Goal: Task Accomplishment & Management: Complete application form

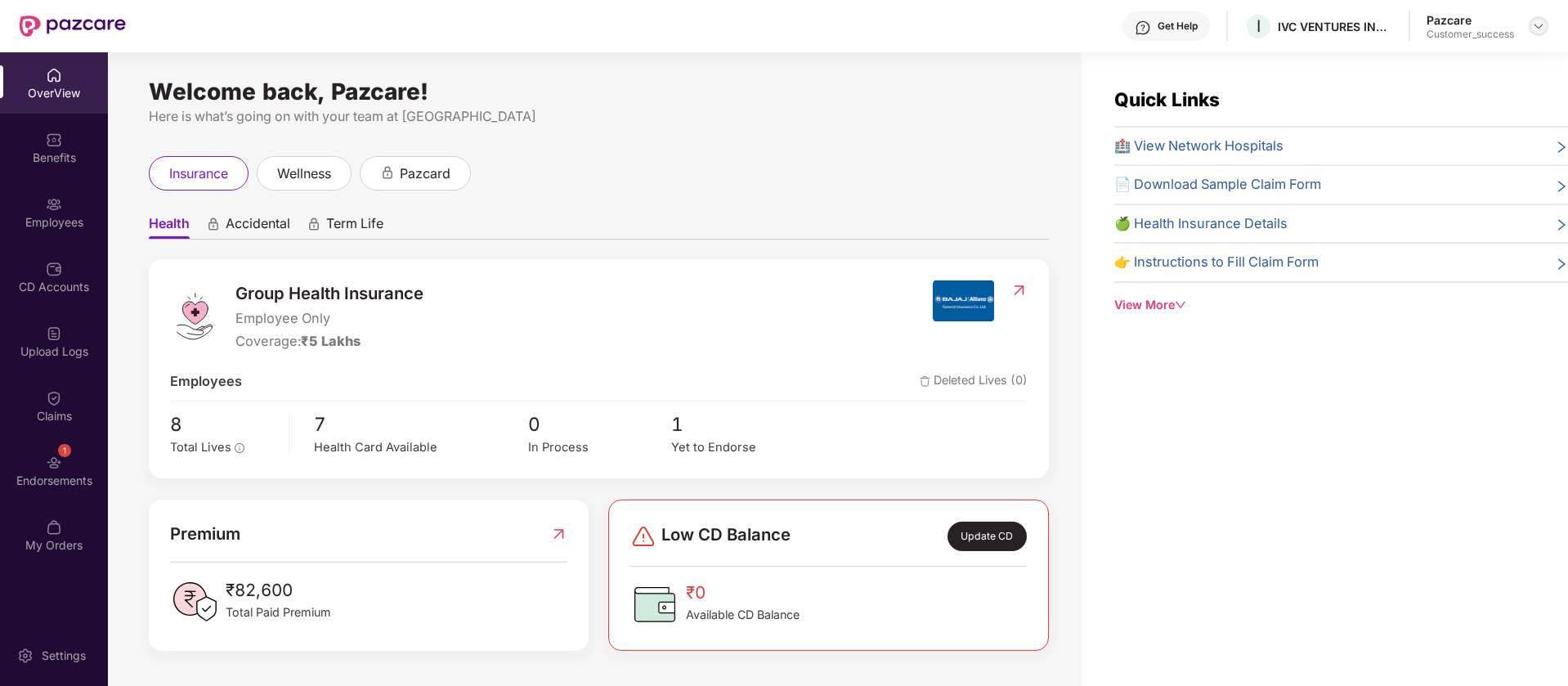
click at [1540, 25] on img at bounding box center [1539, 26] width 13 height 13
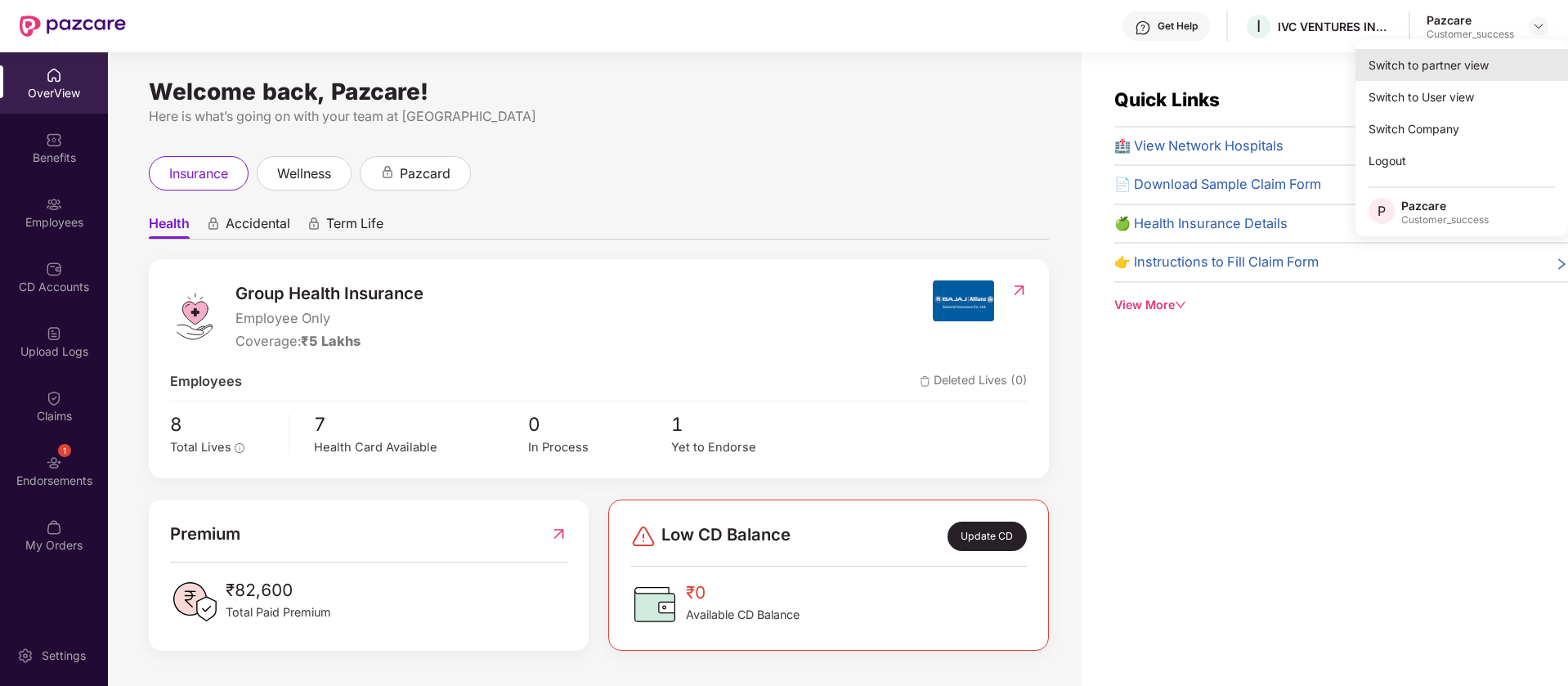
click at [1401, 73] on div "Switch to partner view" at bounding box center [1462, 64] width 213 height 32
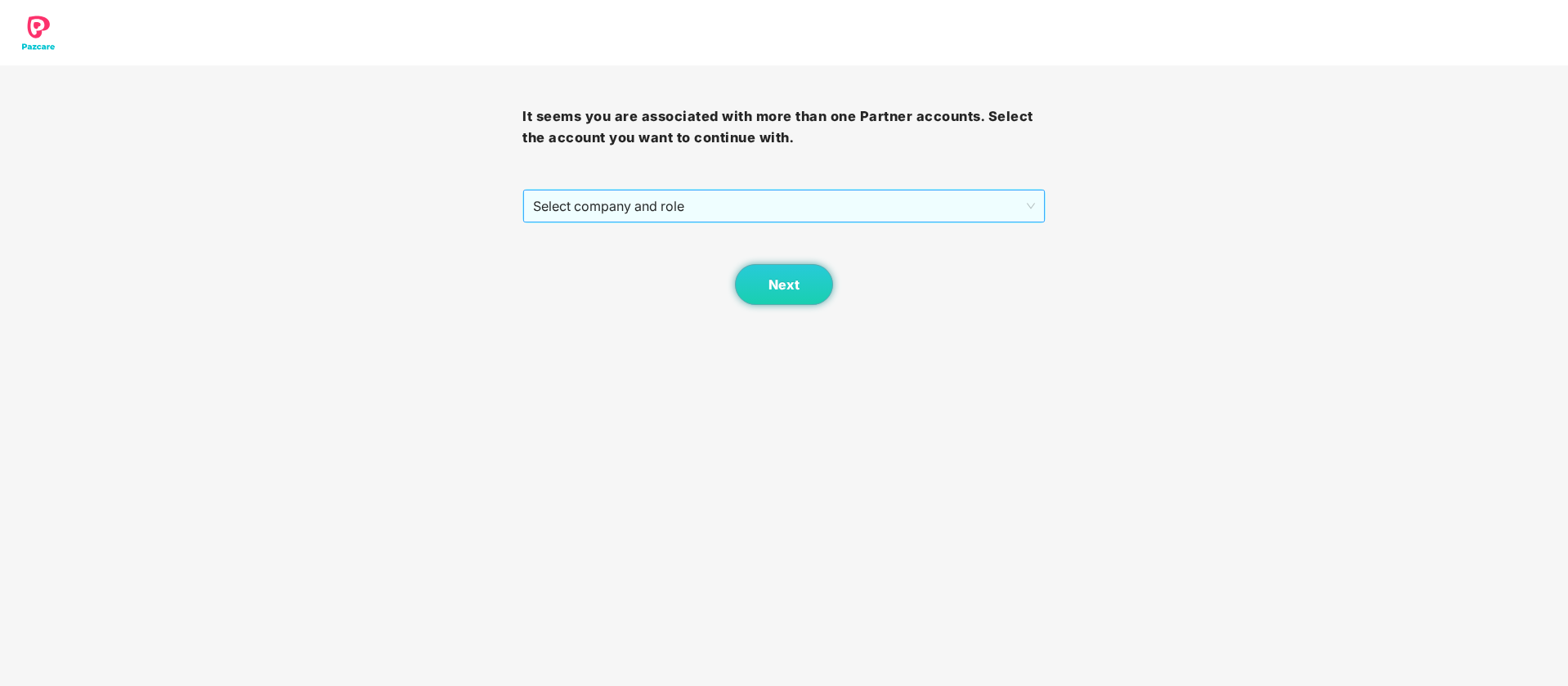
click at [996, 202] on span "Select company and role" at bounding box center [784, 206] width 501 height 31
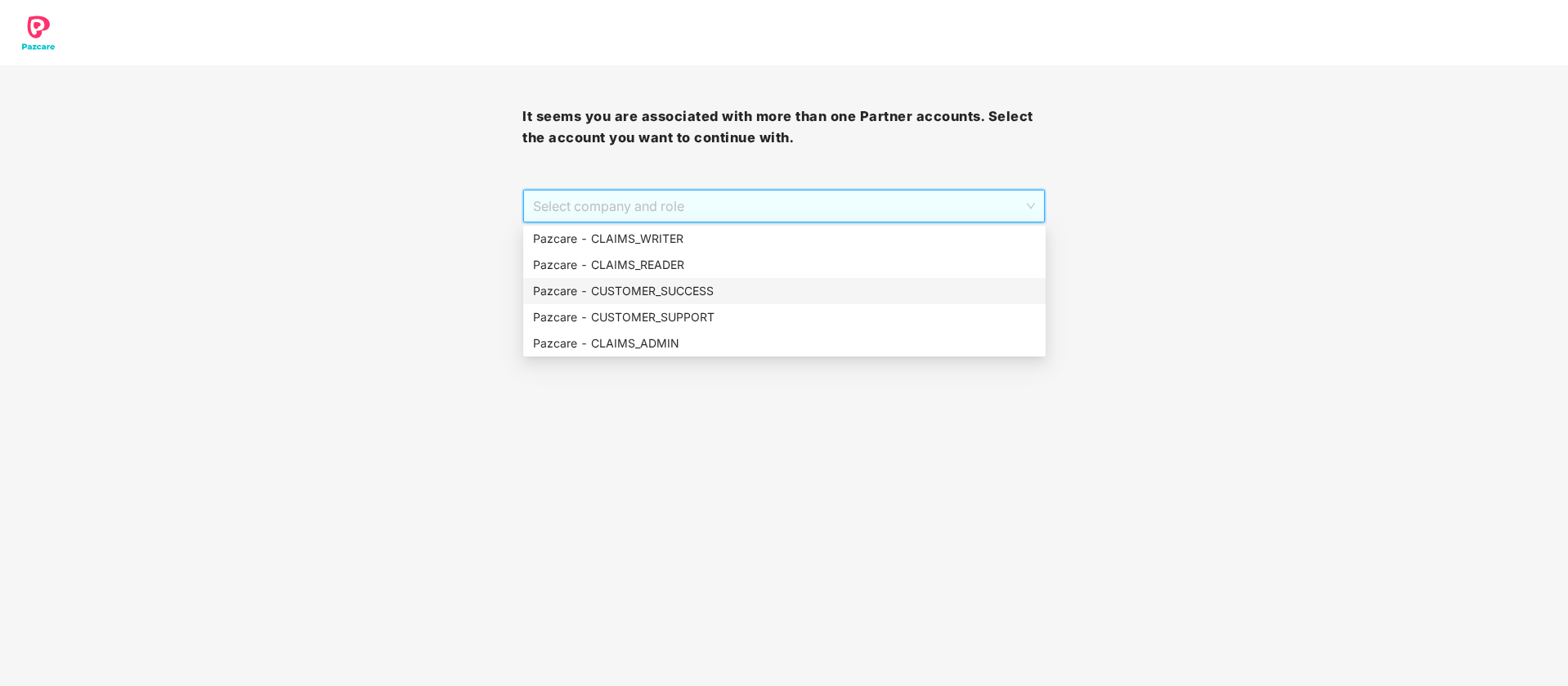
click at [784, 296] on div "Pazcare - CUSTOMER_SUCCESS" at bounding box center [784, 291] width 503 height 18
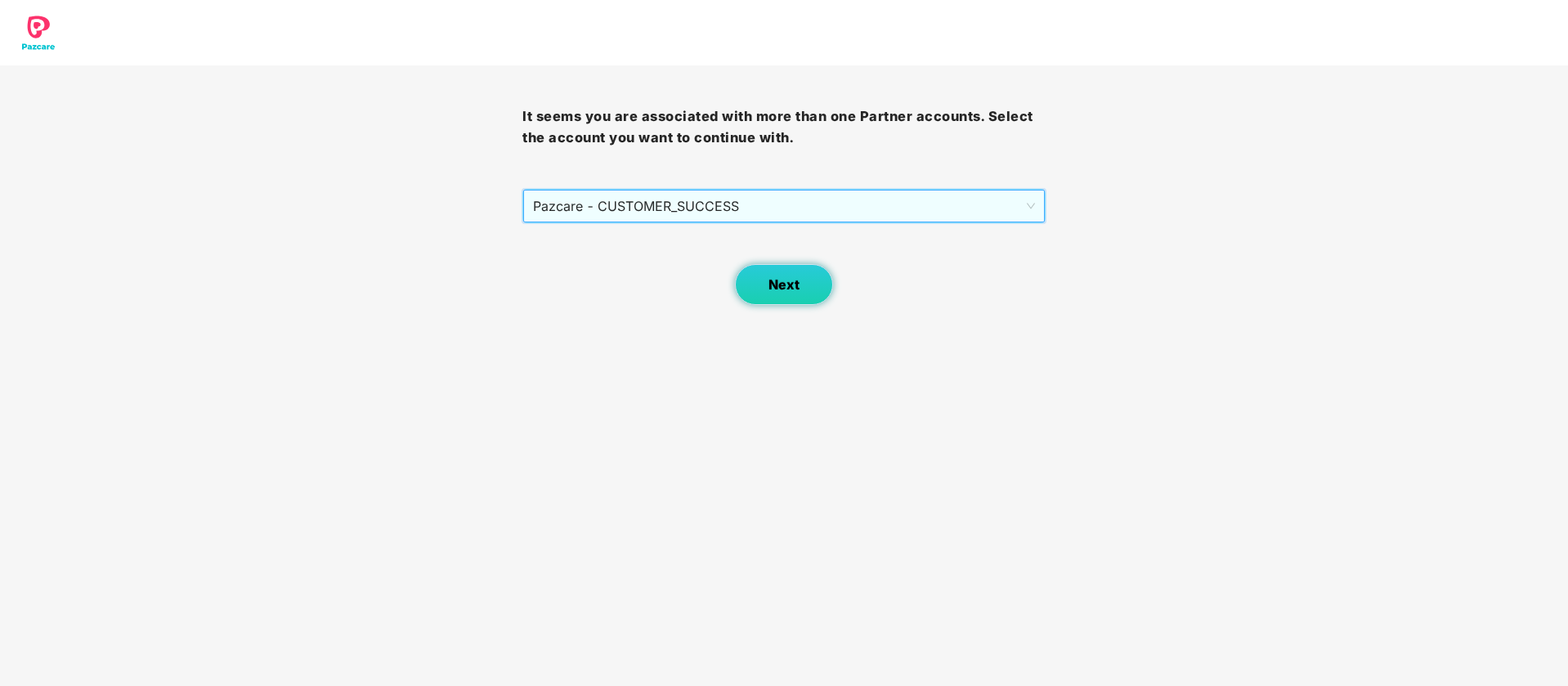
click at [776, 304] on button "Next" at bounding box center [784, 284] width 98 height 41
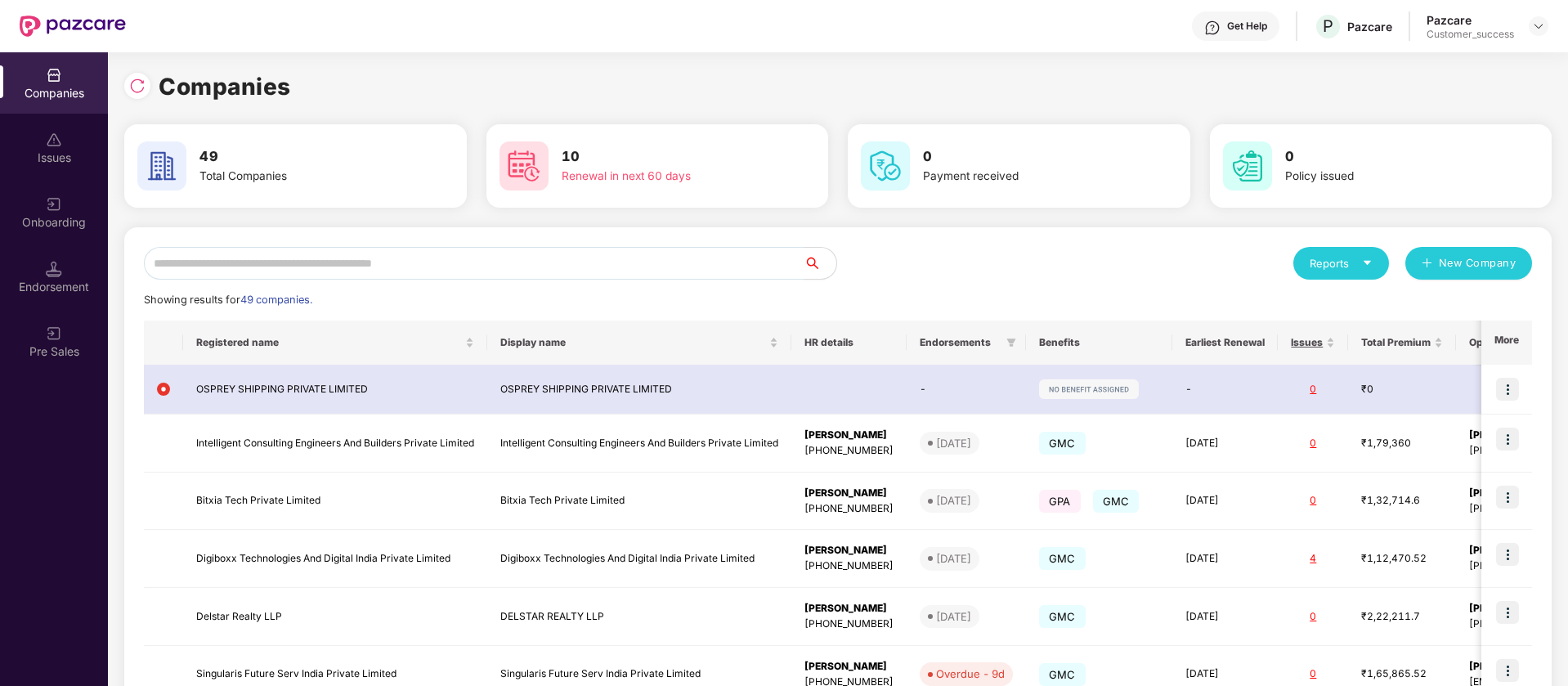
click at [290, 271] on input "text" at bounding box center [473, 263] width 660 height 33
paste input "**********"
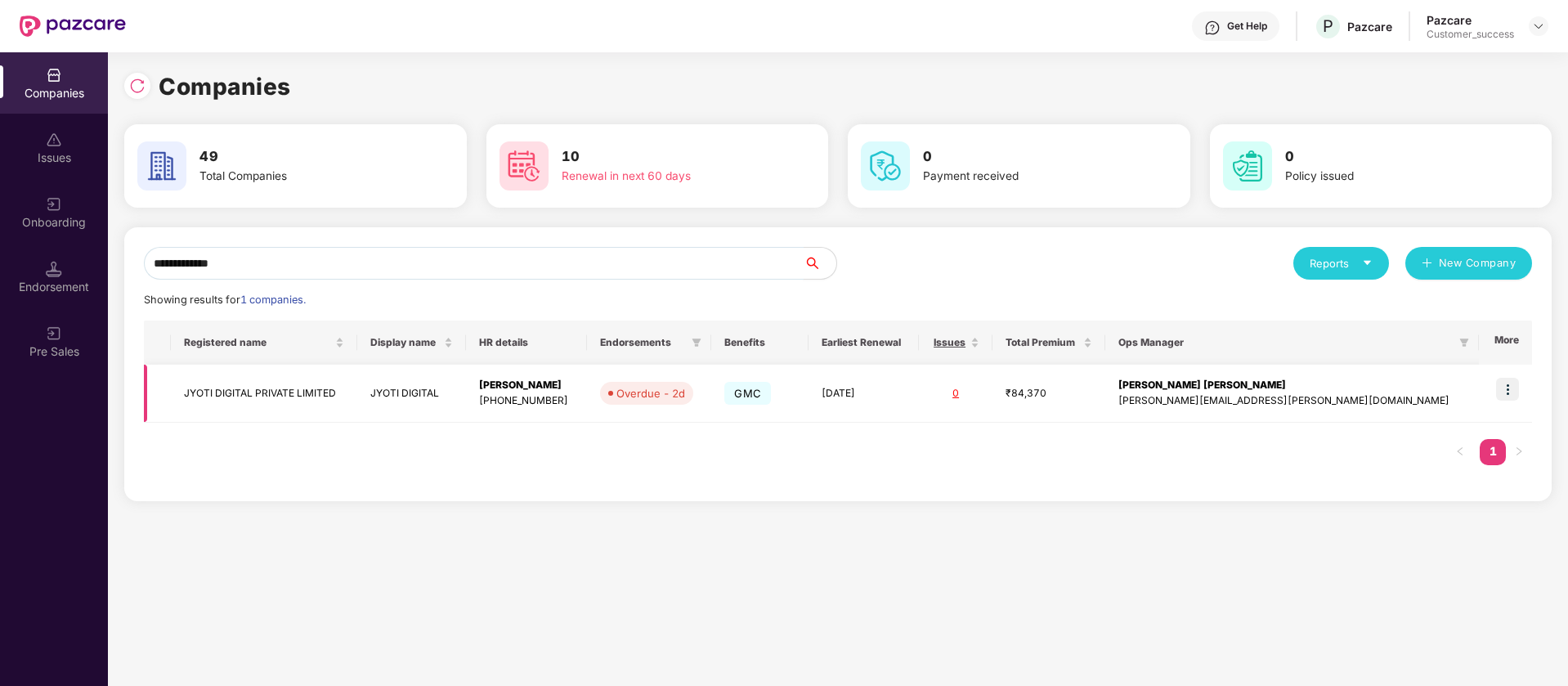
type input "**********"
click at [1513, 387] on img at bounding box center [1507, 389] width 23 height 23
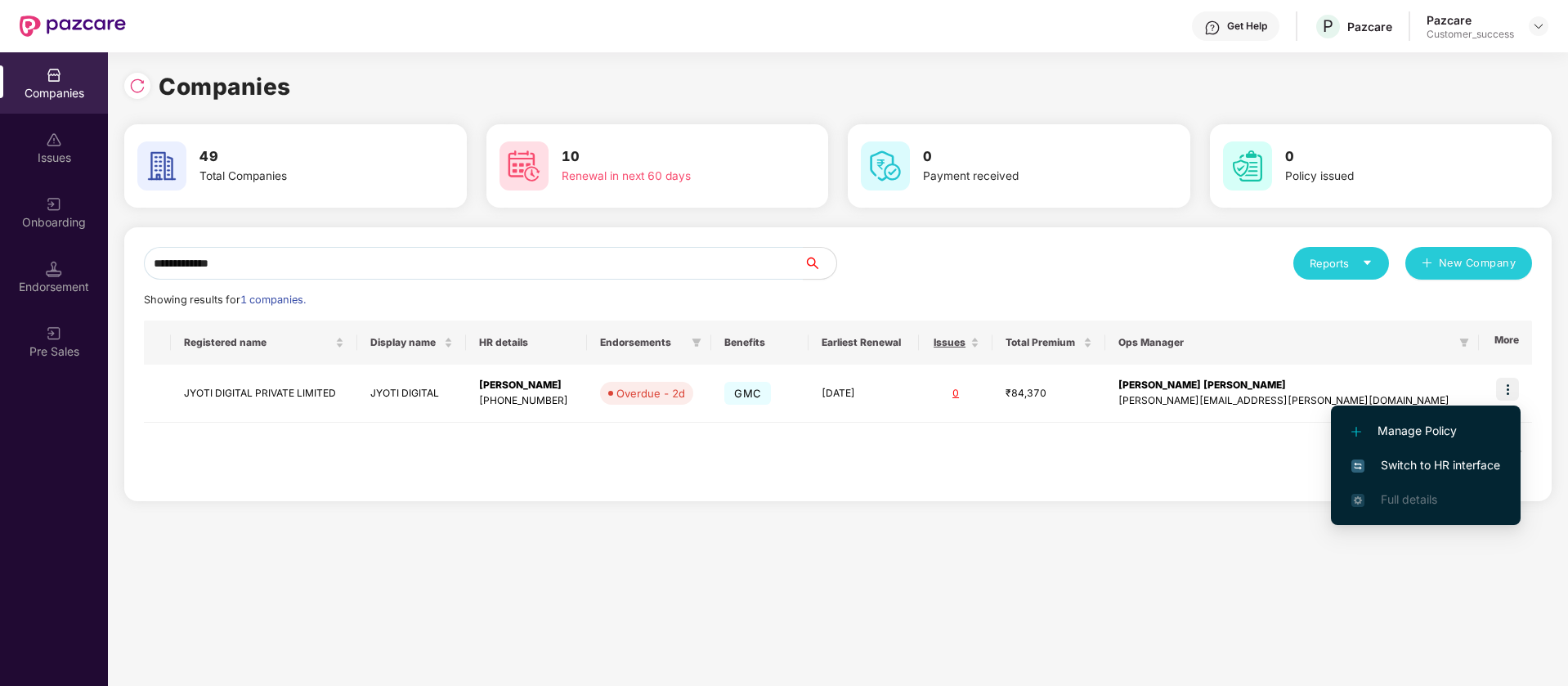
click at [1431, 469] on span "Switch to HR interface" at bounding box center [1426, 465] width 149 height 18
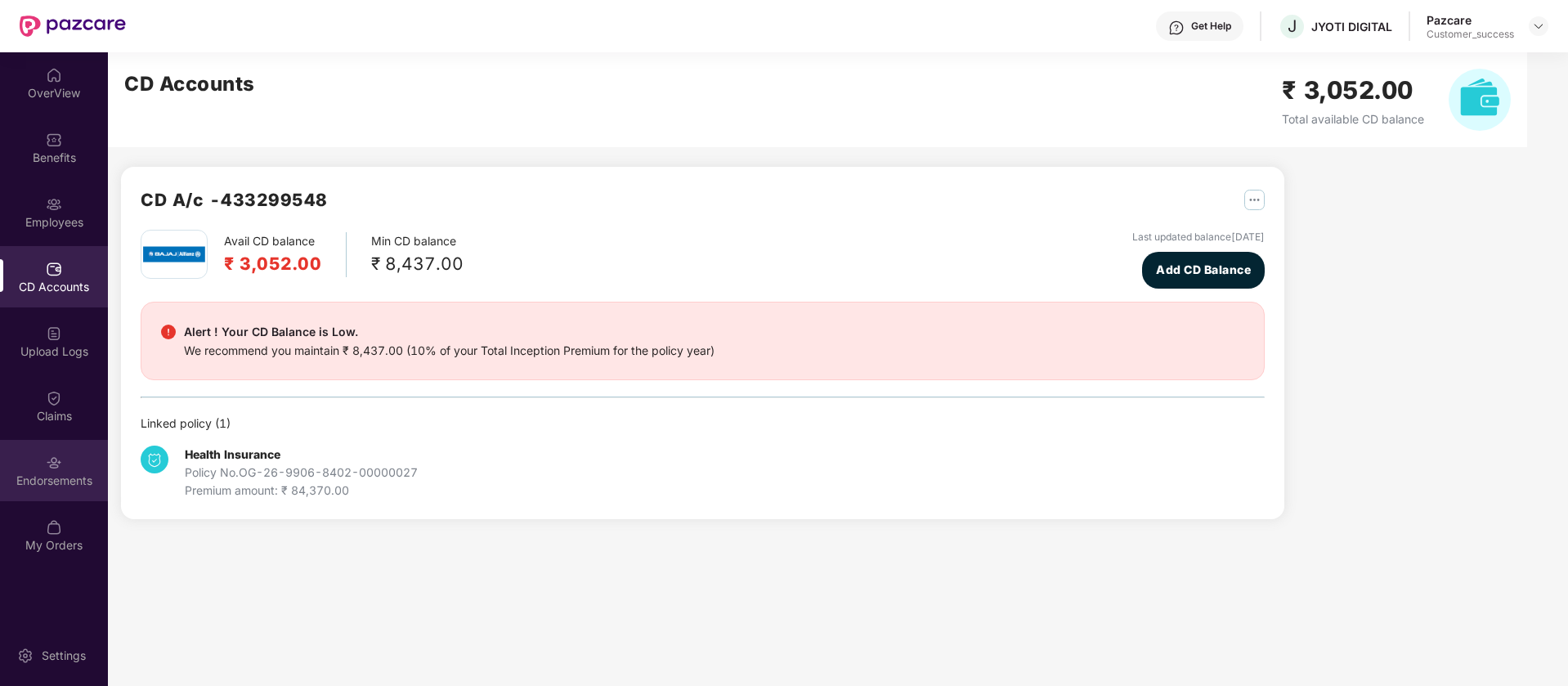
click at [62, 454] on div "Endorsements" at bounding box center [54, 470] width 108 height 61
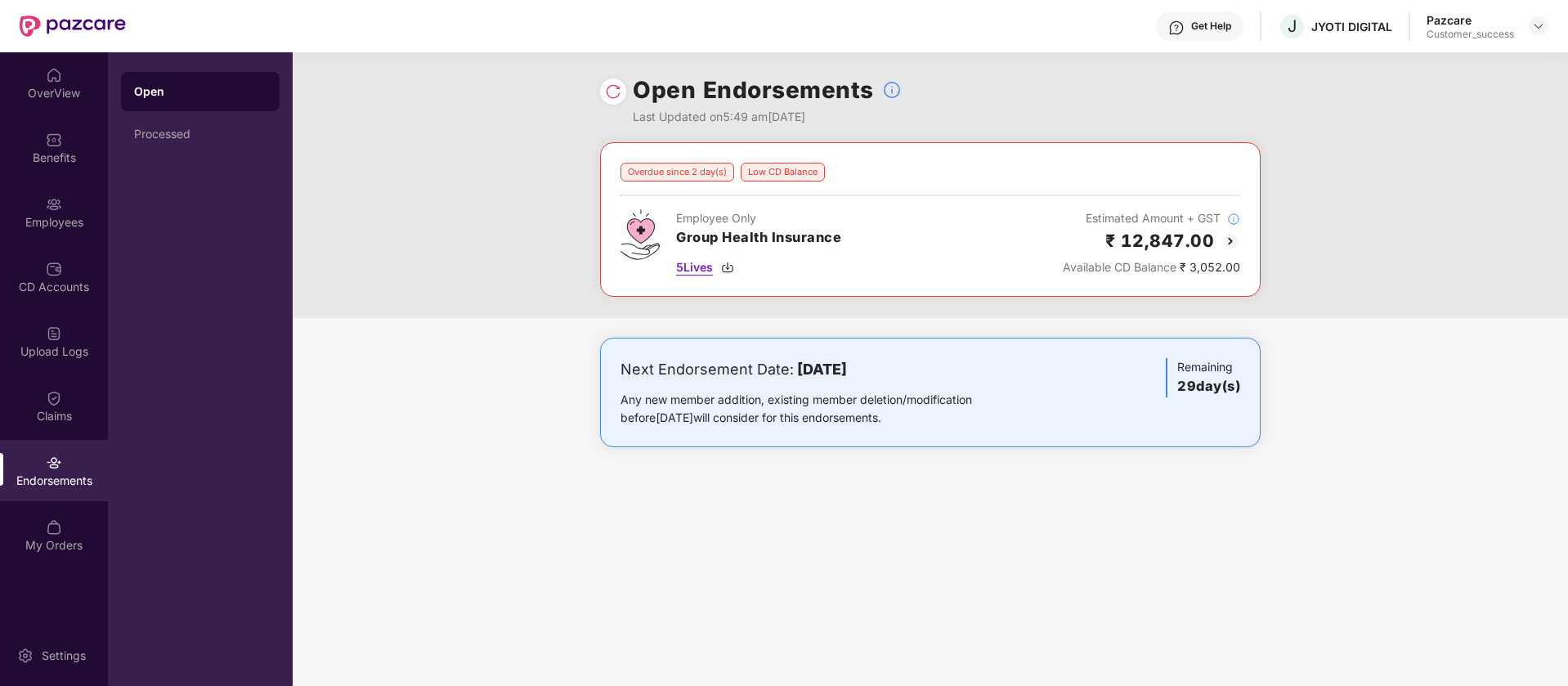
click at [726, 268] on img at bounding box center [728, 267] width 13 height 13
click at [1236, 243] on img at bounding box center [1230, 240] width 19 height 19
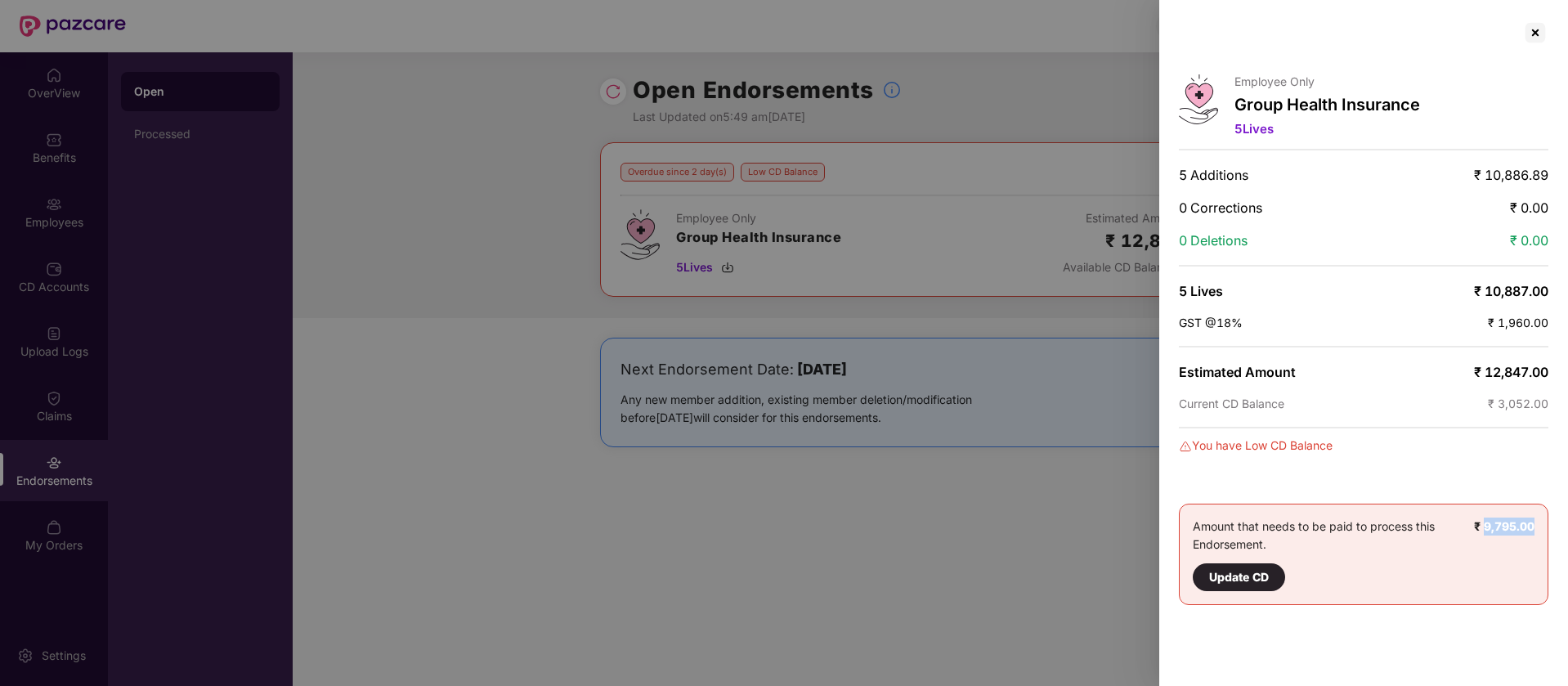
drag, startPoint x: 1533, startPoint y: 527, endPoint x: 1486, endPoint y: 529, distance: 47.0
click at [1486, 529] on b "₹ 9,795.00" at bounding box center [1505, 526] width 61 height 14
copy b "9,795.00"
drag, startPoint x: 1273, startPoint y: 544, endPoint x: 1197, endPoint y: 528, distance: 77.7
click at [1197, 528] on div "Amount that needs to be paid to process this Endorsement. Update CD" at bounding box center [1333, 554] width 282 height 73
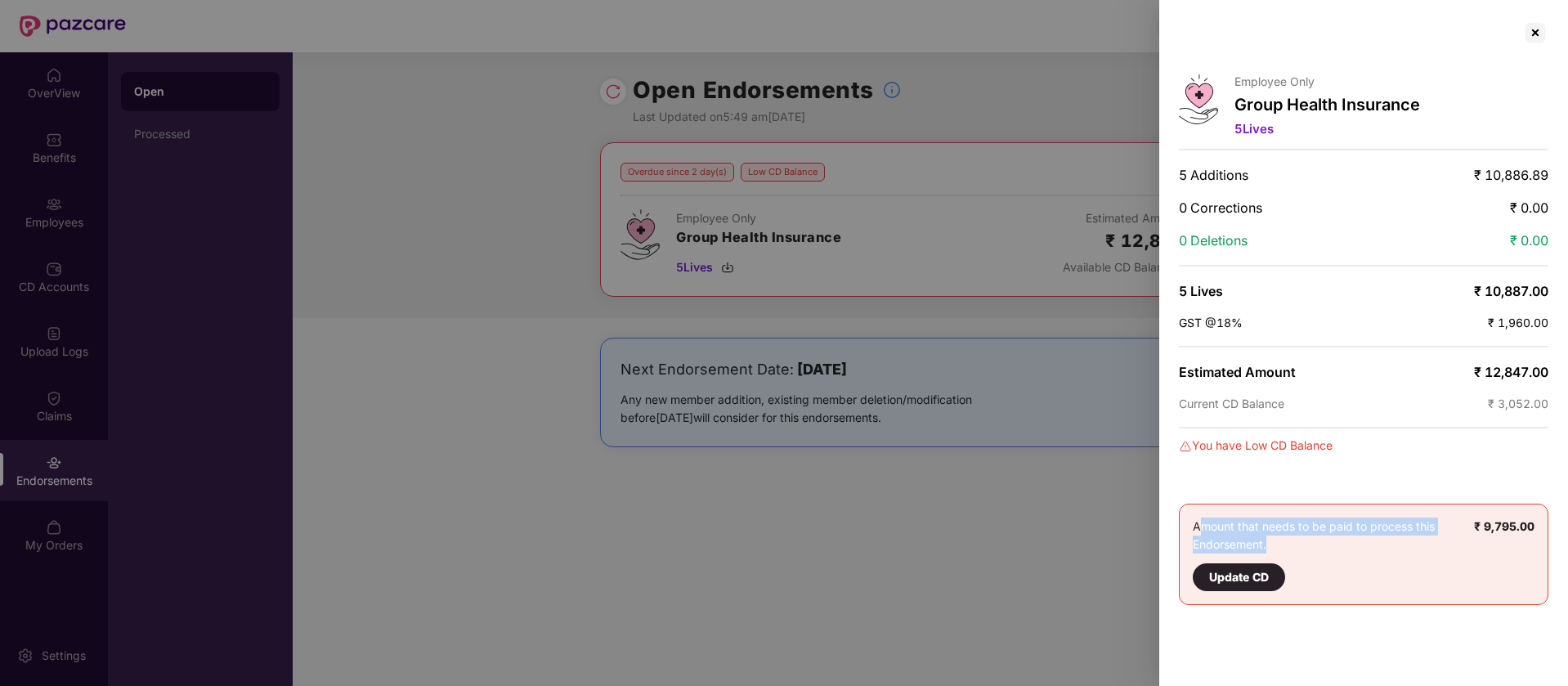
copy div "mount that needs to be paid to process this Endorsement."
copy div "Amount that needs to be paid to process this Endorsement."
click at [1300, 566] on div "Amount that needs to be paid to process this Endorsement. Update CD" at bounding box center [1333, 554] width 282 height 73
click at [1530, 30] on div at bounding box center [1535, 32] width 27 height 27
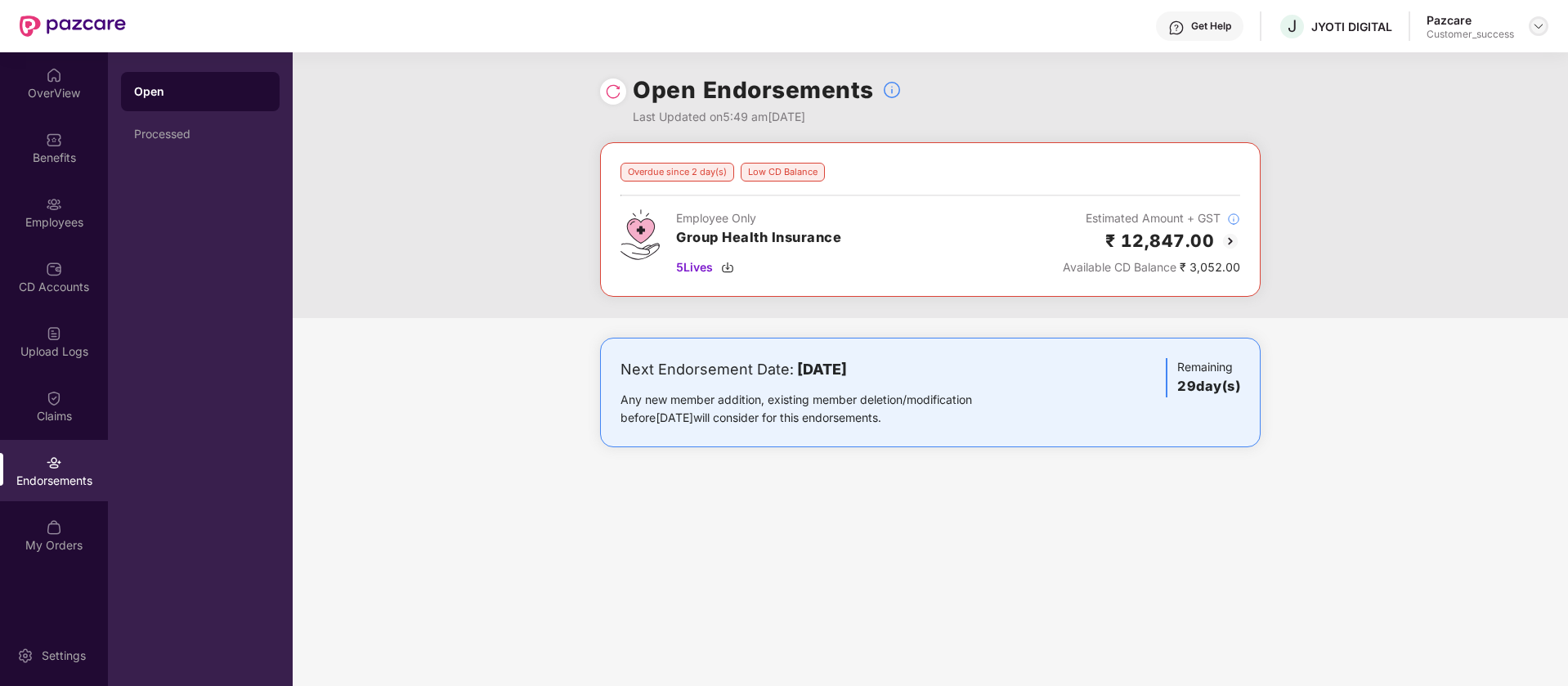
click at [1537, 27] on img at bounding box center [1539, 26] width 13 height 13
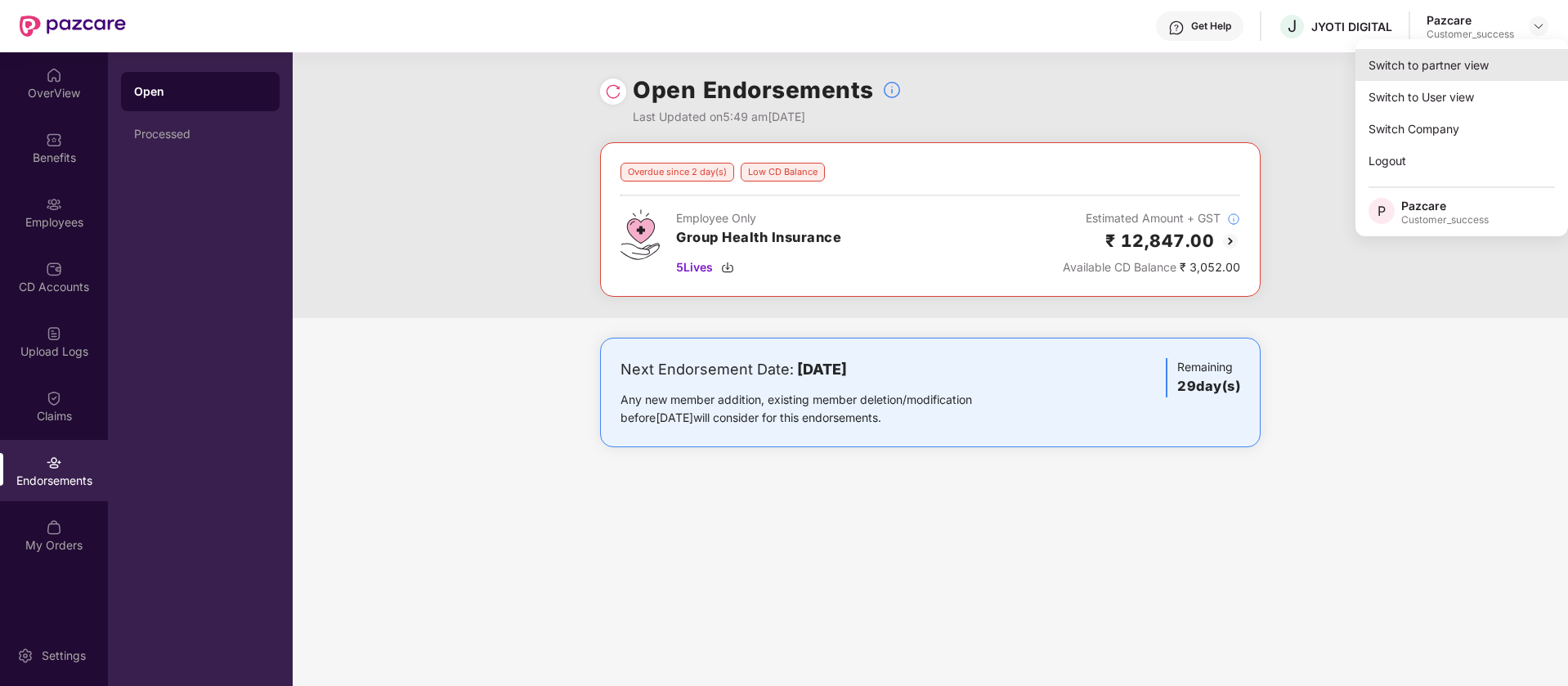
click at [1416, 66] on div "Switch to partner view" at bounding box center [1462, 64] width 213 height 32
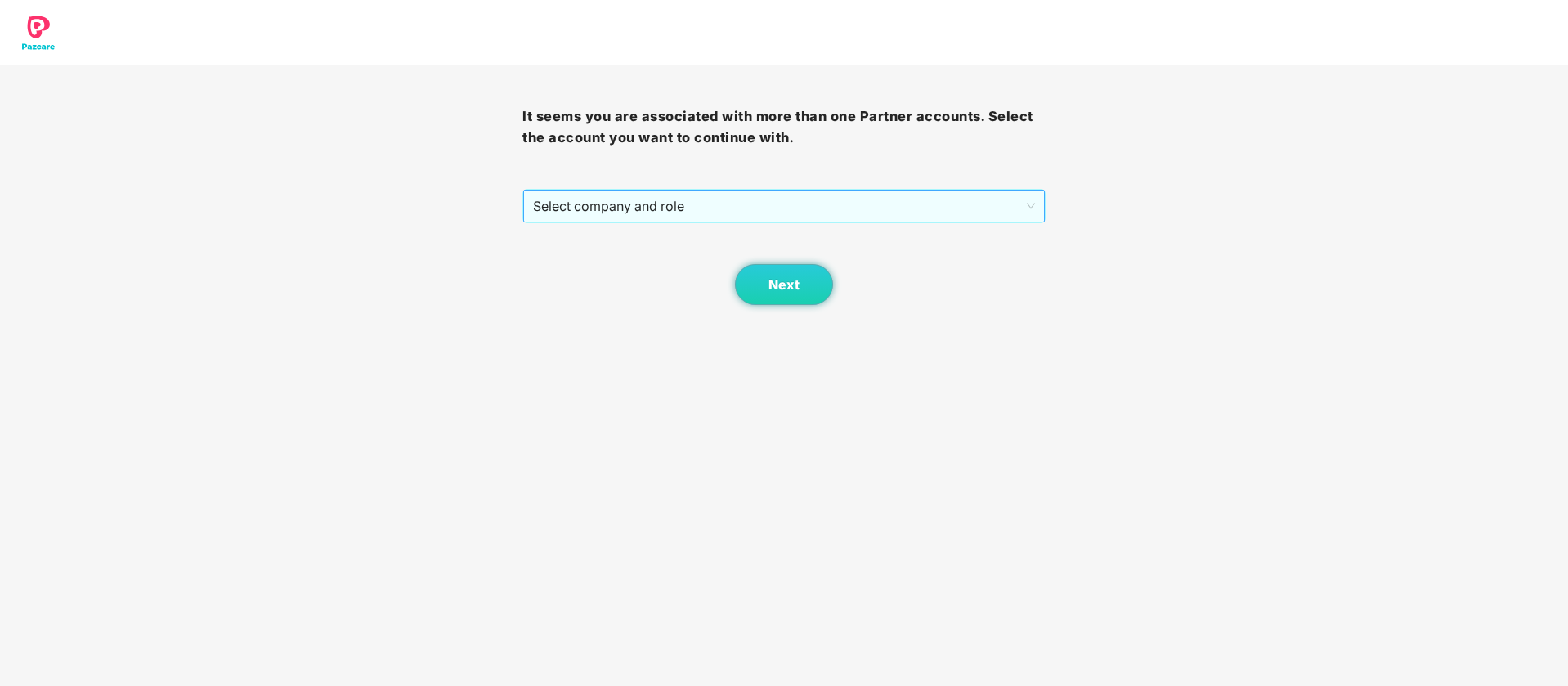
click at [1021, 214] on span "Select company and role" at bounding box center [784, 206] width 501 height 31
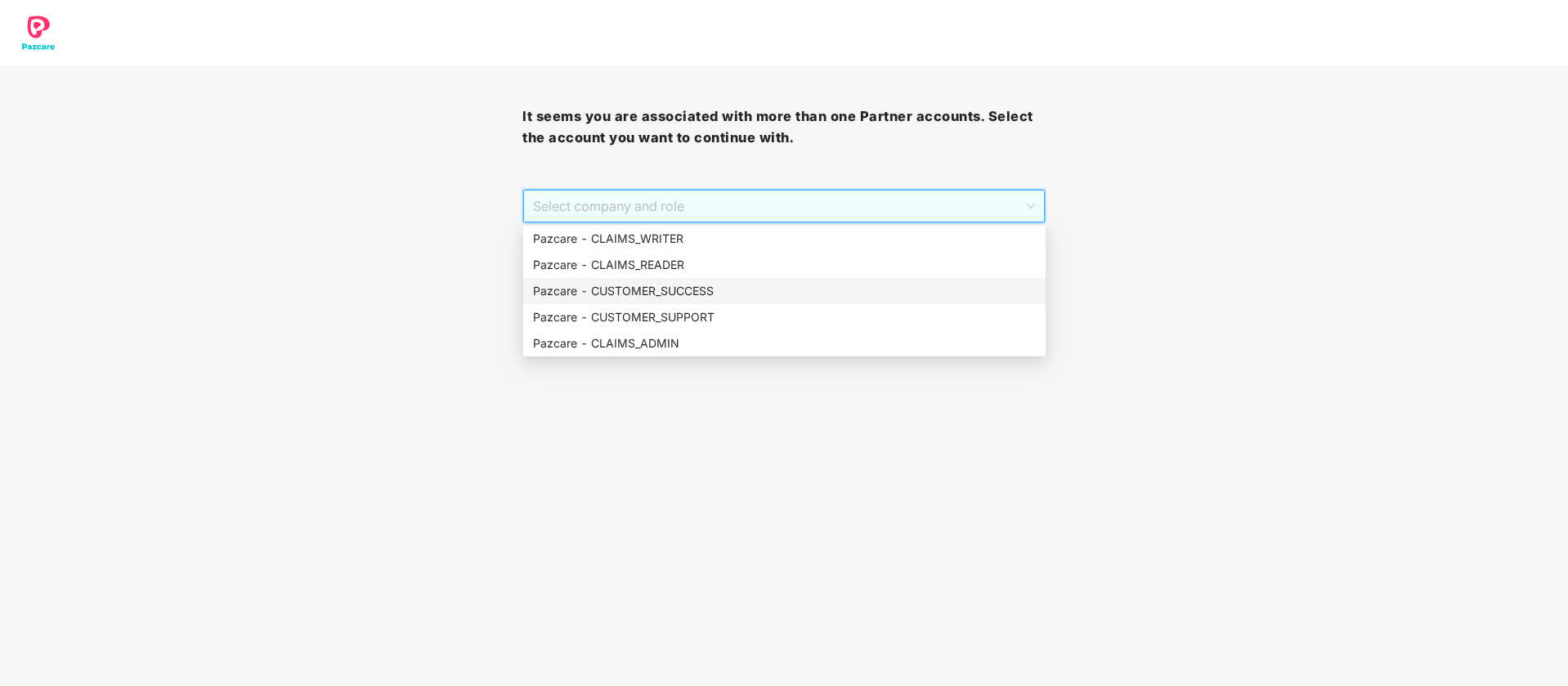
click at [862, 285] on div "Pazcare - CUSTOMER_SUCCESS" at bounding box center [784, 291] width 503 height 18
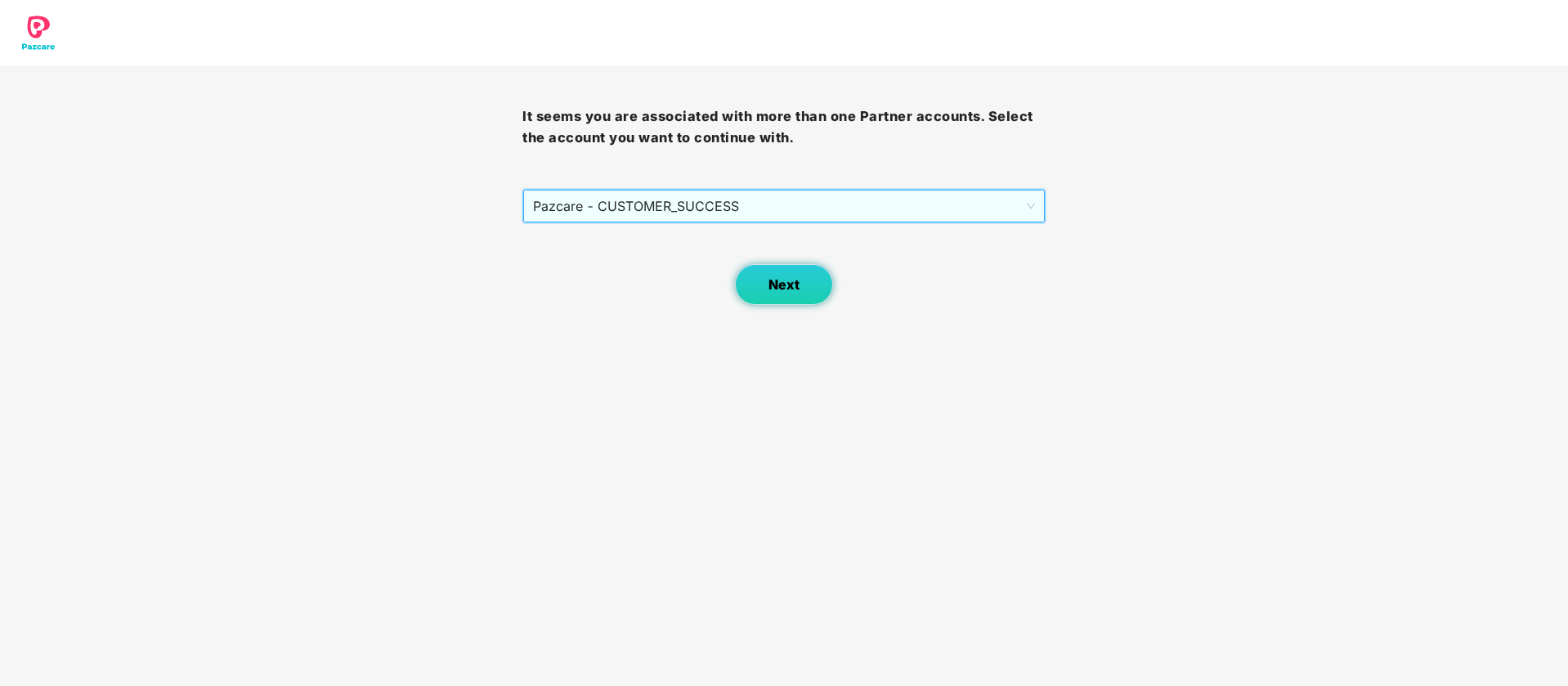
click at [768, 286] on button "Next" at bounding box center [784, 284] width 98 height 41
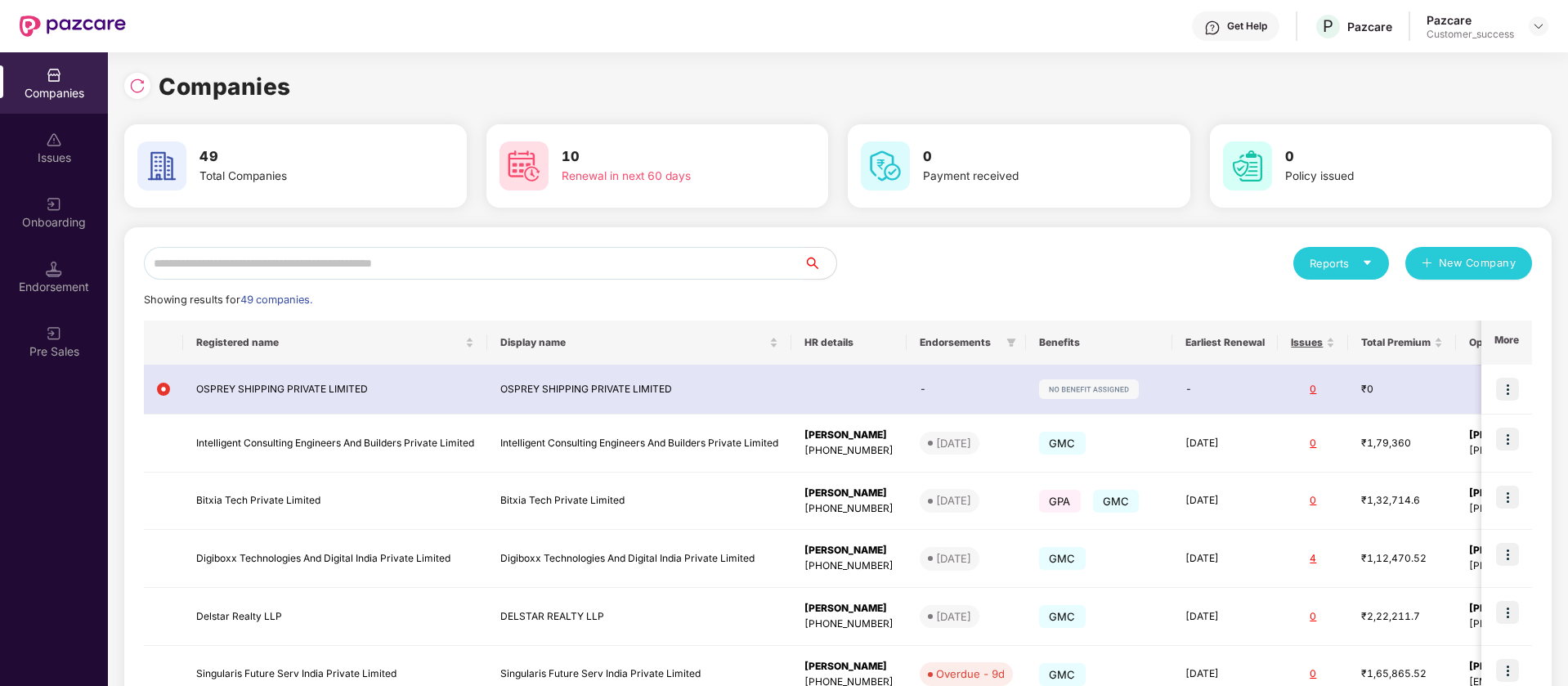
click at [344, 266] on input "text" at bounding box center [473, 263] width 660 height 33
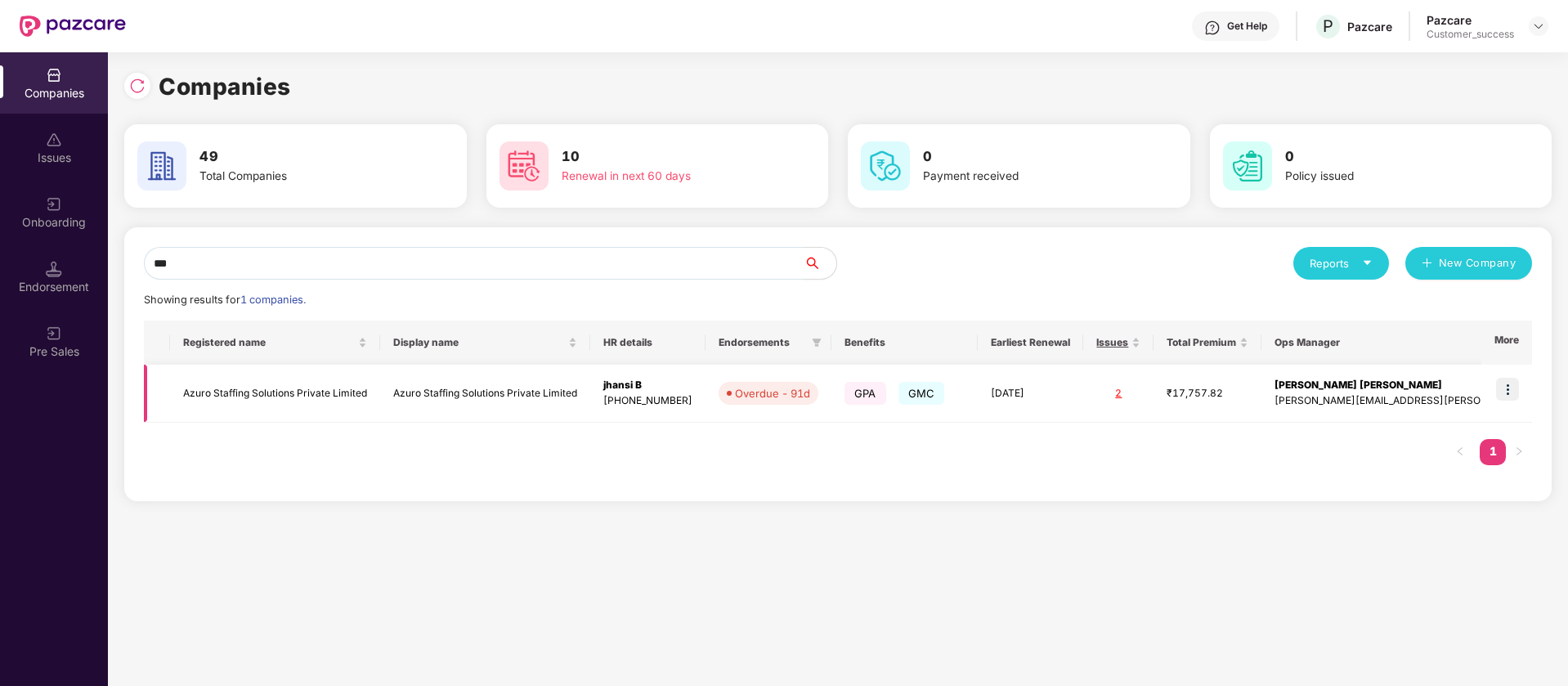
type input "***"
click at [1512, 385] on img at bounding box center [1507, 389] width 23 height 23
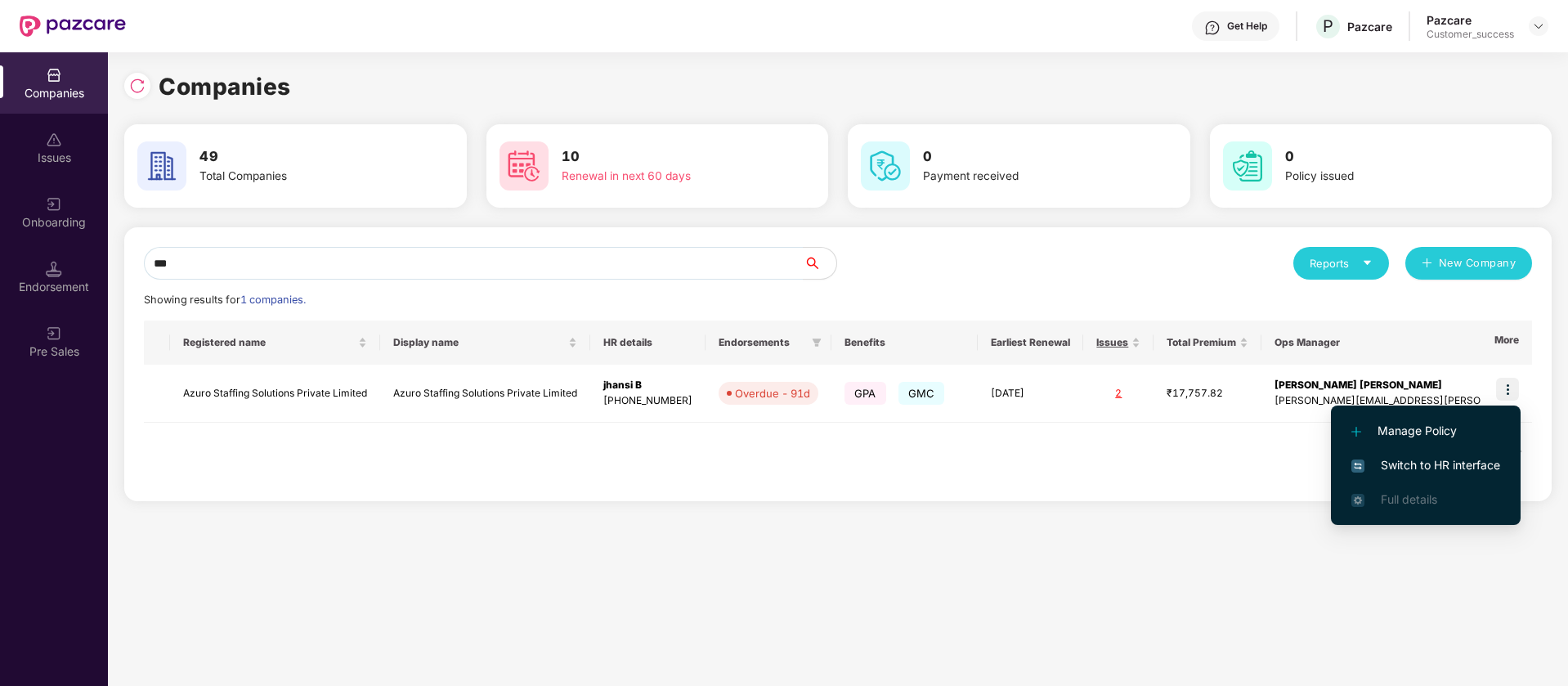
click at [1453, 462] on span "Switch to HR interface" at bounding box center [1426, 465] width 149 height 18
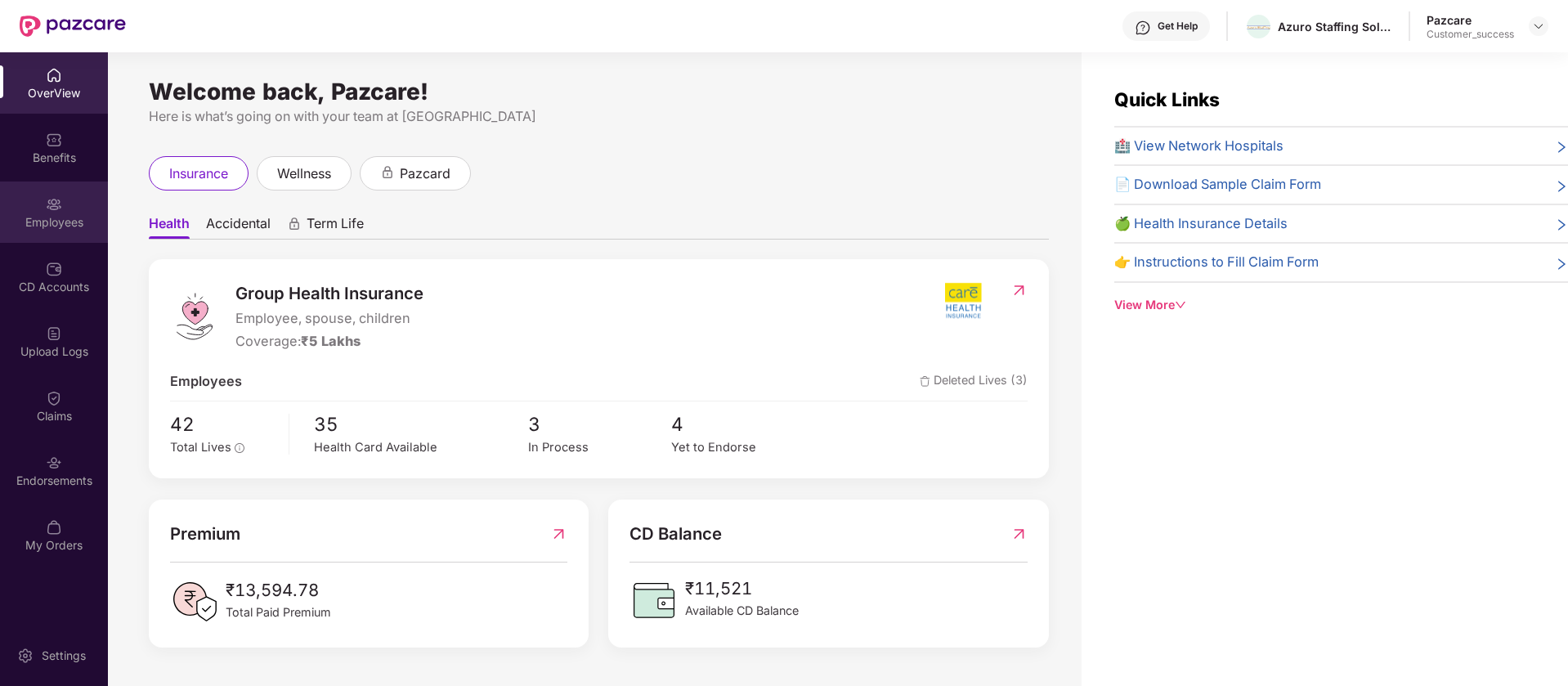
click at [52, 225] on div "Employees" at bounding box center [54, 222] width 108 height 17
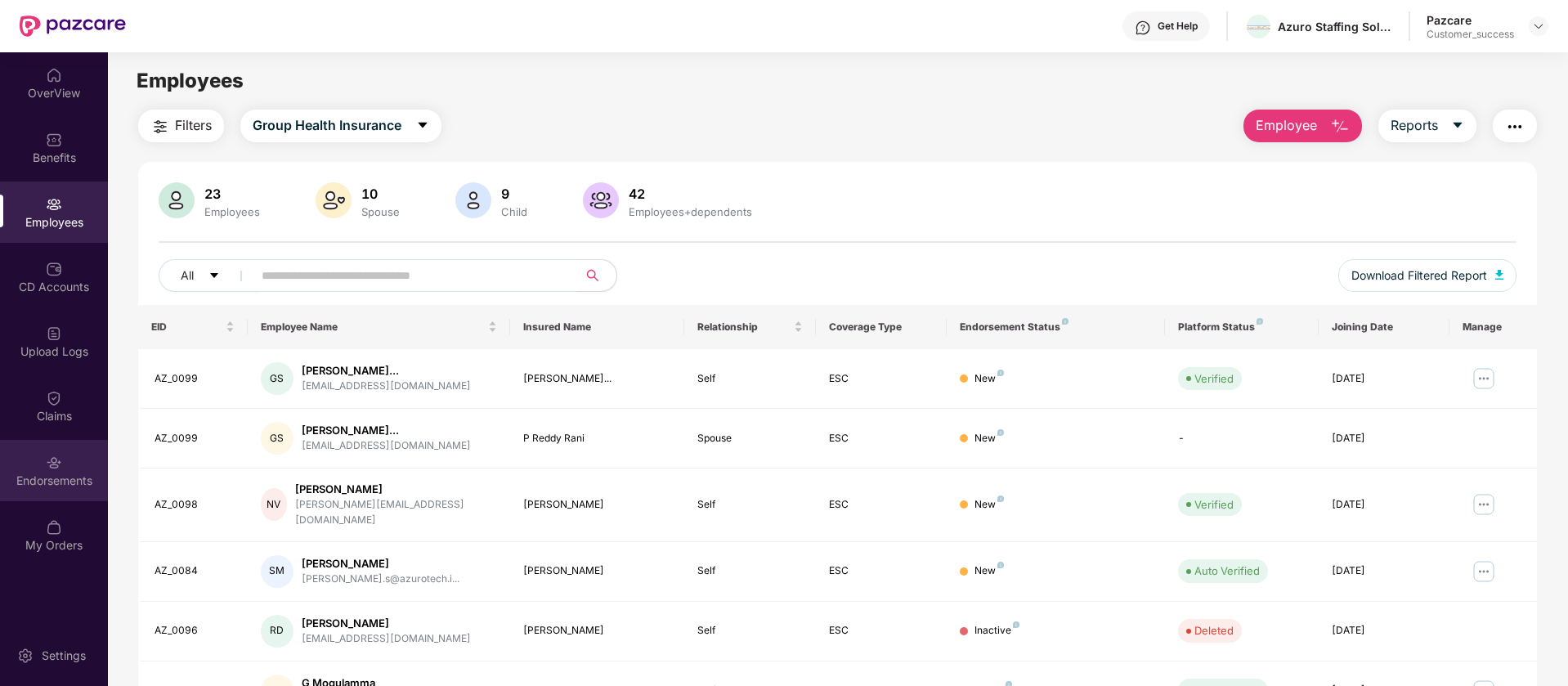
click at [56, 470] on img at bounding box center [54, 462] width 17 height 17
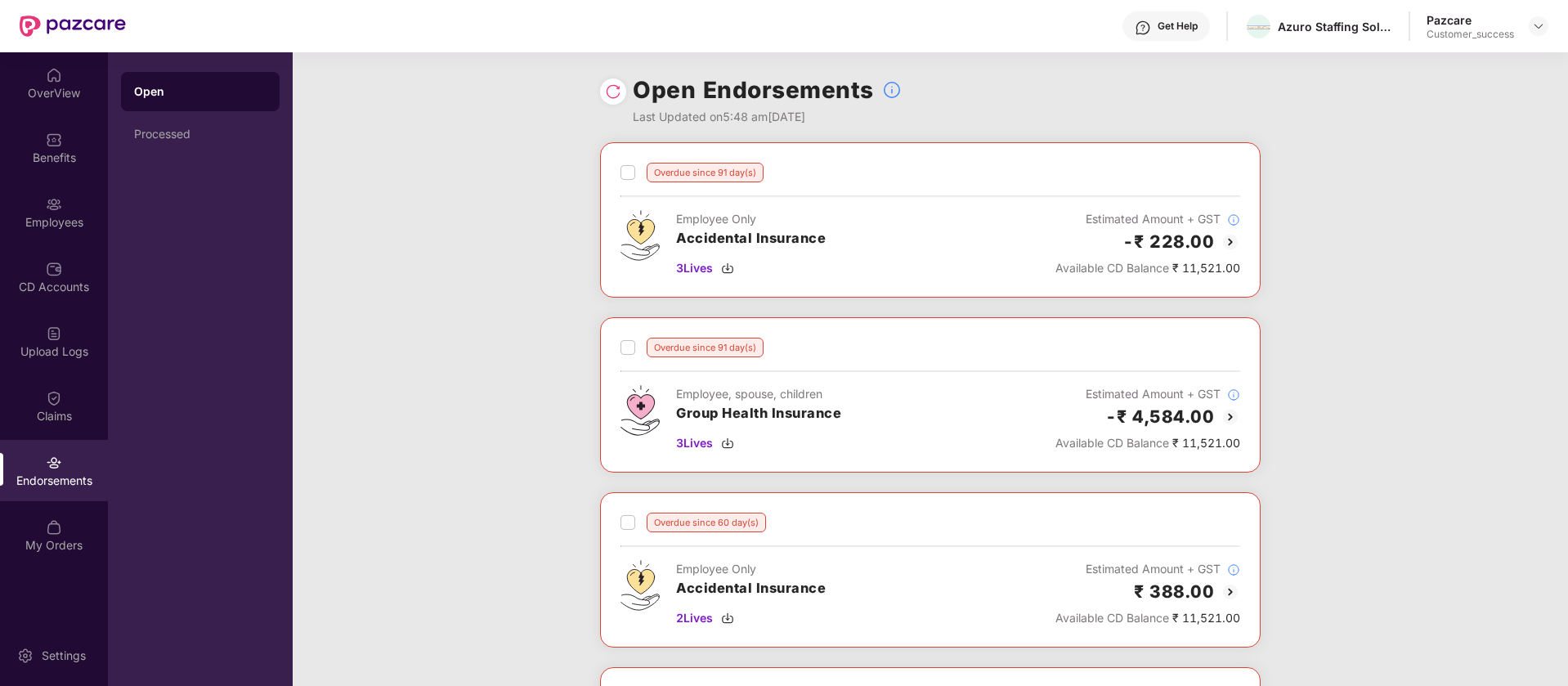
click at [602, 89] on div at bounding box center [613, 92] width 27 height 27
click at [611, 92] on img at bounding box center [613, 92] width 17 height 17
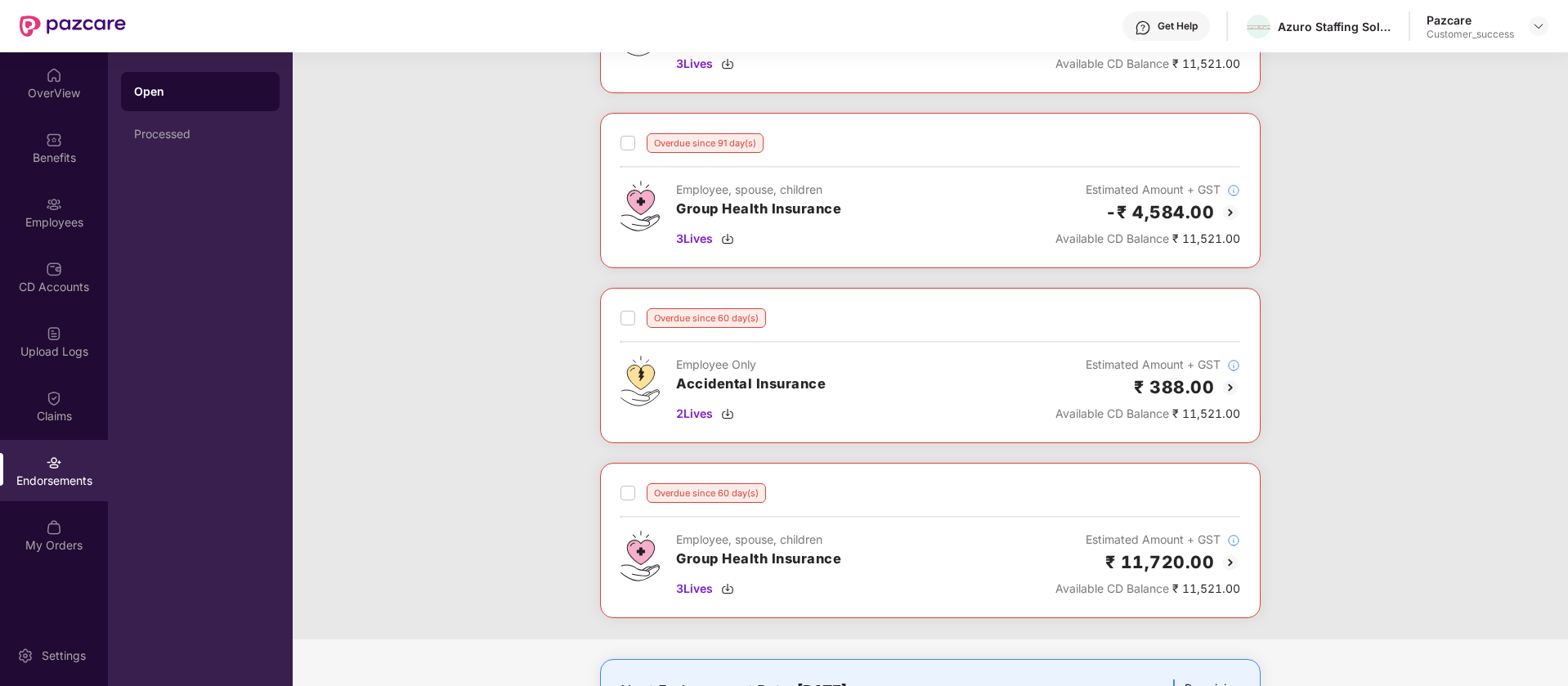
scroll to position [319, 0]
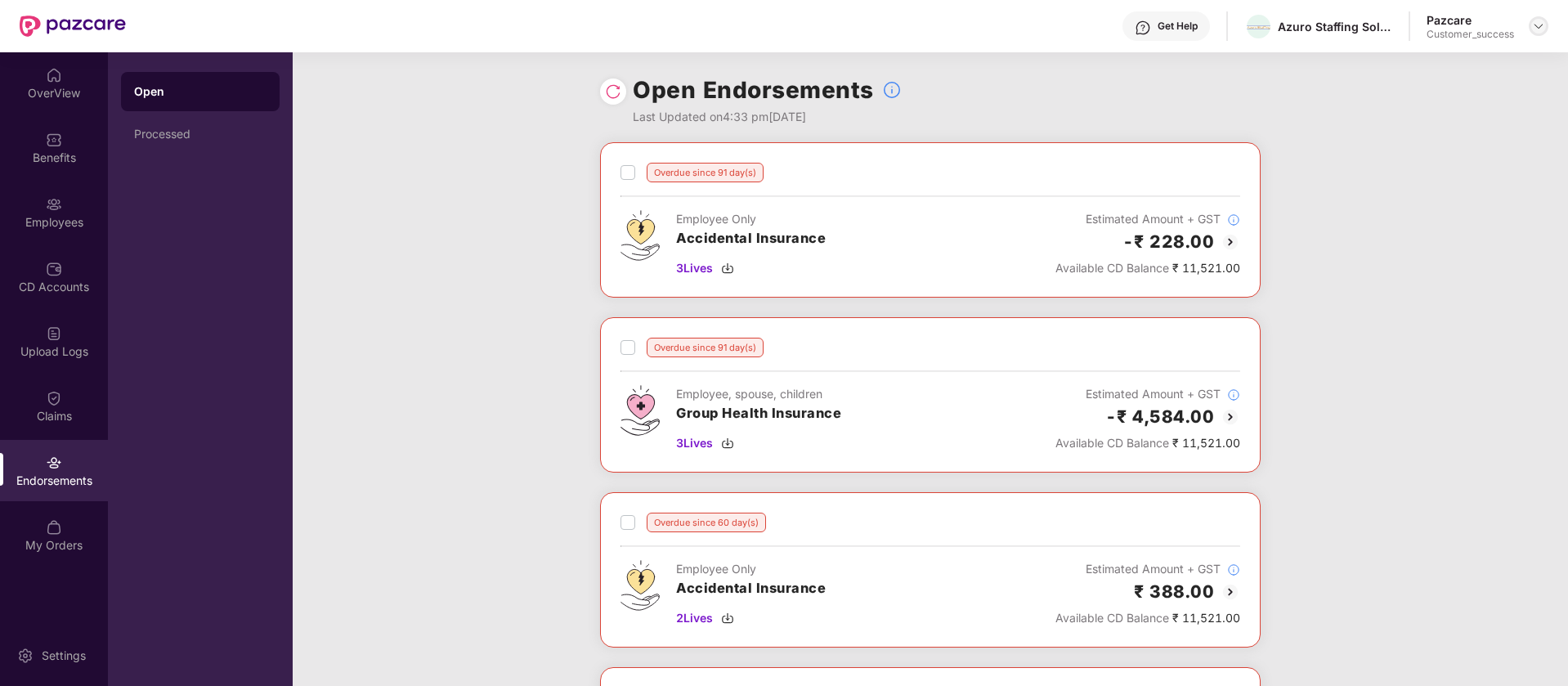
click at [1540, 17] on div at bounding box center [1538, 26] width 19 height 19
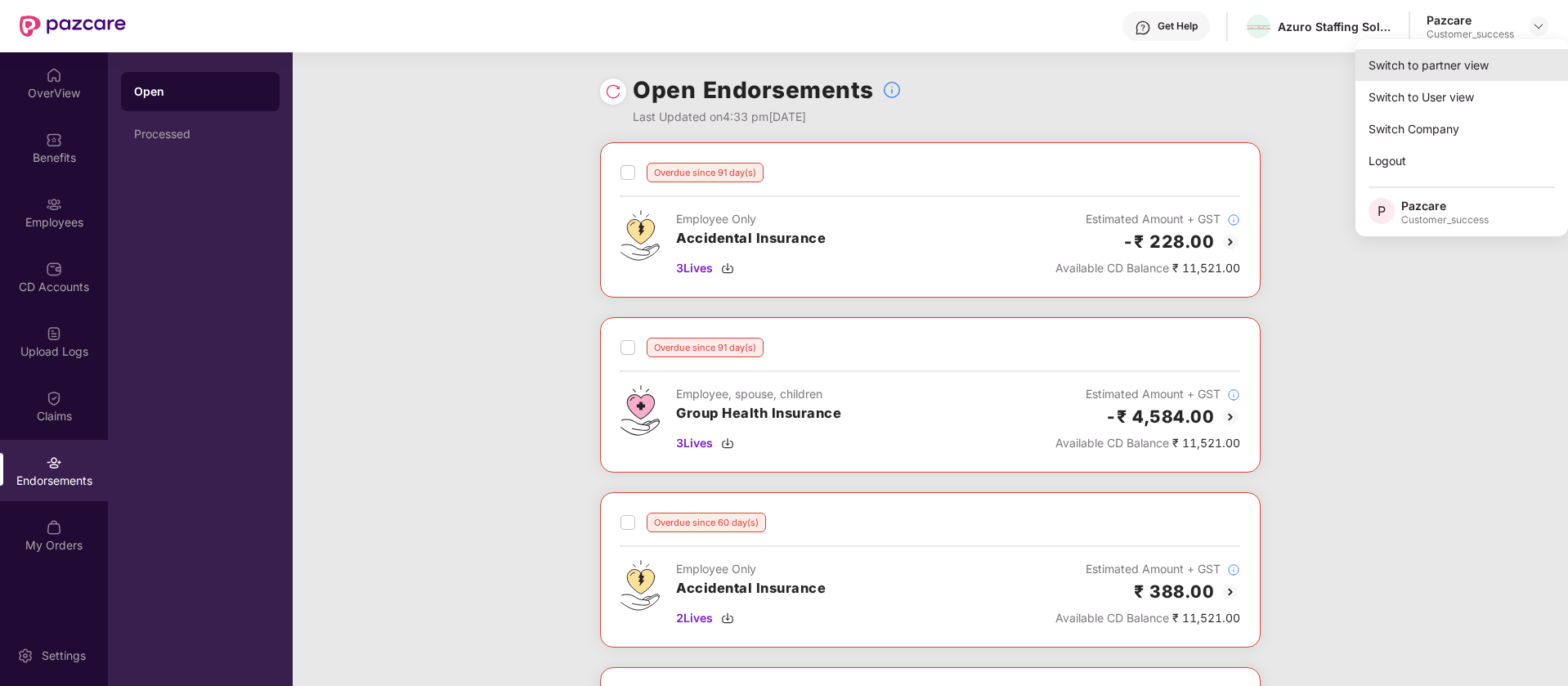
click at [1506, 72] on div "Switch to partner view" at bounding box center [1462, 64] width 213 height 32
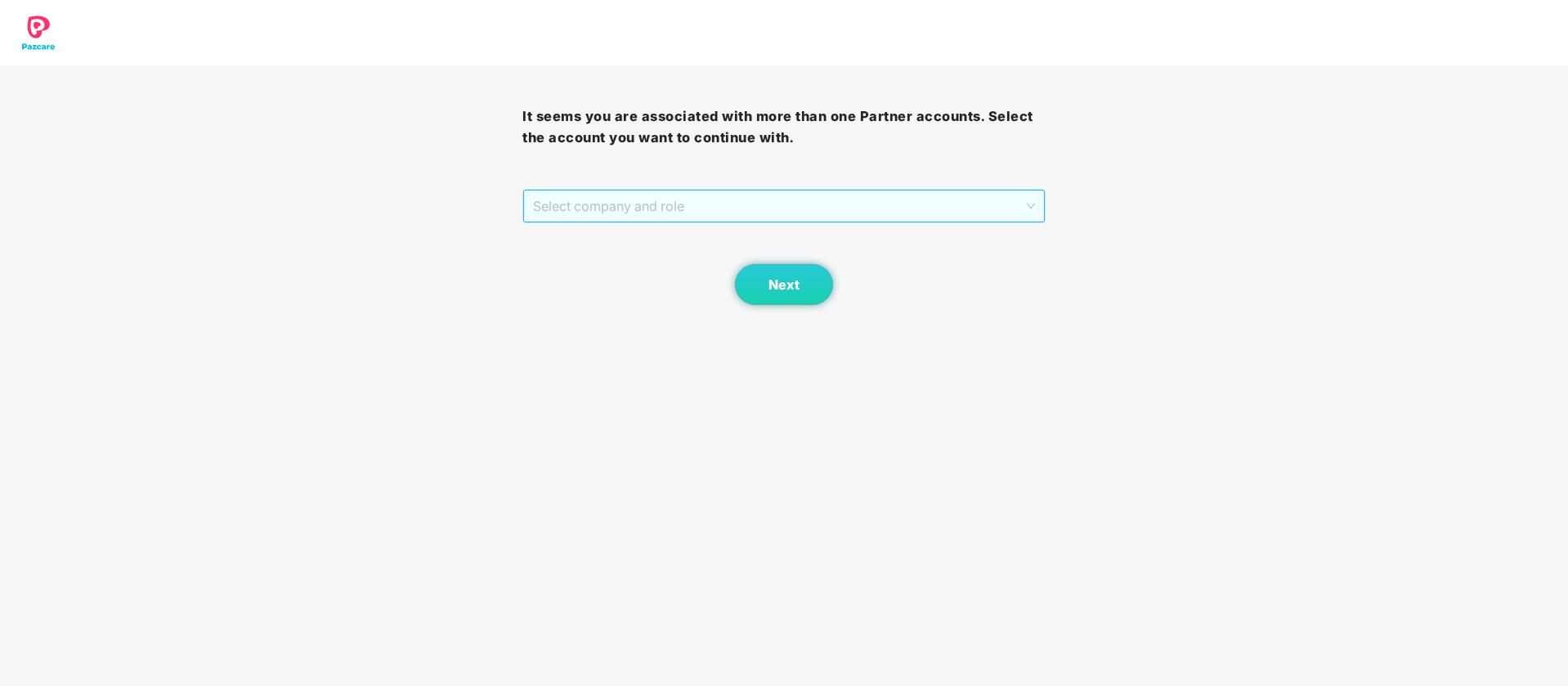
click at [921, 197] on span "Select company and role" at bounding box center [784, 206] width 501 height 31
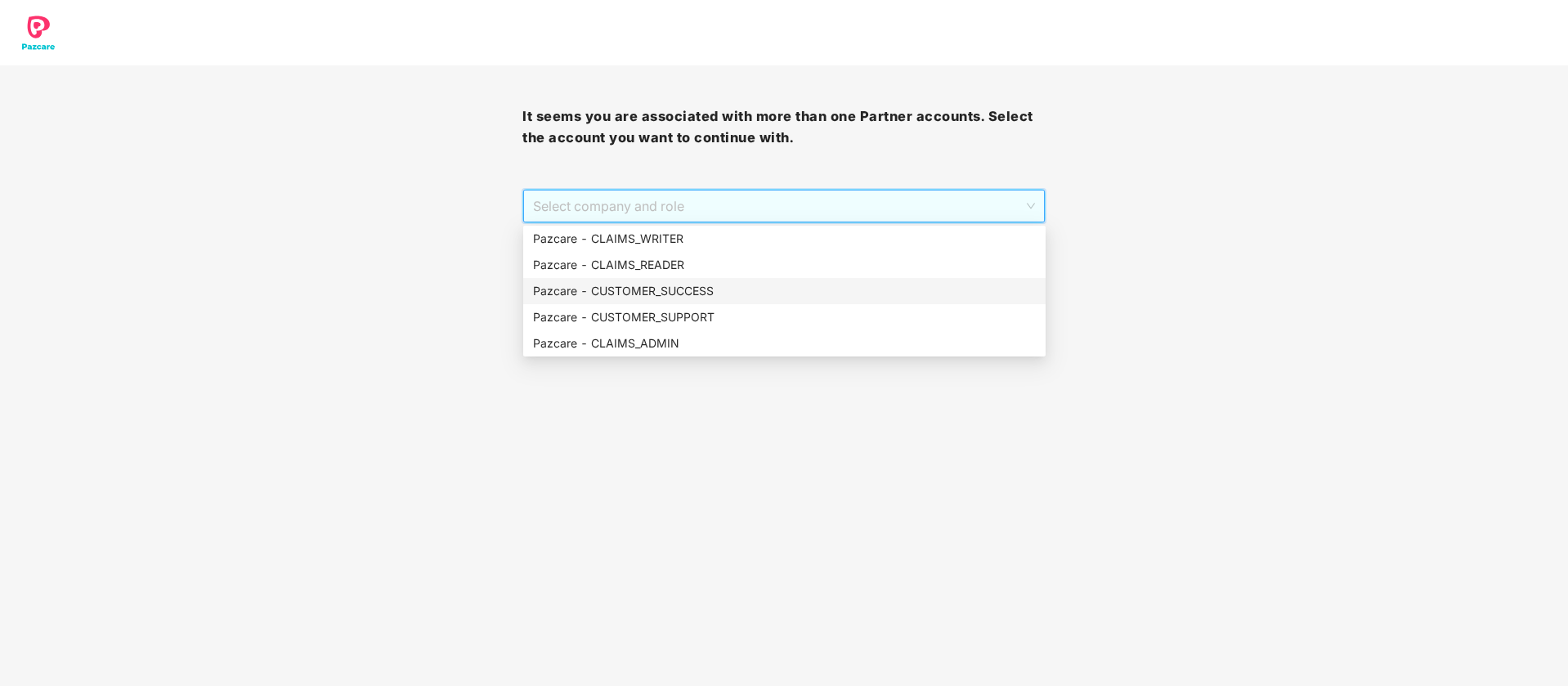
click at [793, 288] on div "Pazcare - CUSTOMER_SUCCESS" at bounding box center [784, 291] width 503 height 18
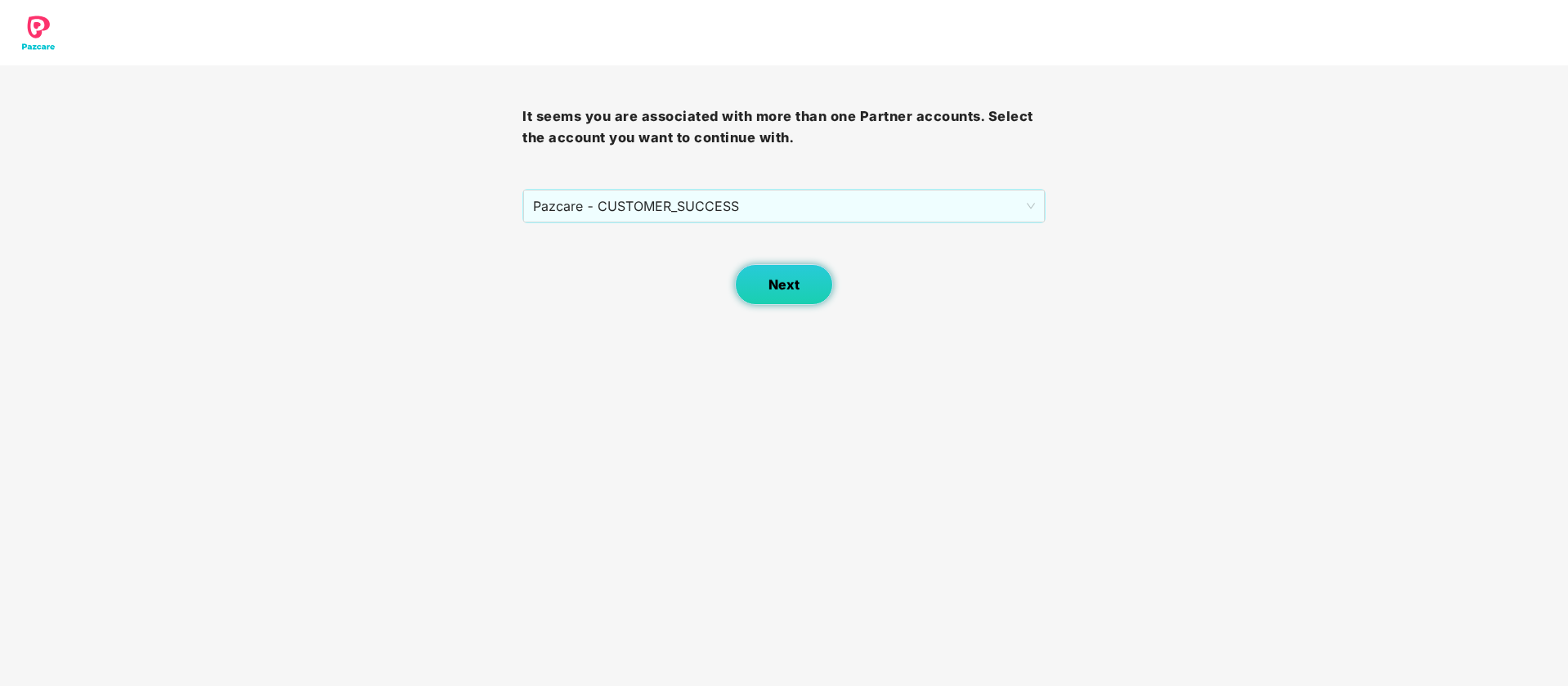
click at [793, 288] on span "Next" at bounding box center [784, 284] width 31 height 16
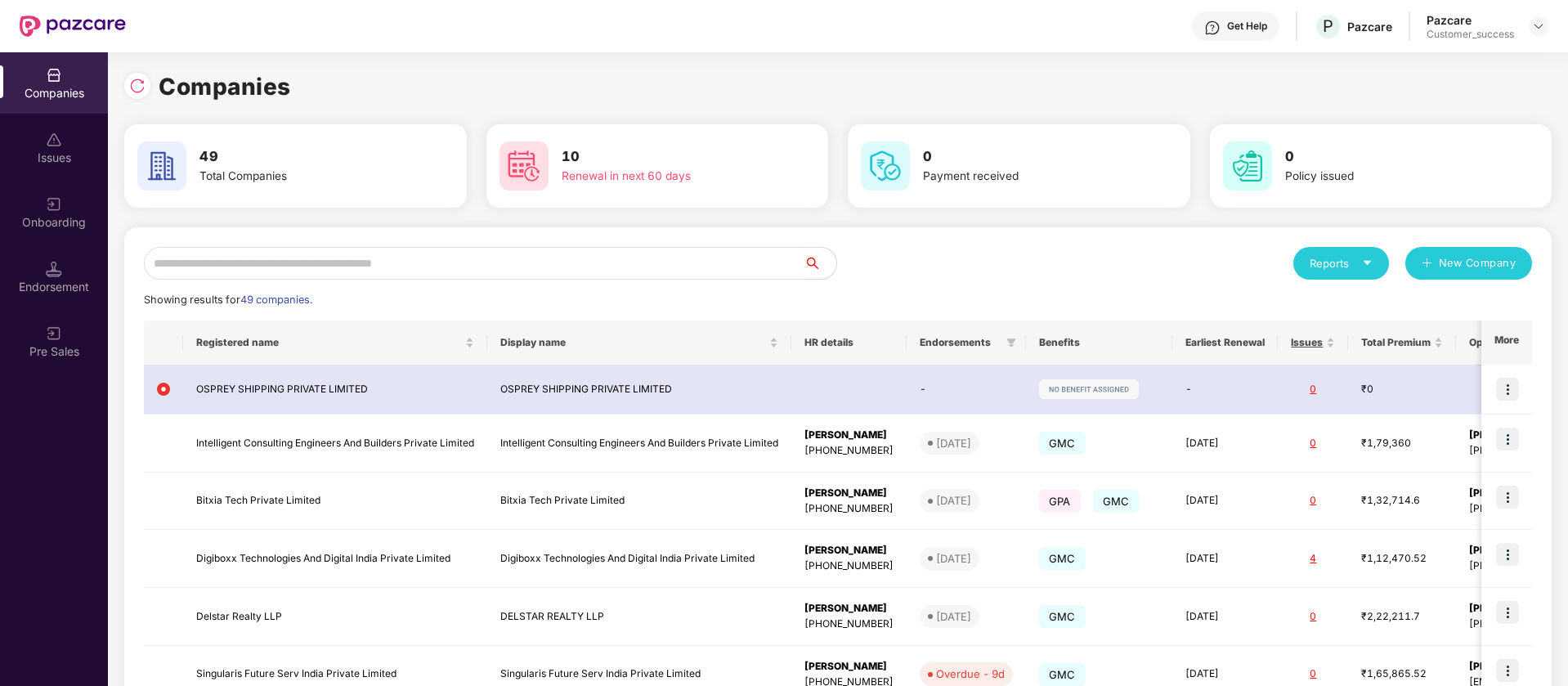
click at [373, 257] on input "text" at bounding box center [473, 263] width 660 height 33
type input "*"
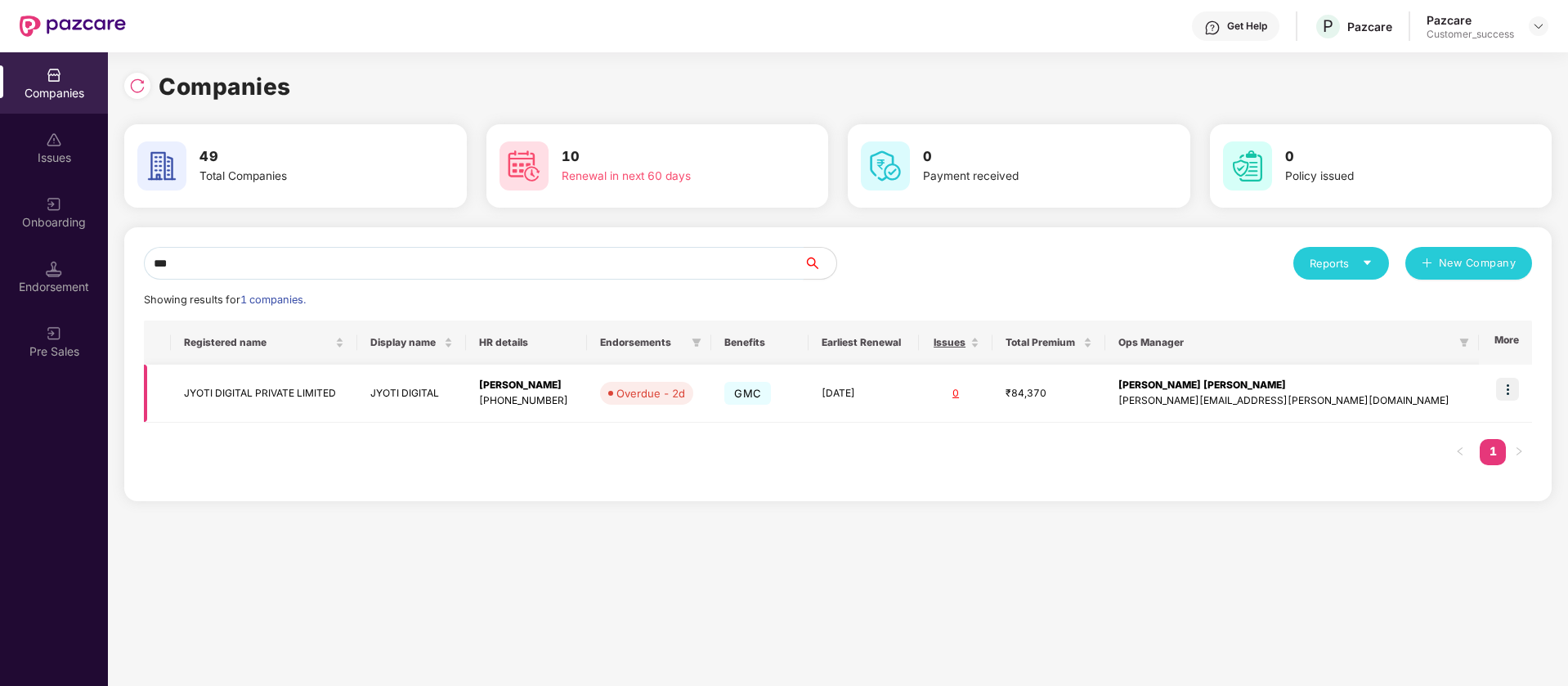
type input "***"
click at [1514, 389] on img at bounding box center [1507, 389] width 23 height 23
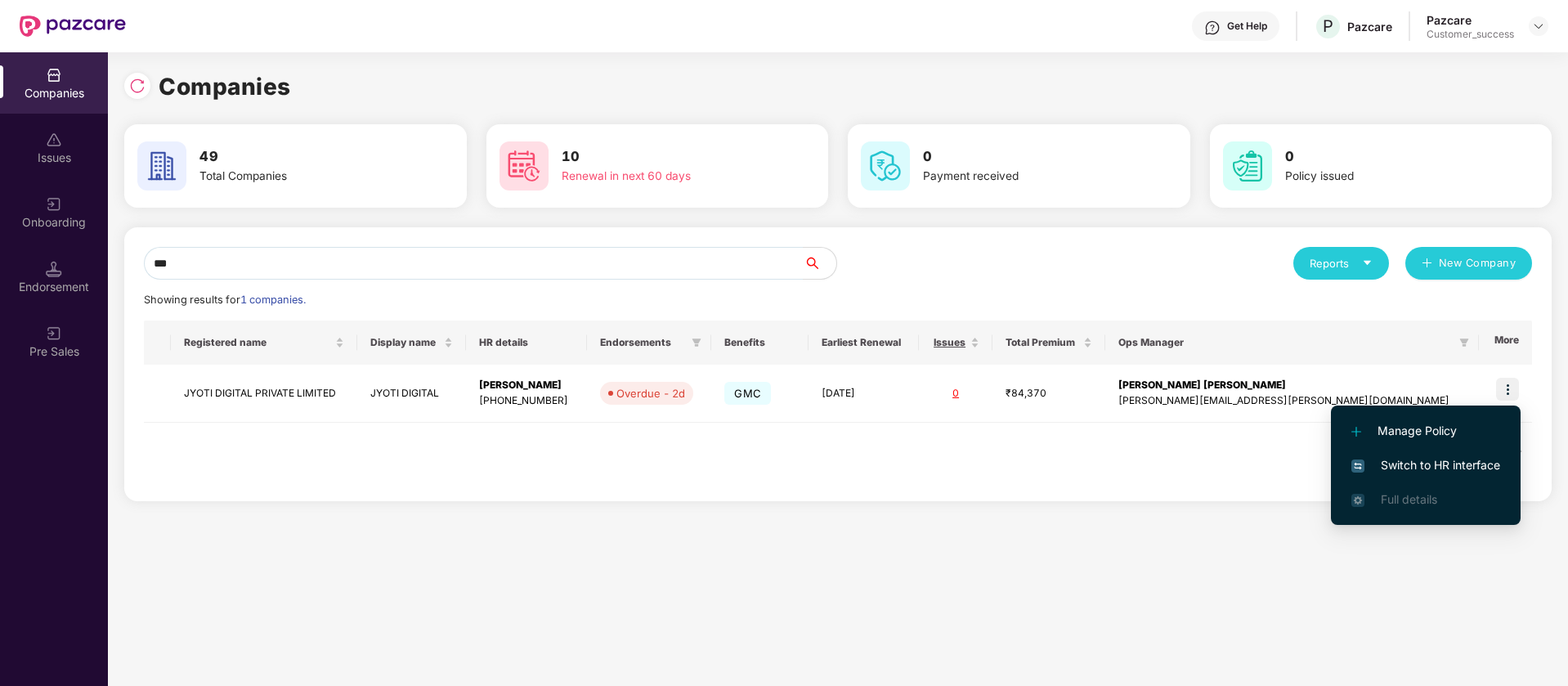
click at [1469, 466] on span "Switch to HR interface" at bounding box center [1426, 465] width 149 height 18
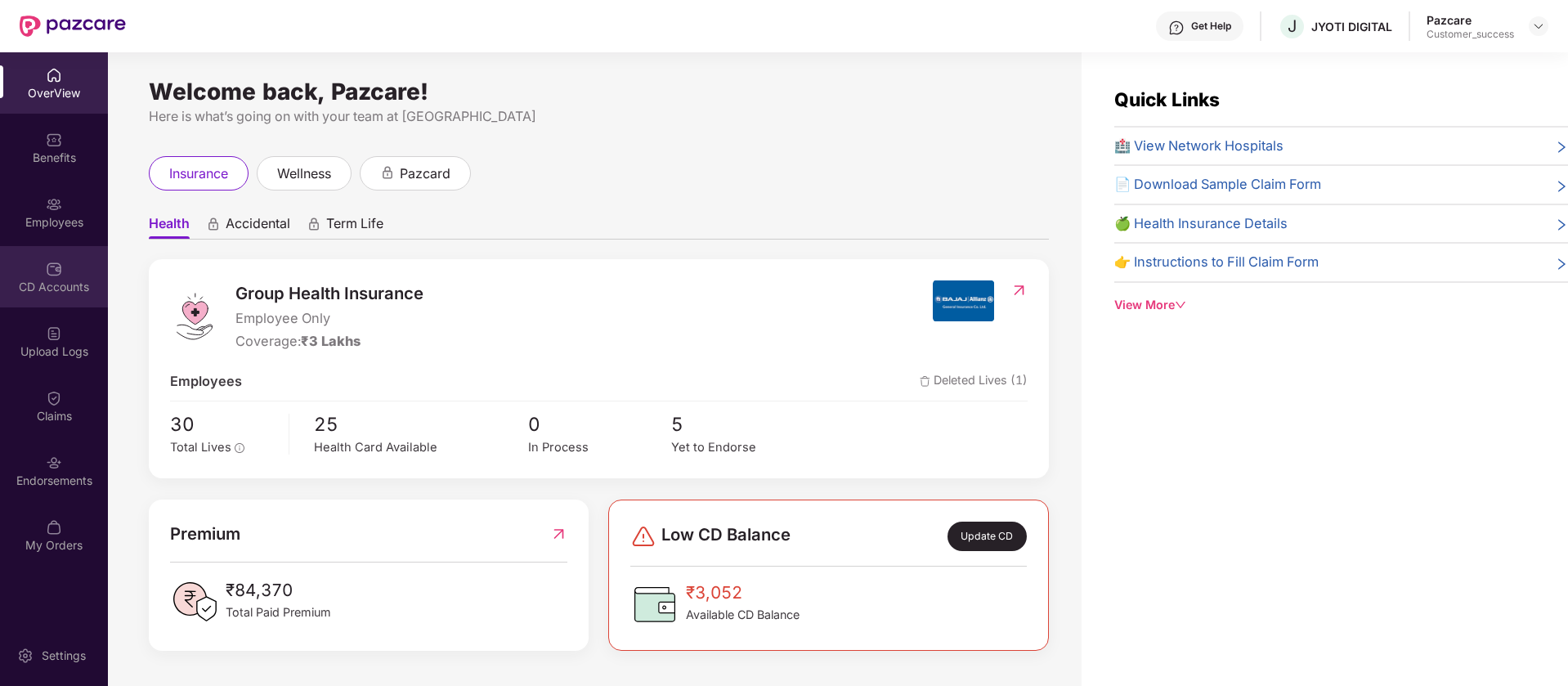
click at [49, 283] on div "CD Accounts" at bounding box center [54, 287] width 108 height 17
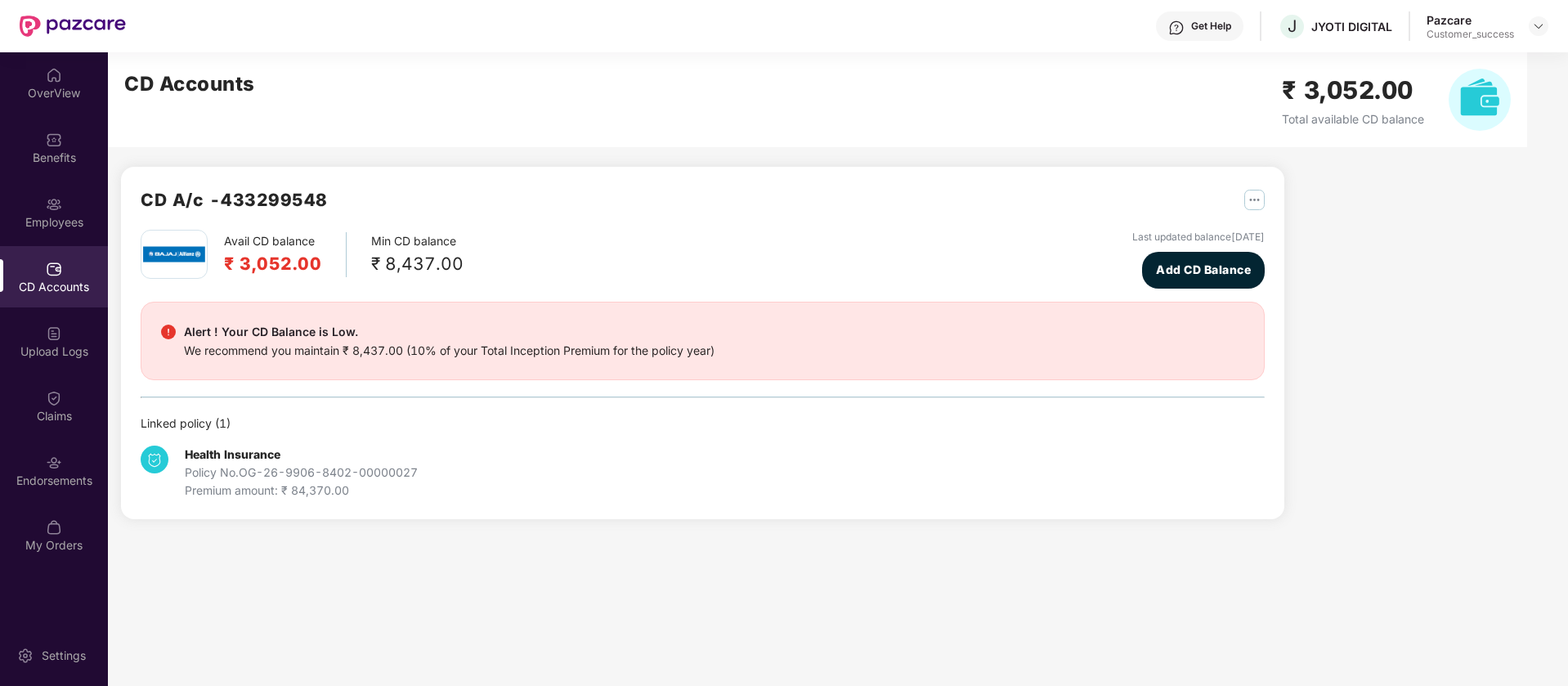
click at [1207, 289] on div "Avail CD balance ₹ 3,052.00 Min CD balance ₹ 8,437.00 Last updated balance 30 J…" at bounding box center [702, 364] width 1124 height 270
click at [1208, 281] on button "Add CD Balance" at bounding box center [1204, 270] width 123 height 37
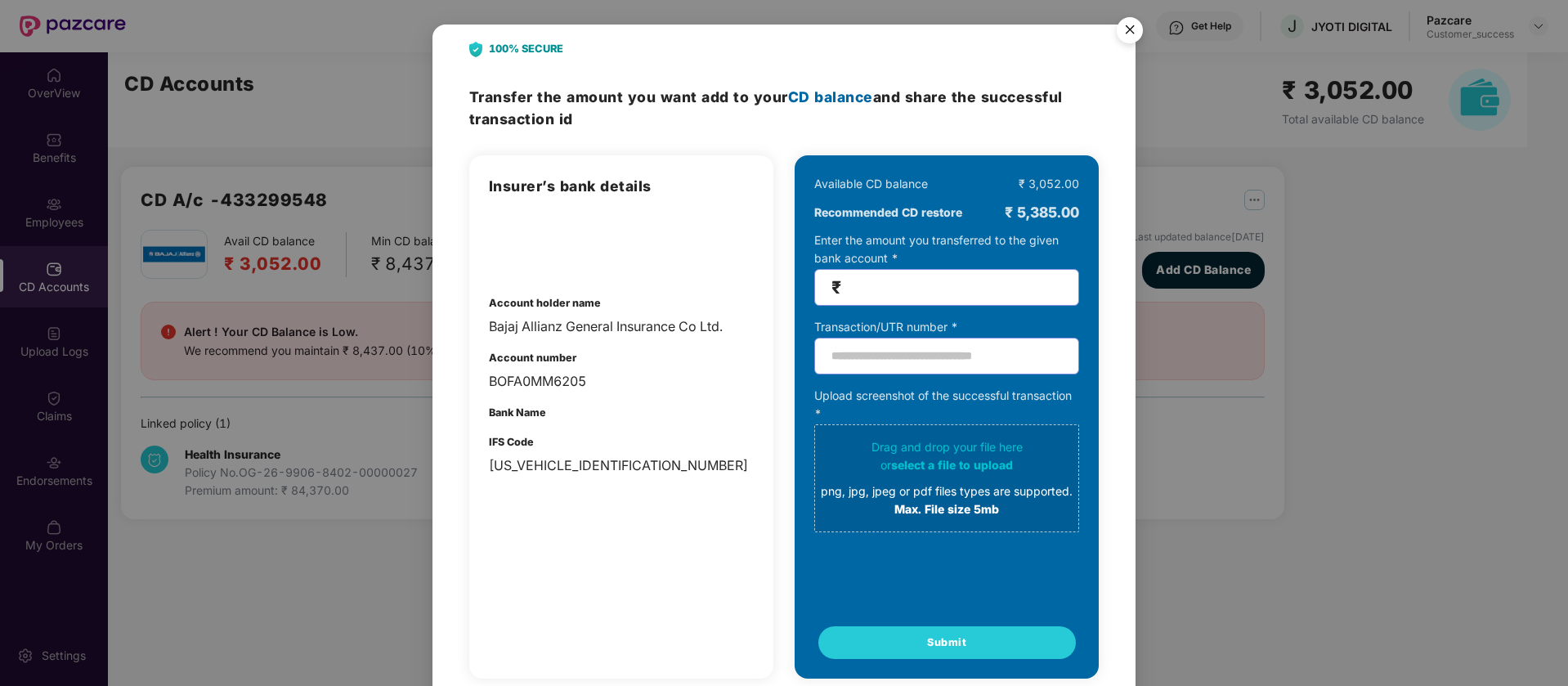
click at [1126, 35] on img "Close" at bounding box center [1130, 33] width 46 height 46
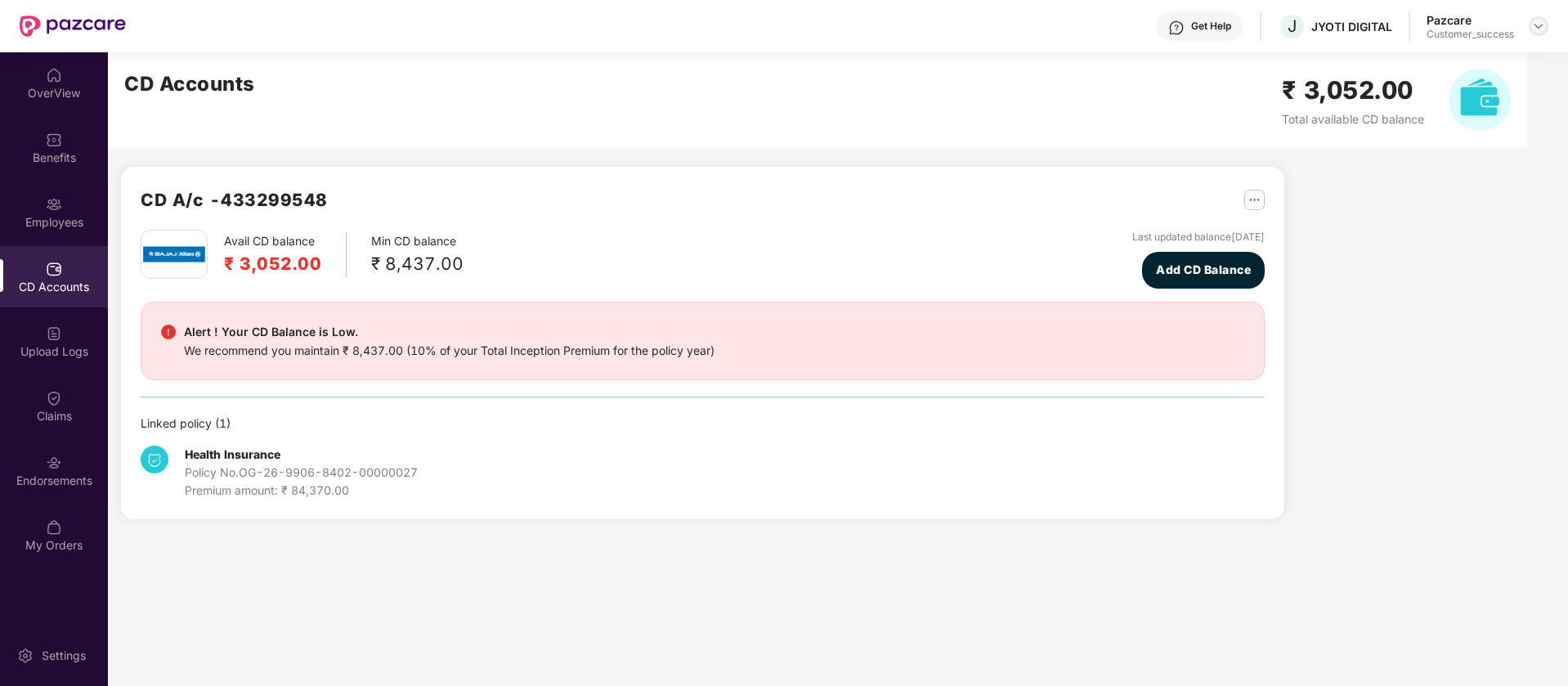
click at [1543, 19] on img at bounding box center [1539, 26] width 13 height 13
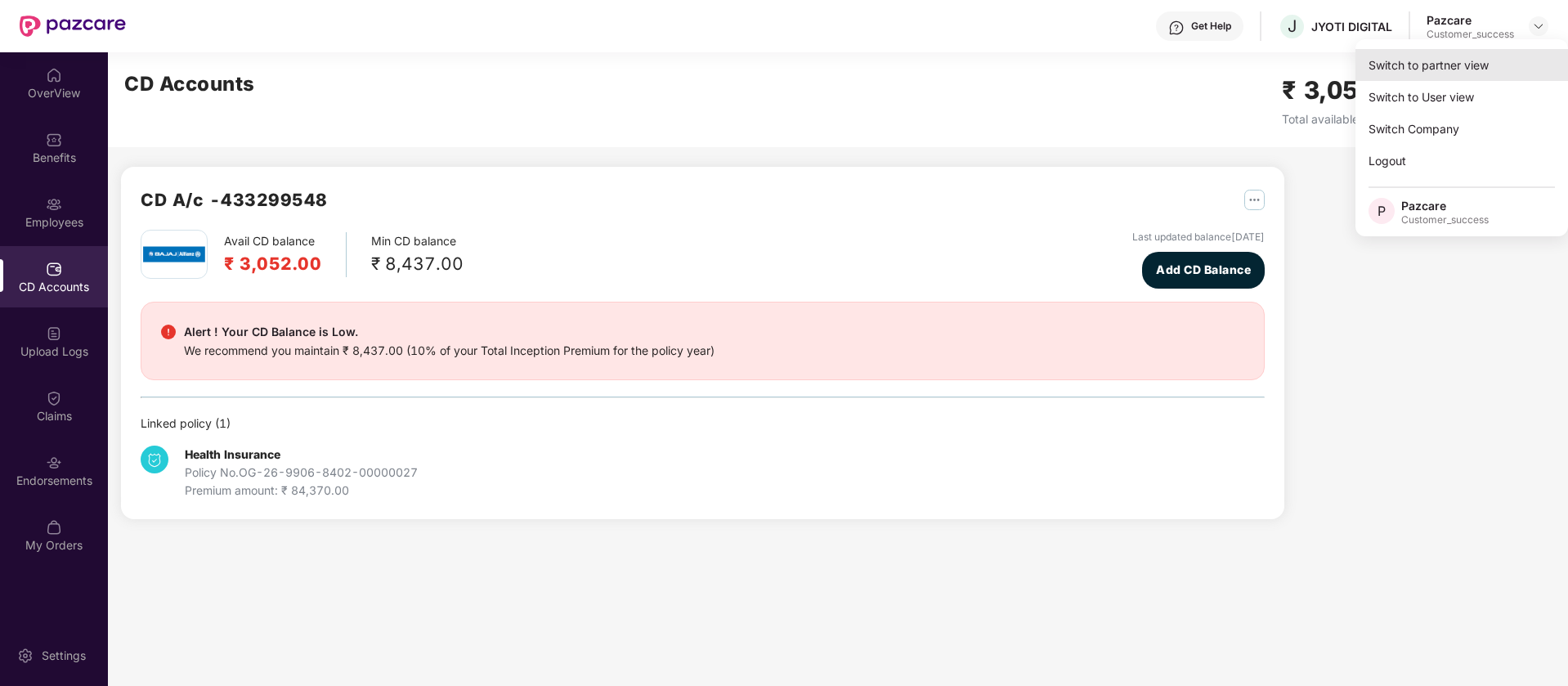
click at [1485, 62] on div "Switch to partner view" at bounding box center [1462, 64] width 213 height 32
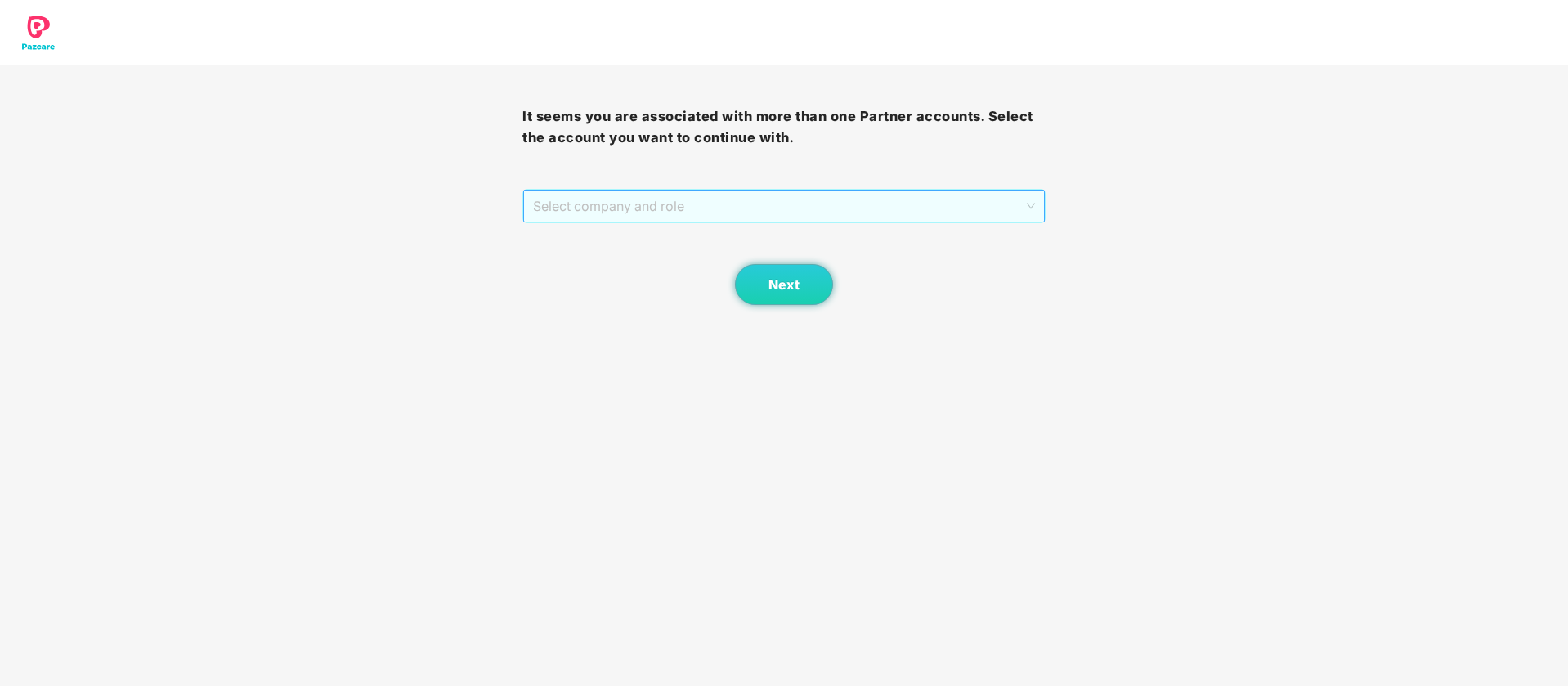
click at [826, 205] on span "Select company and role" at bounding box center [784, 206] width 501 height 31
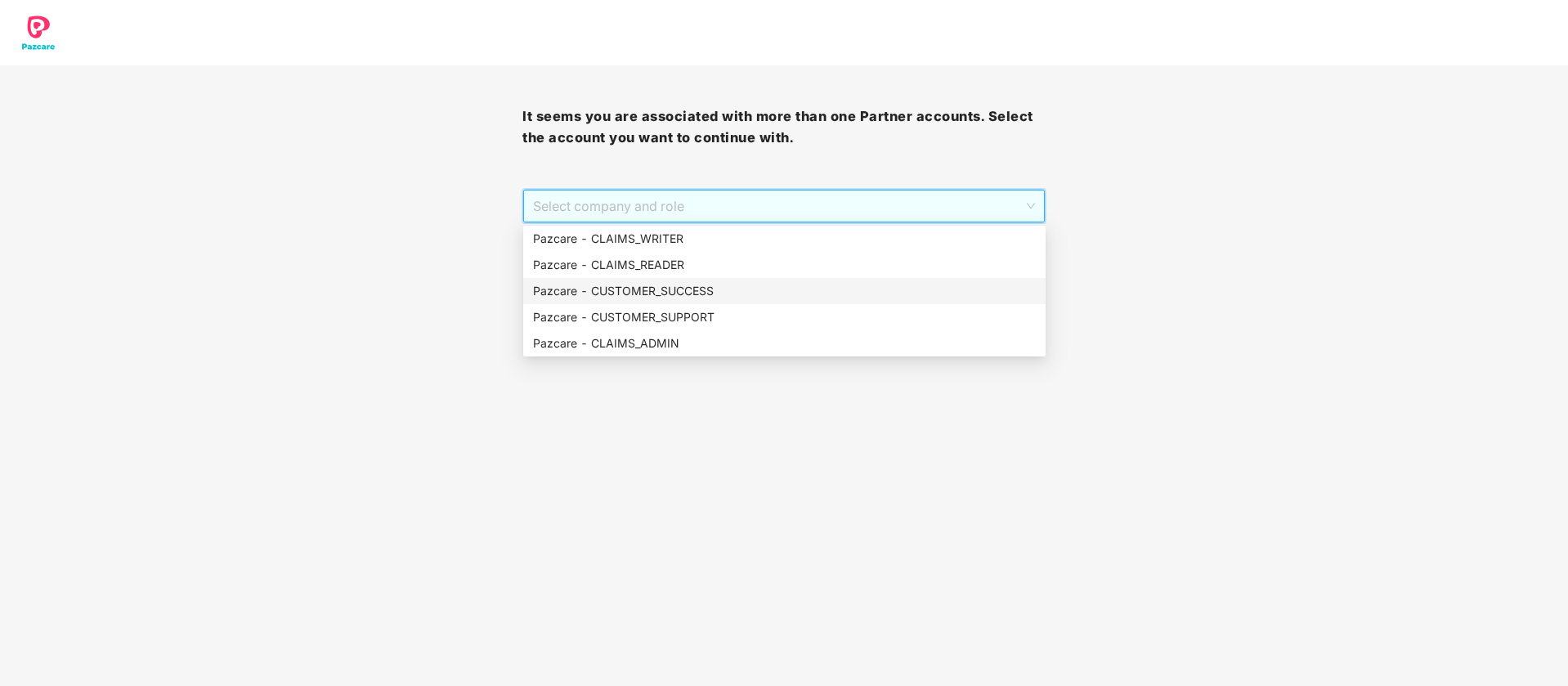
click at [711, 288] on div "Pazcare - CUSTOMER_SUCCESS" at bounding box center [784, 291] width 503 height 18
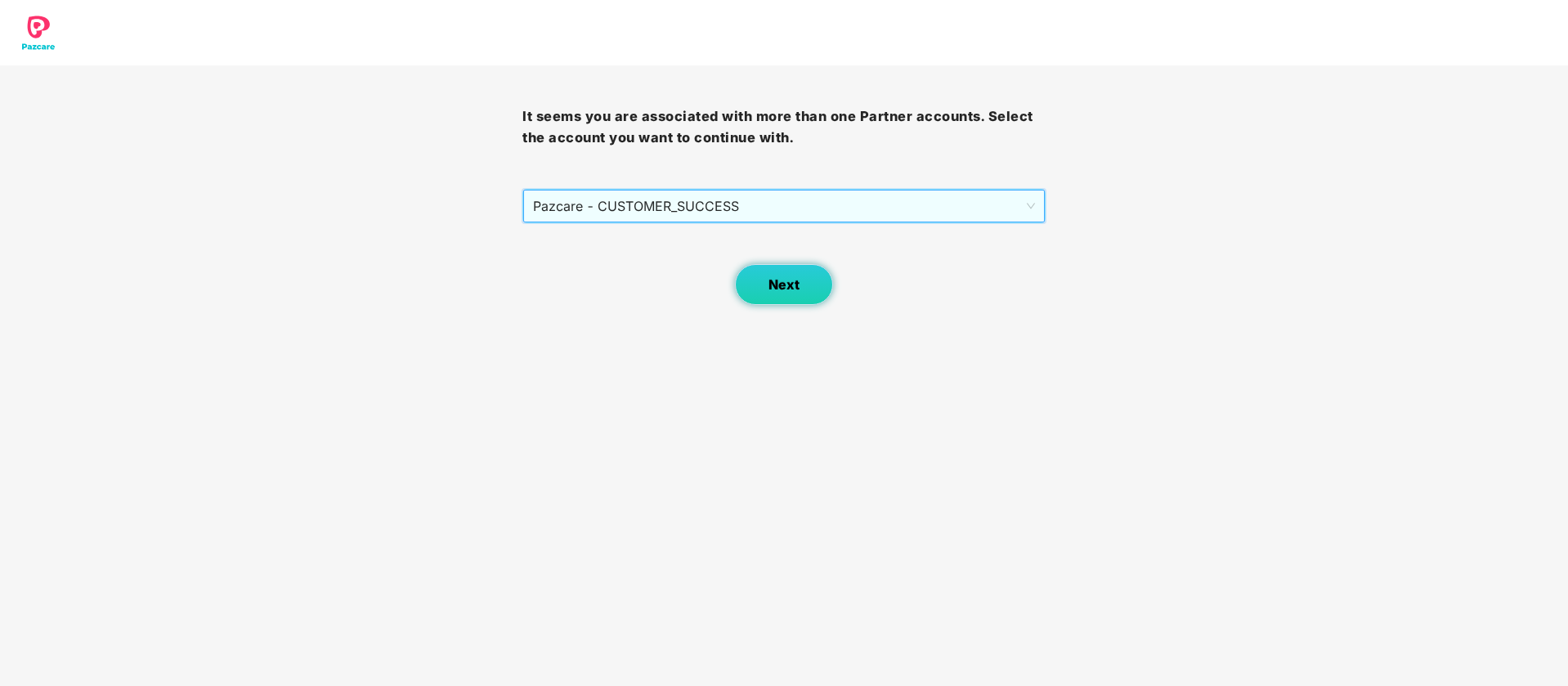
click at [762, 291] on button "Next" at bounding box center [784, 284] width 98 height 41
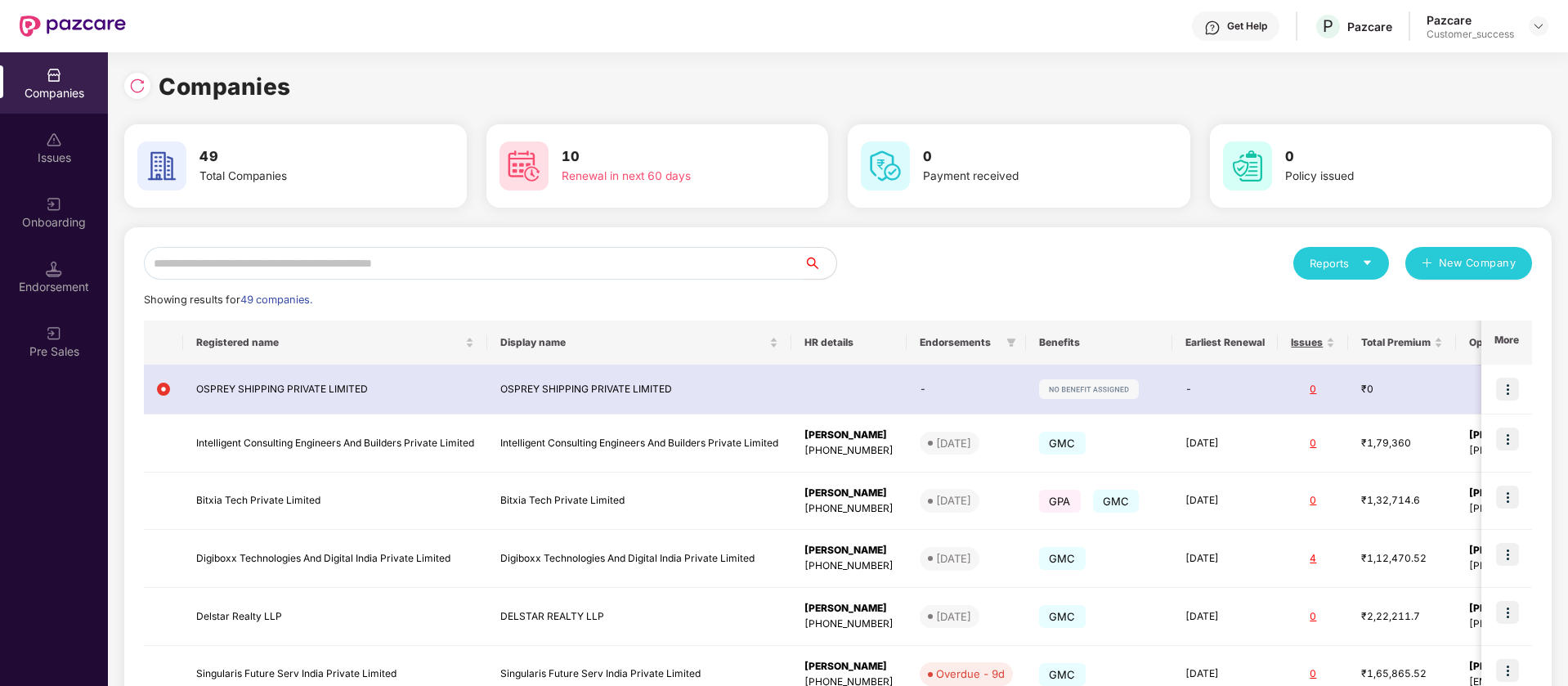
click at [299, 260] on input "text" at bounding box center [473, 263] width 660 height 33
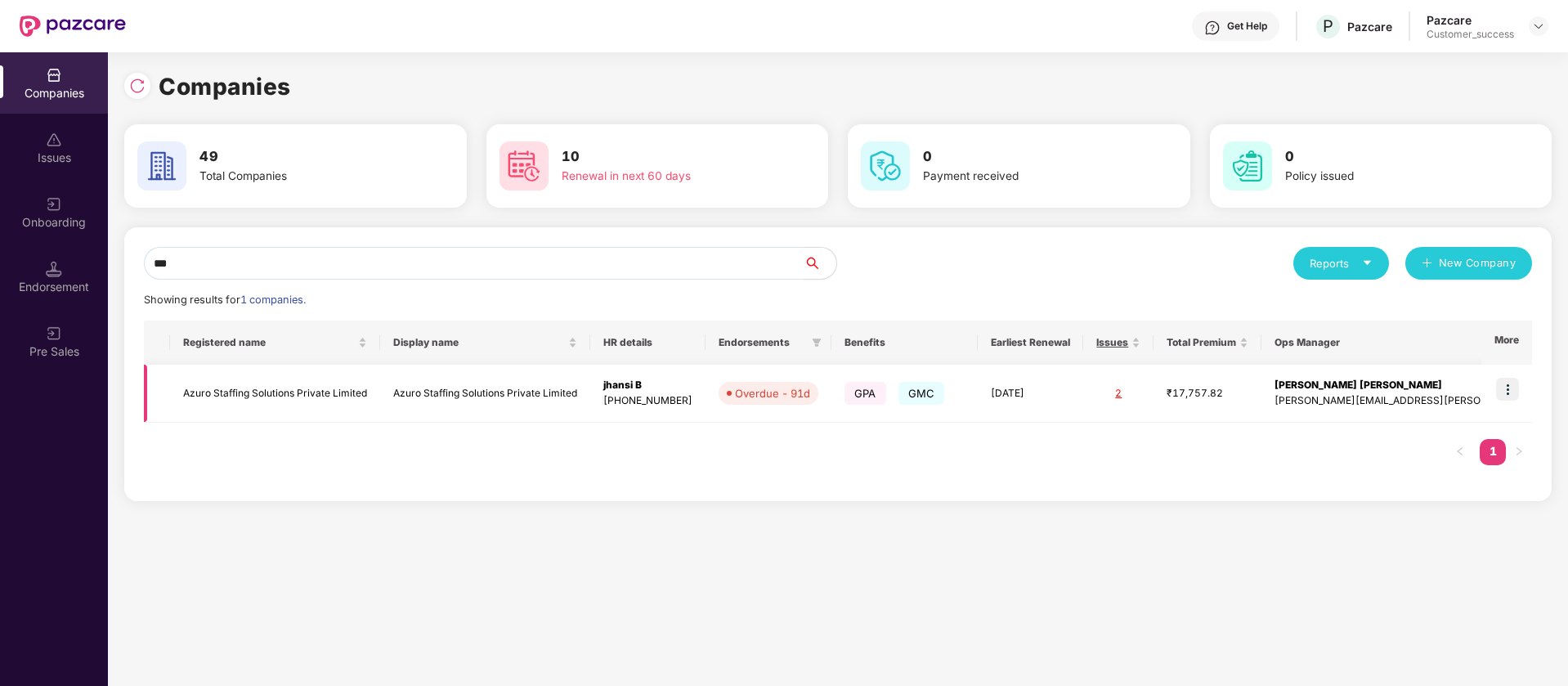
type input "***"
click at [1514, 387] on img at bounding box center [1507, 389] width 23 height 23
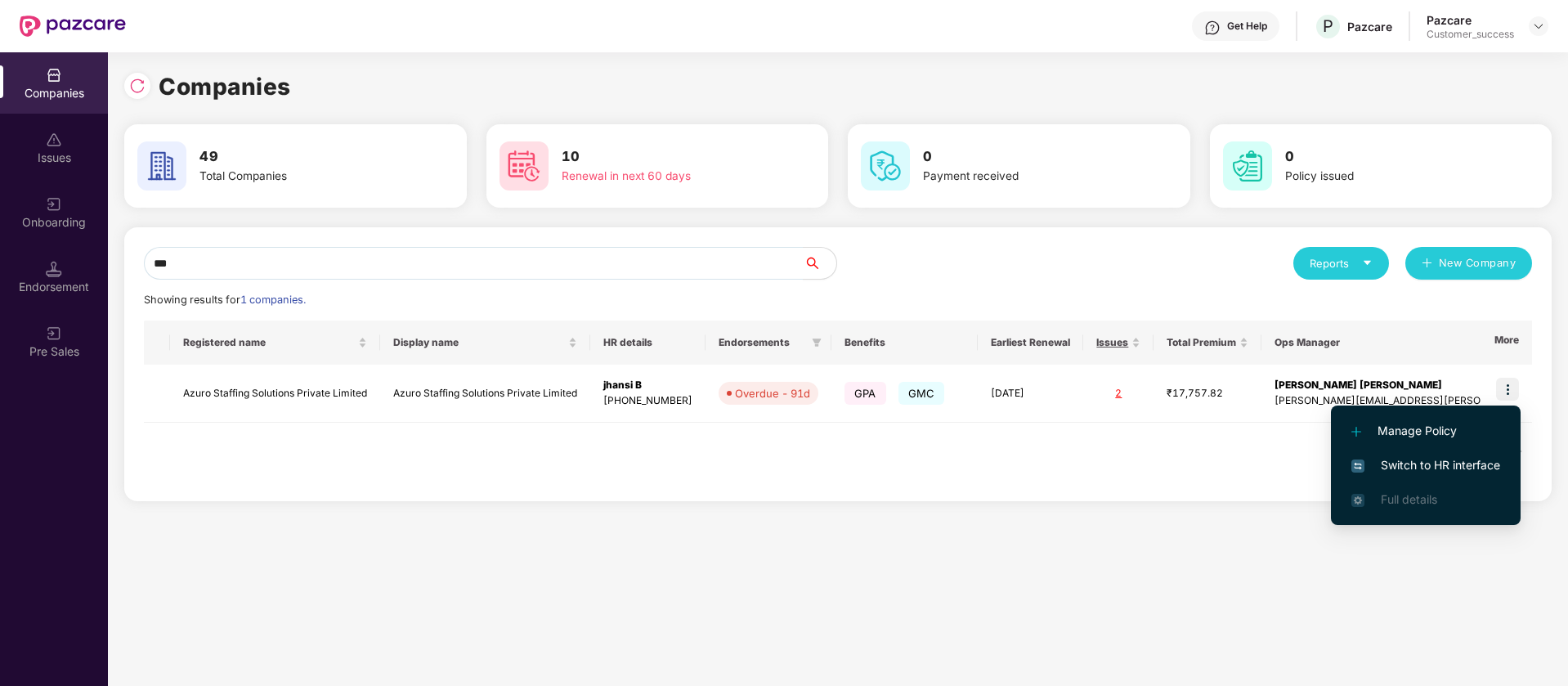
click at [1443, 470] on span "Switch to HR interface" at bounding box center [1426, 465] width 149 height 18
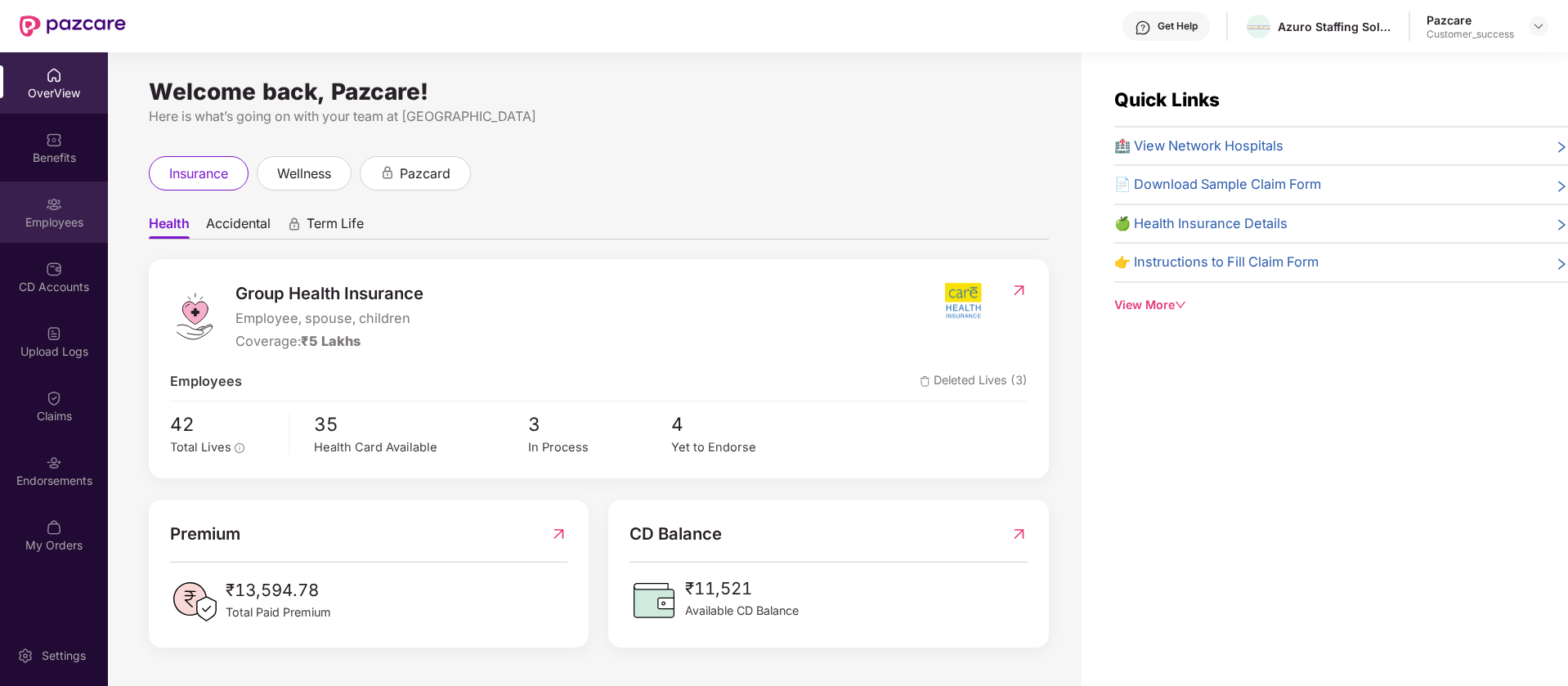
click at [57, 218] on div "Employees" at bounding box center [54, 222] width 108 height 17
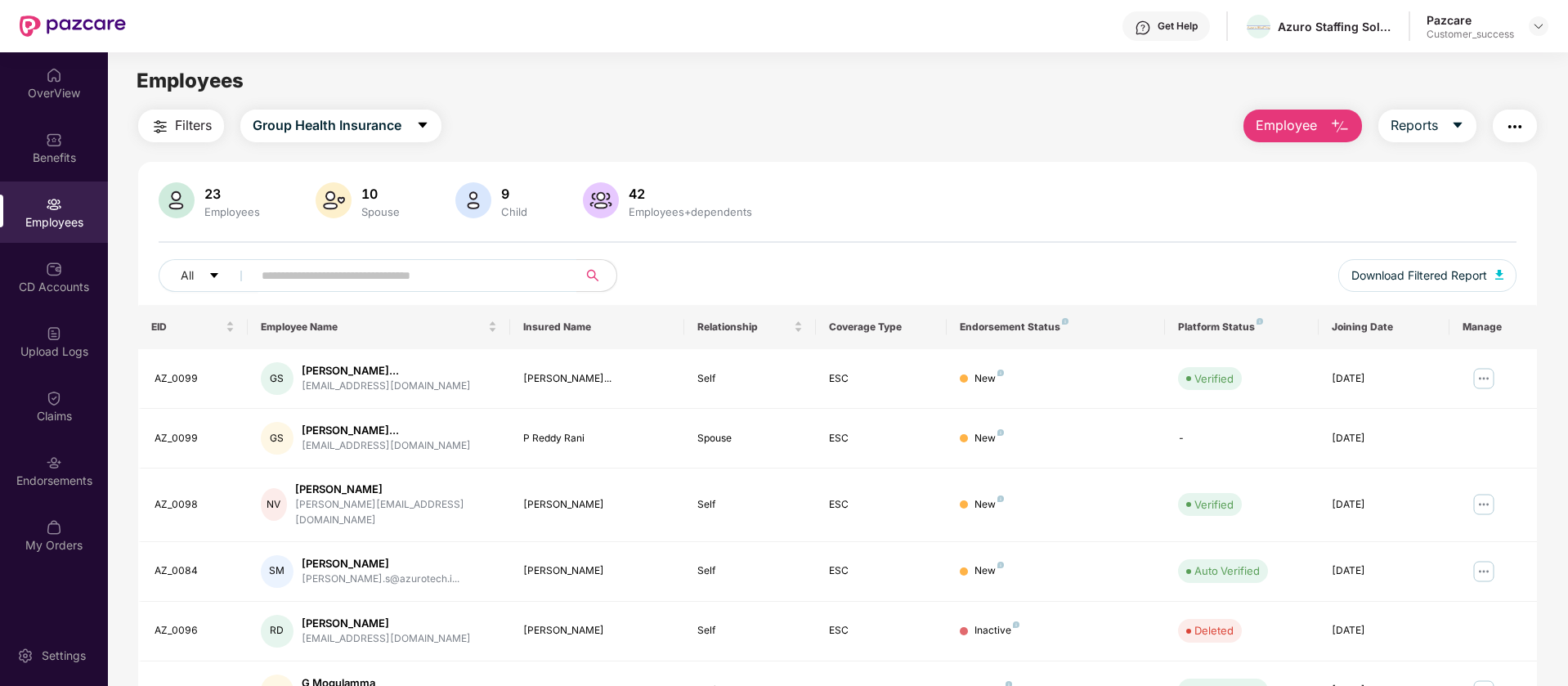
click at [1299, 122] on span "Employee" at bounding box center [1286, 126] width 61 height 20
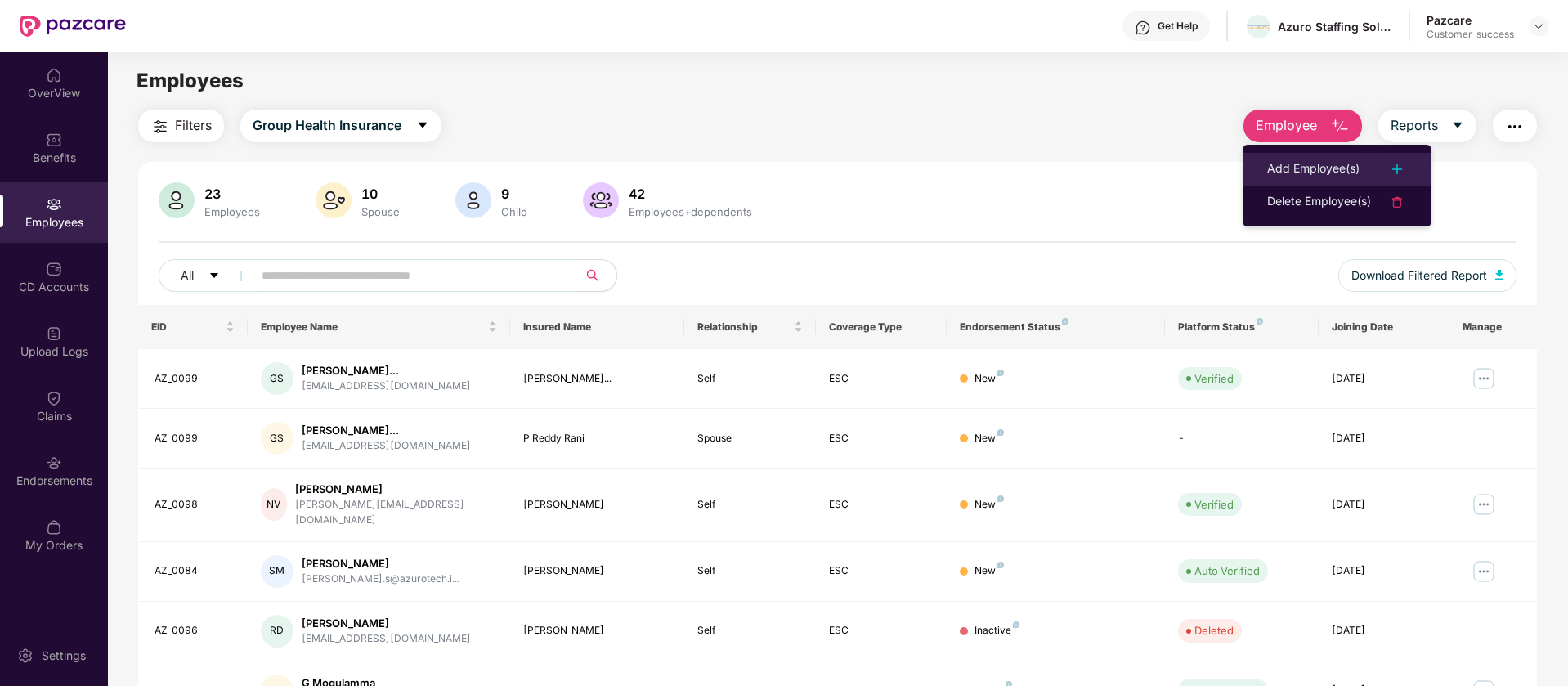
click at [1281, 165] on div "Add Employee(s)" at bounding box center [1313, 169] width 93 height 19
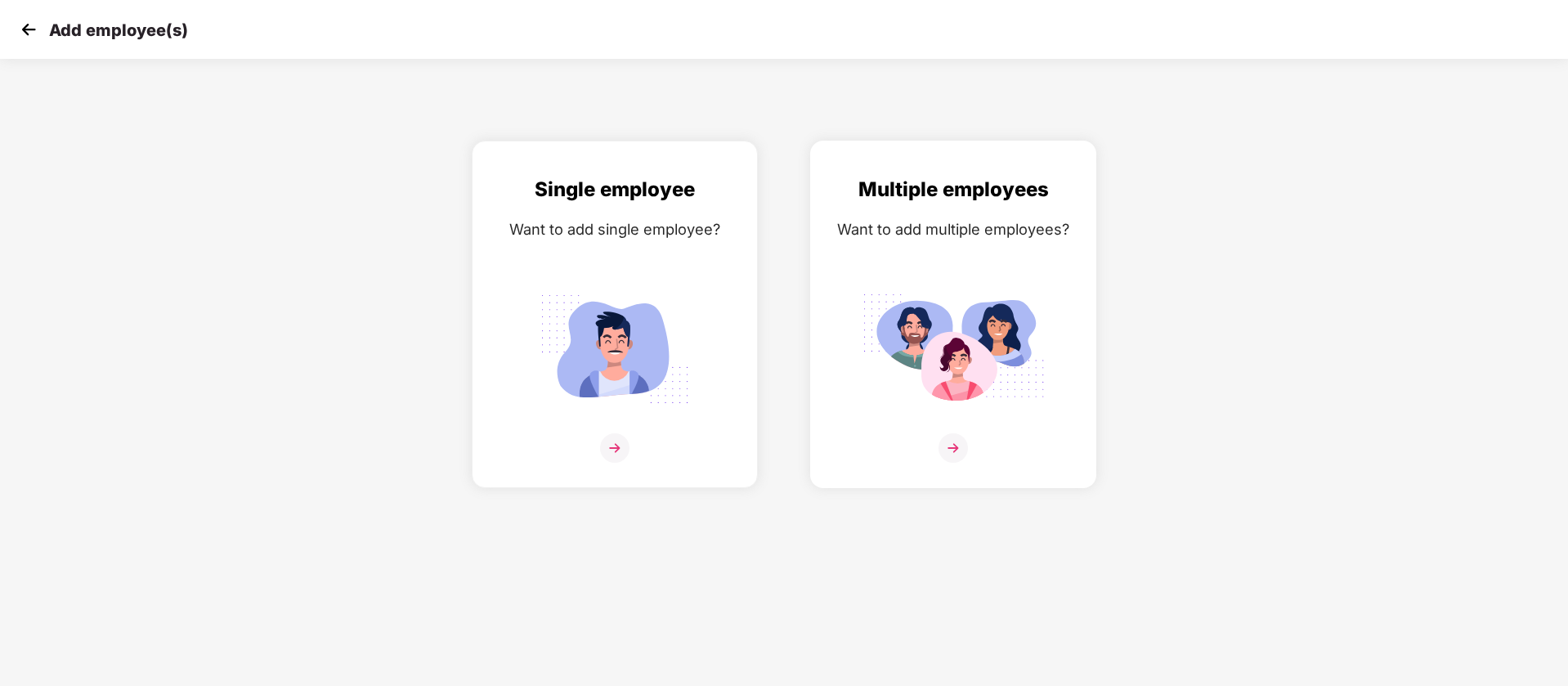
click at [1060, 267] on div "Multiple employees Want to add multiple employees?" at bounding box center [953, 328] width 251 height 309
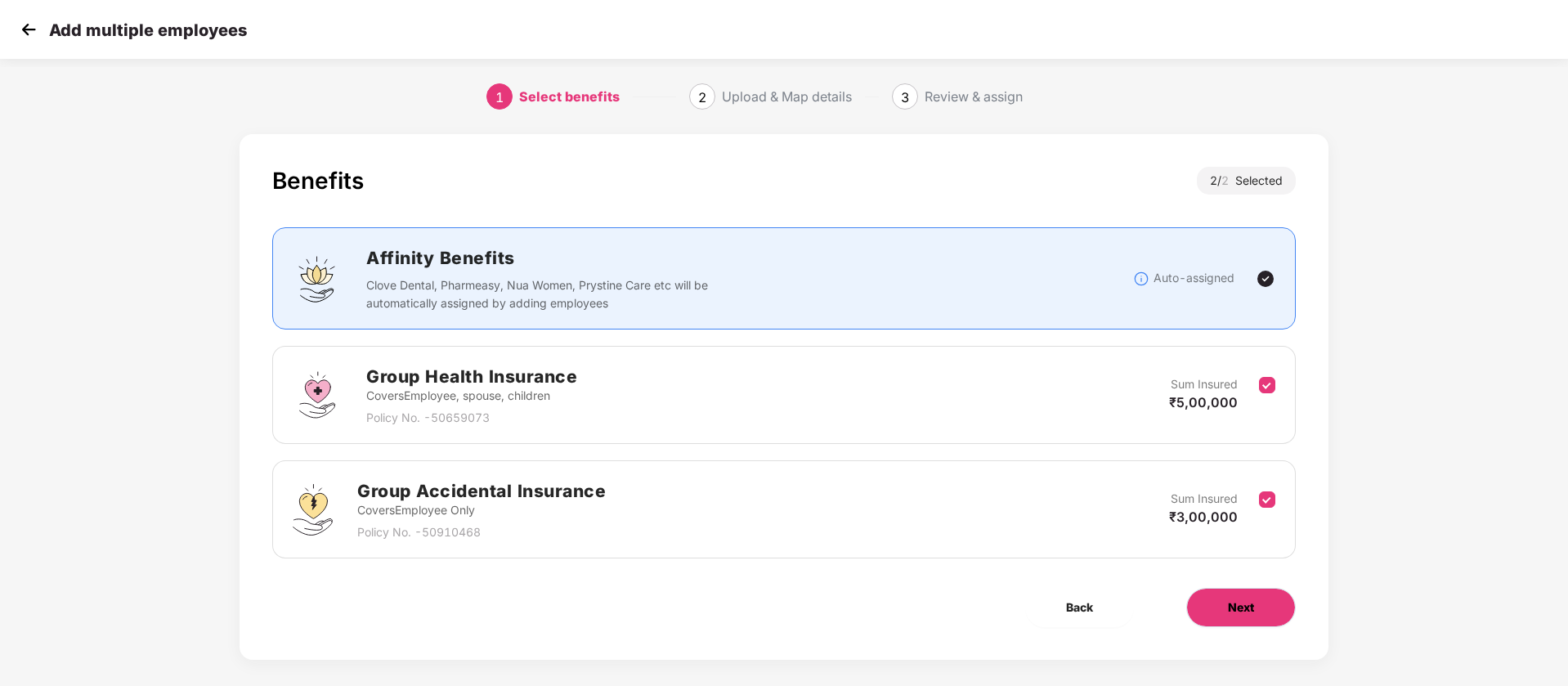
click at [1269, 606] on button "Next" at bounding box center [1240, 607] width 109 height 39
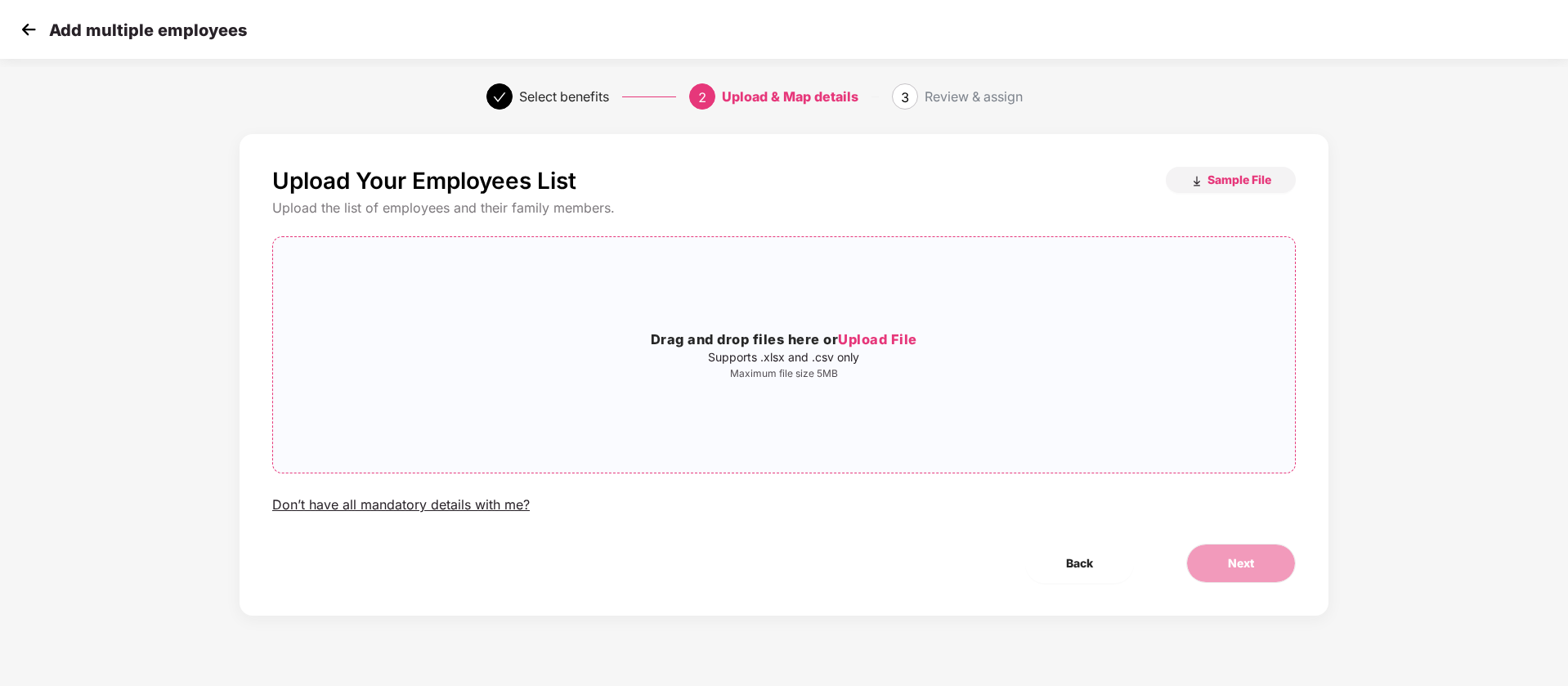
click at [815, 299] on div "Drag and drop files here or Upload File Supports .xlsx and .csv only Maximum fi…" at bounding box center [784, 355] width 1022 height 209
click at [1273, 563] on button "Next" at bounding box center [1240, 563] width 109 height 39
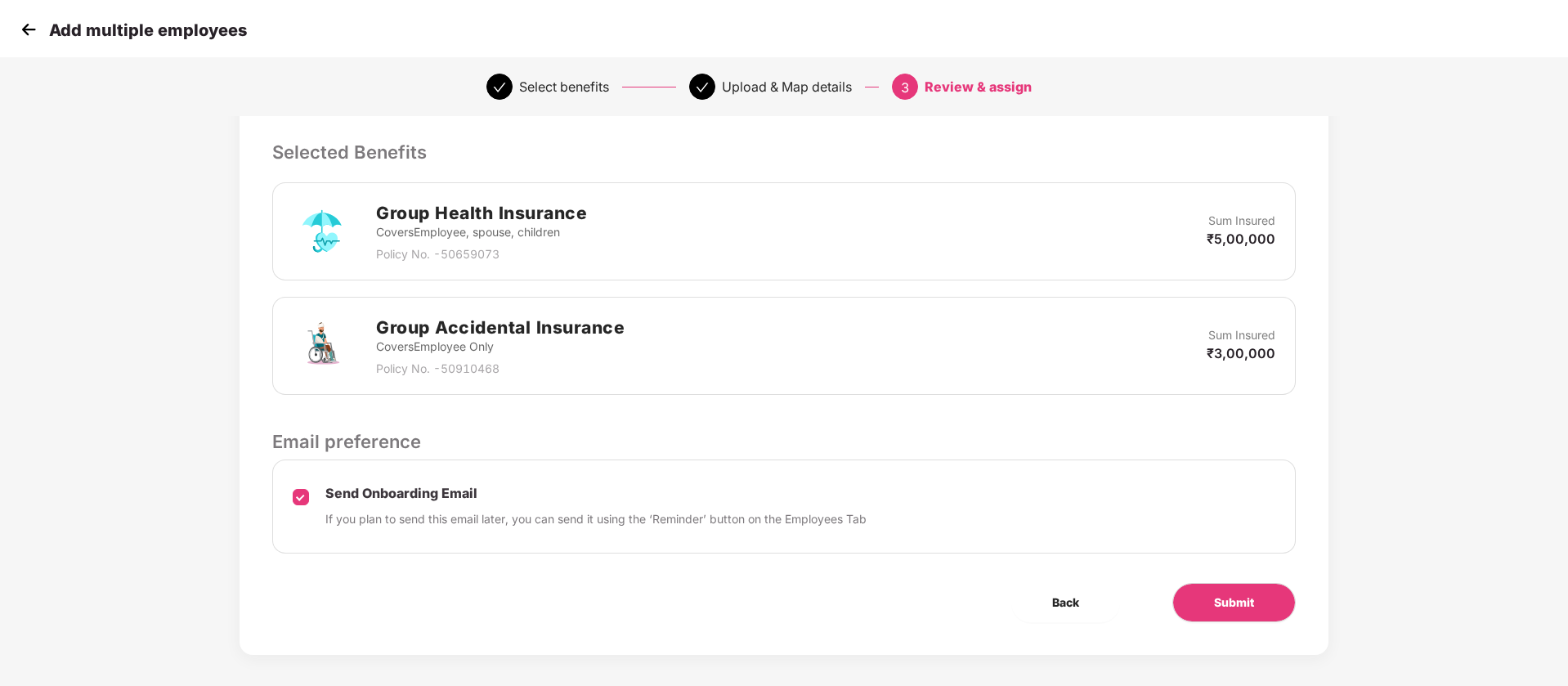
scroll to position [340, 0]
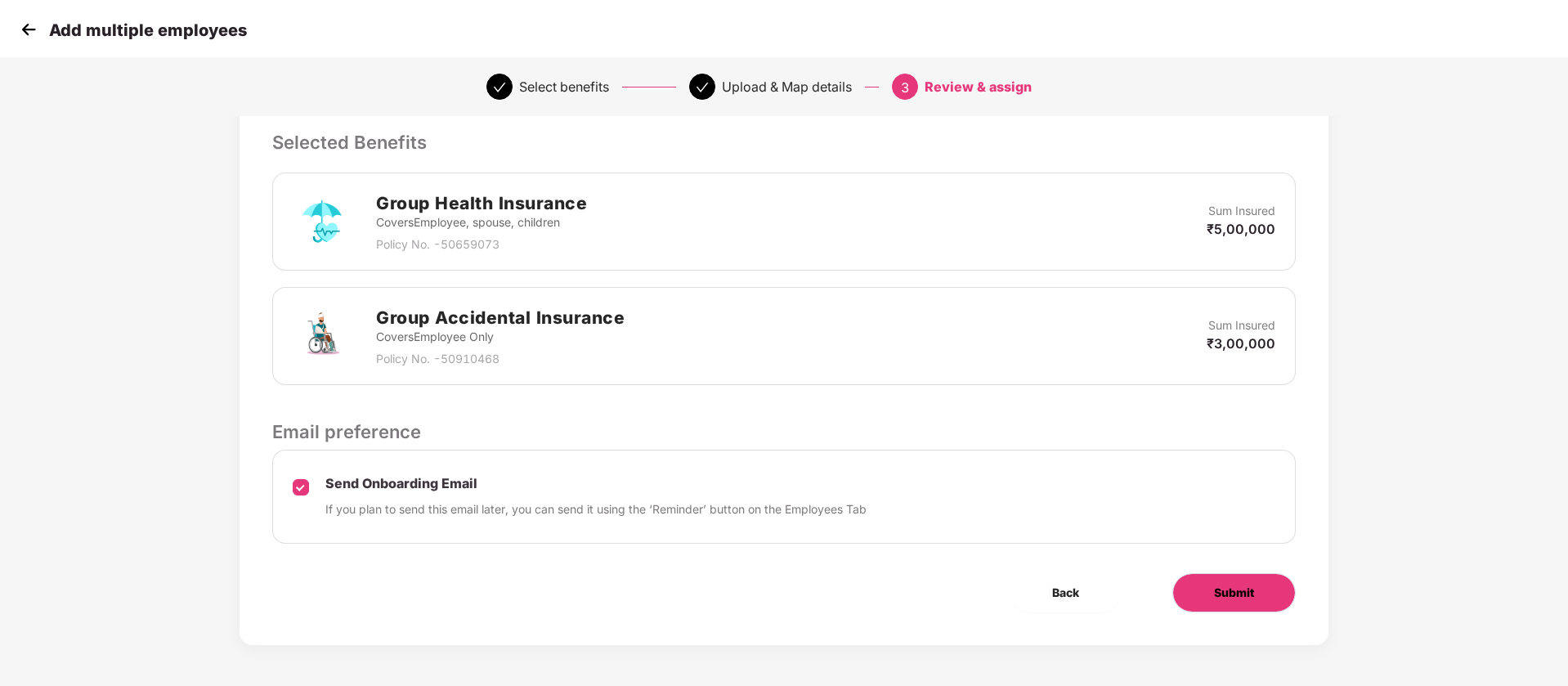
click at [1207, 590] on button "Submit" at bounding box center [1234, 592] width 124 height 39
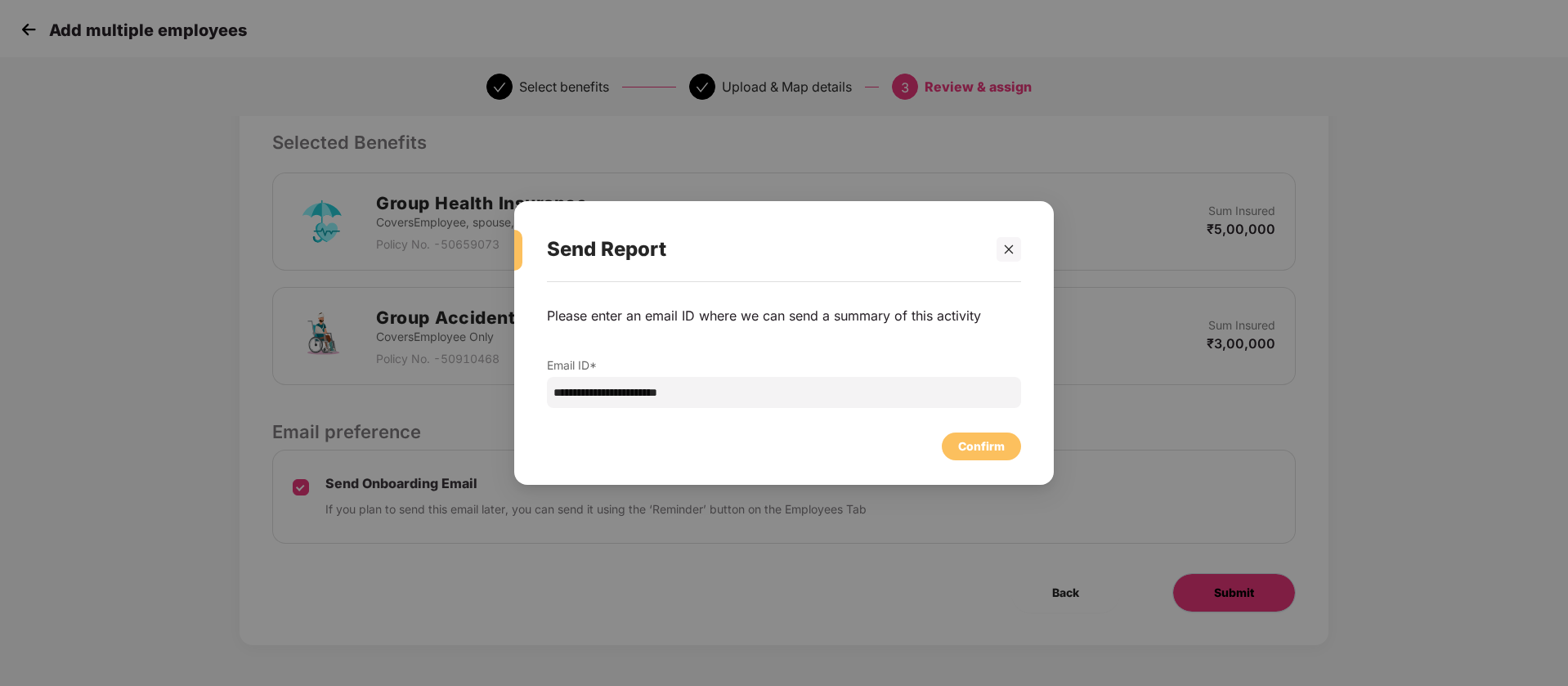
scroll to position [0, 0]
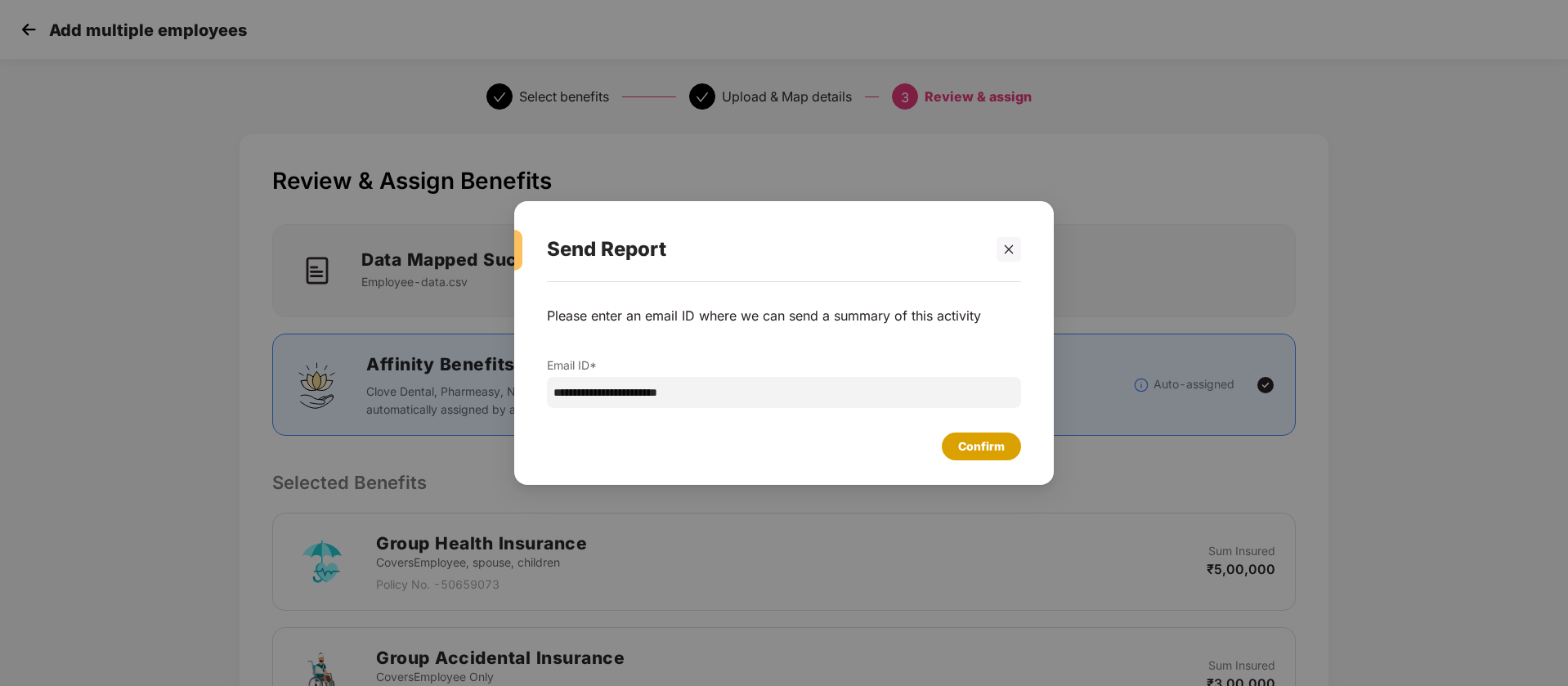
click at [991, 448] on div "Confirm" at bounding box center [981, 447] width 47 height 18
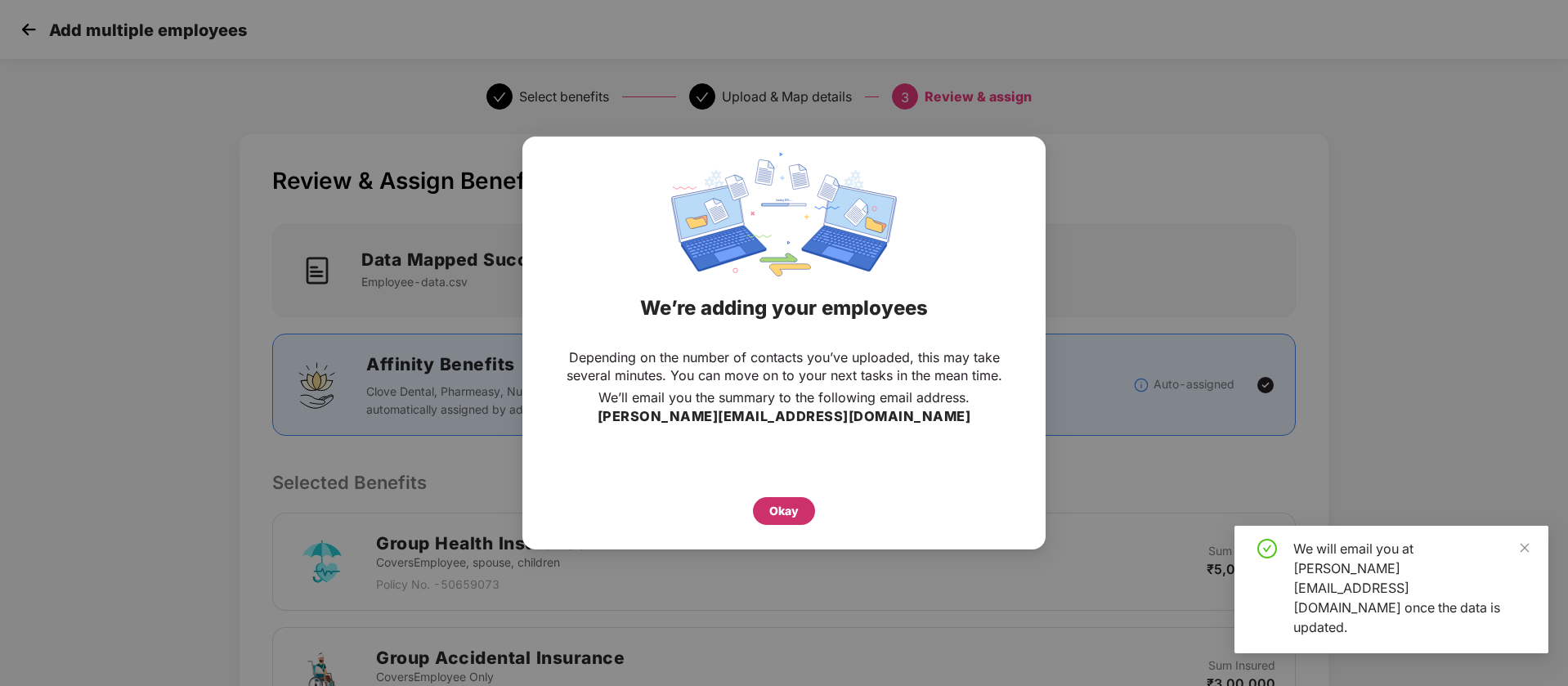
click at [788, 510] on div "Okay" at bounding box center [784, 511] width 29 height 18
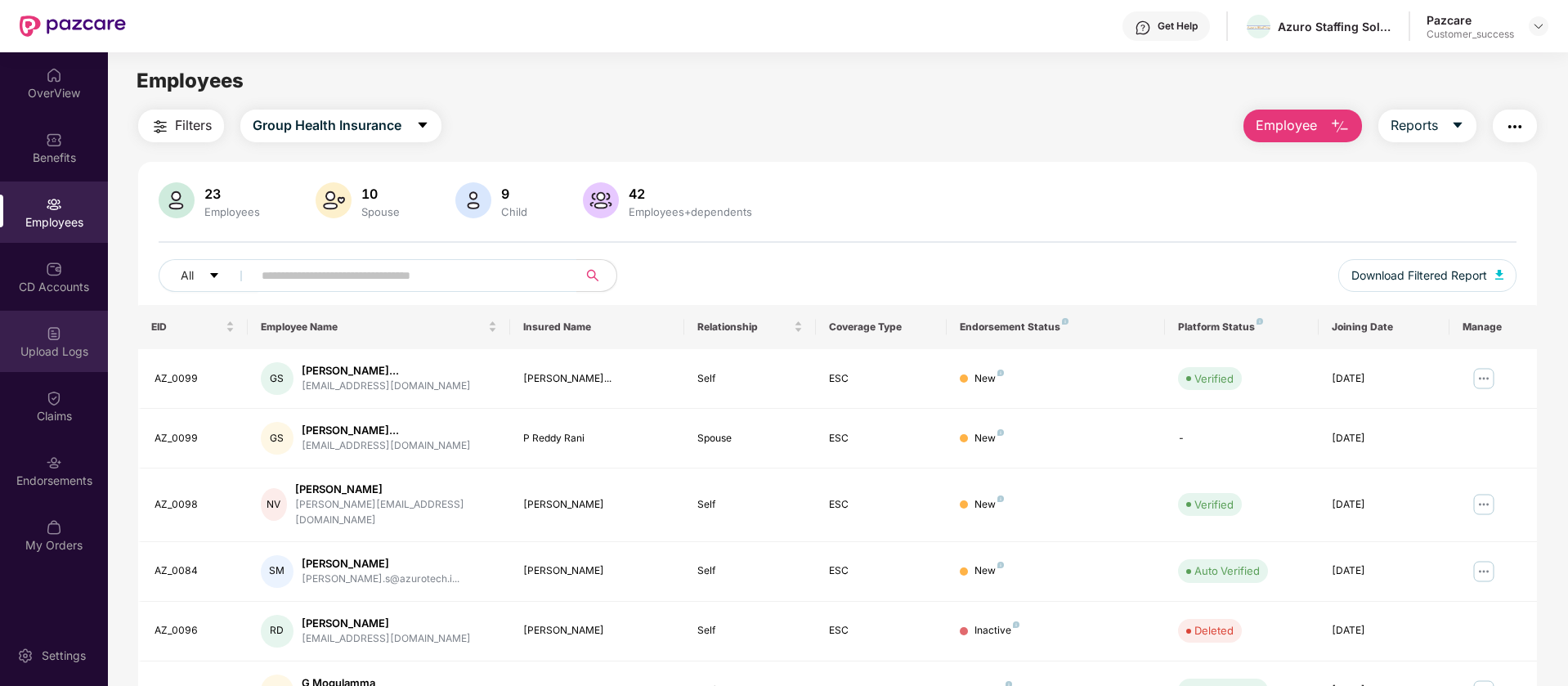
click at [75, 334] on div "Upload Logs" at bounding box center [54, 341] width 108 height 61
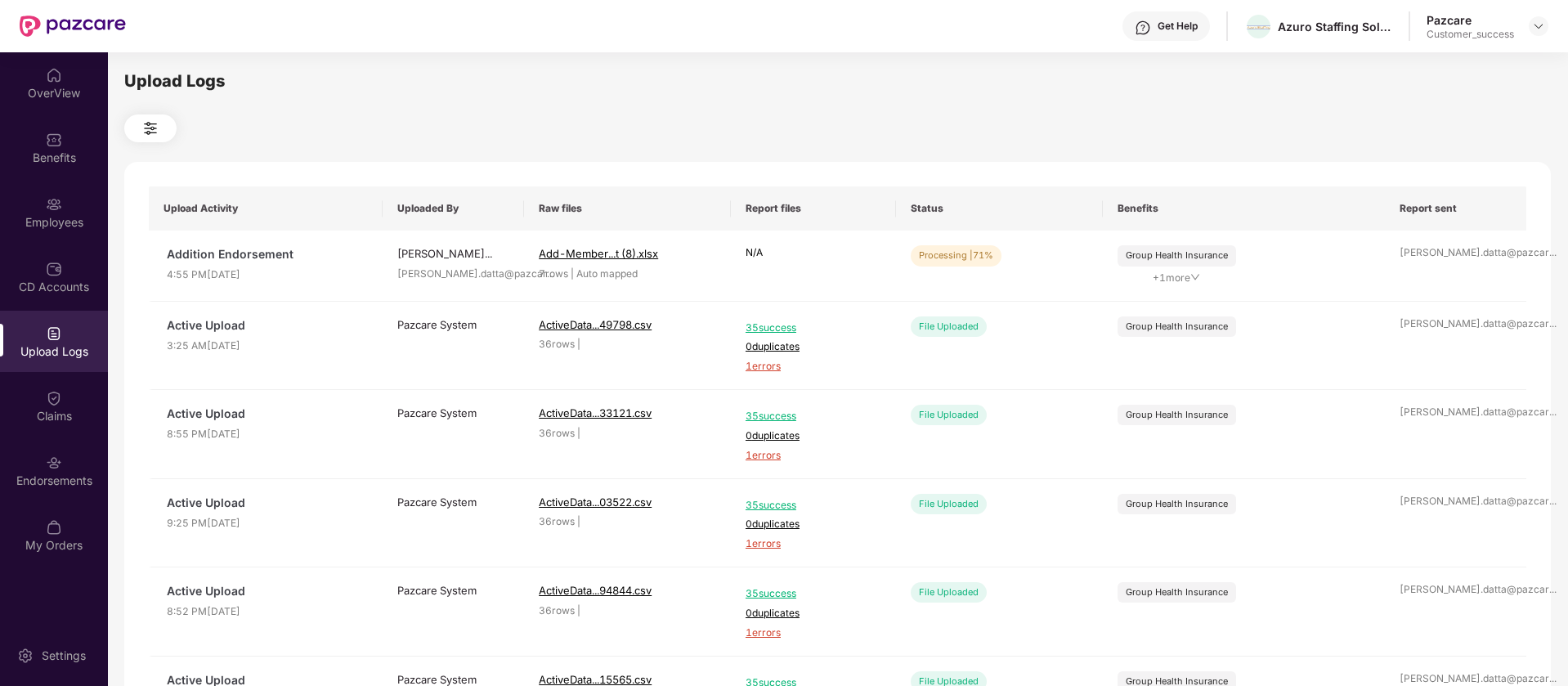
click at [146, 122] on img at bounding box center [150, 127] width 19 height 19
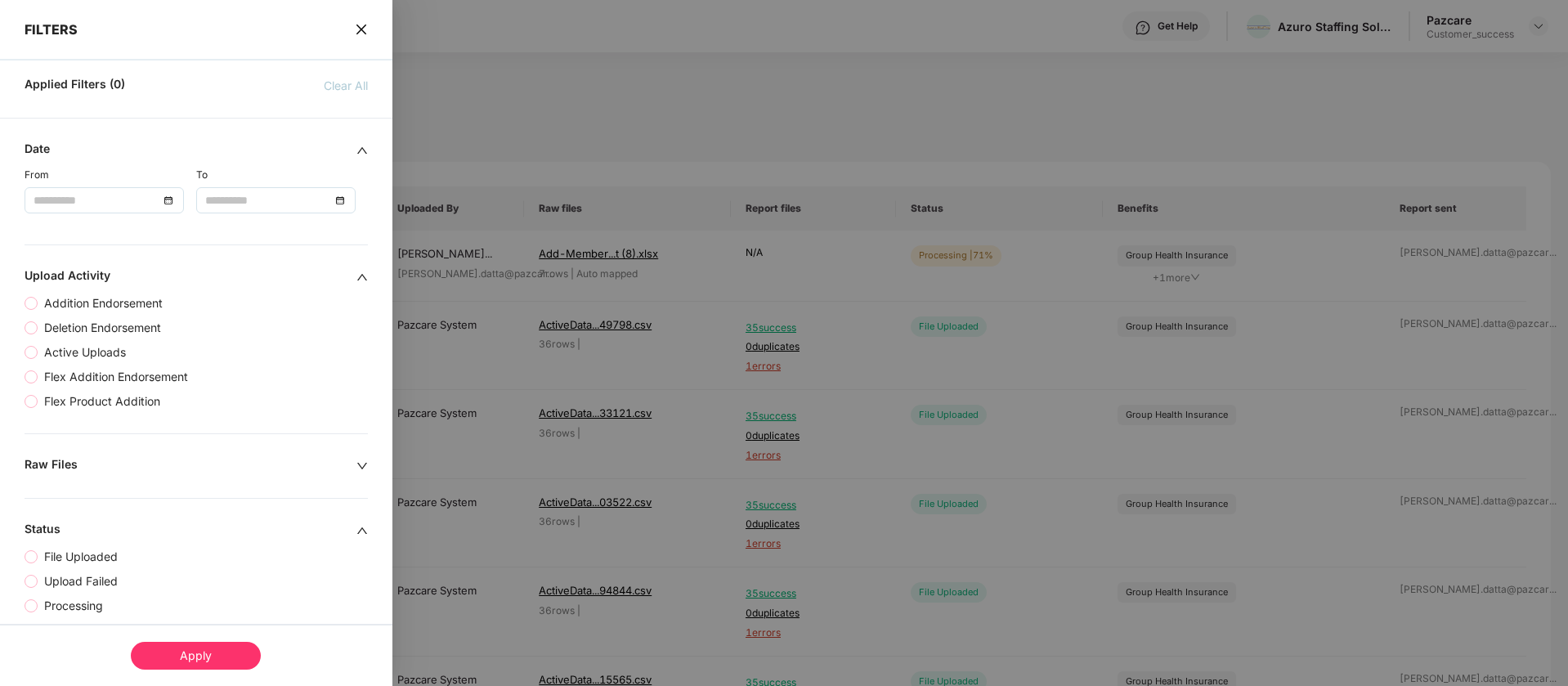
click at [357, 21] on span "close" at bounding box center [361, 29] width 13 height 17
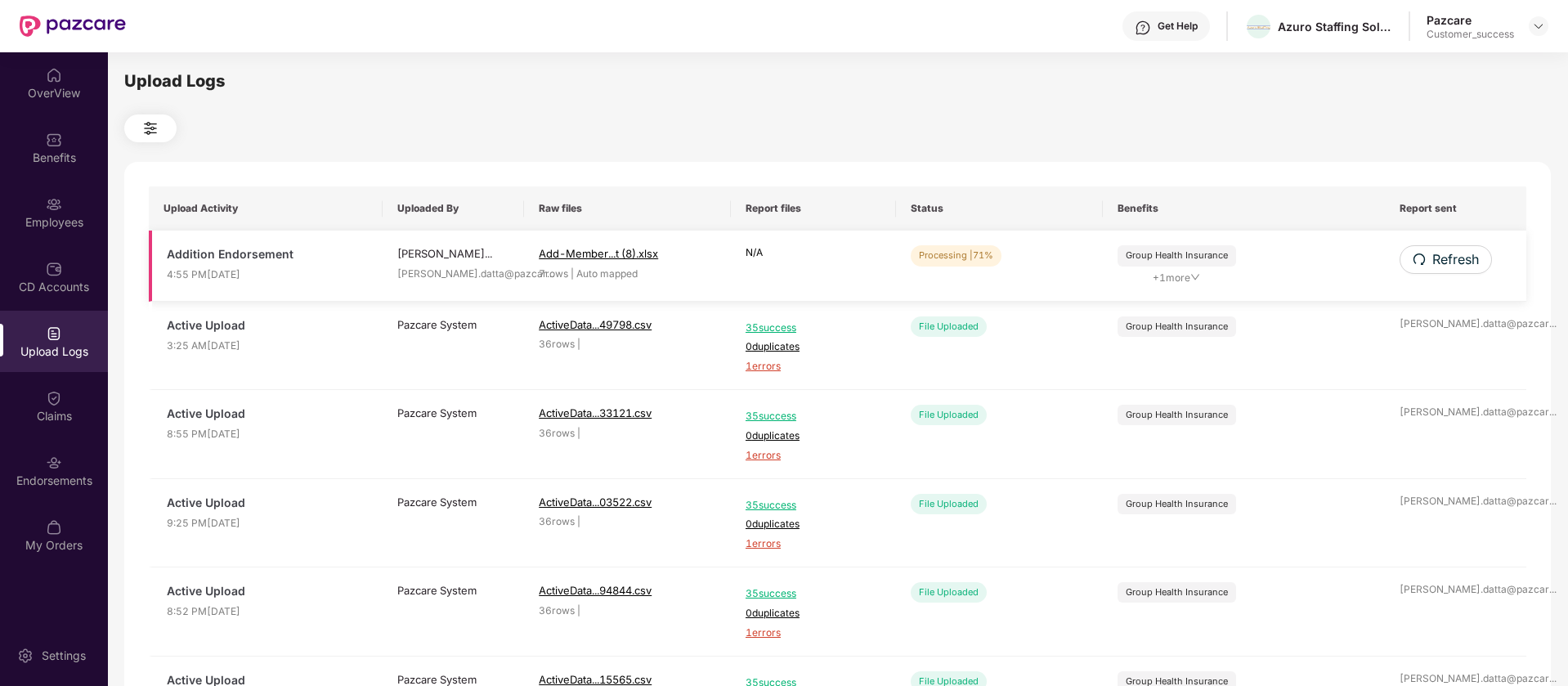
click at [994, 250] on span "| 71%" at bounding box center [982, 255] width 24 height 11
click at [1434, 260] on span "Refresh" at bounding box center [1454, 260] width 47 height 20
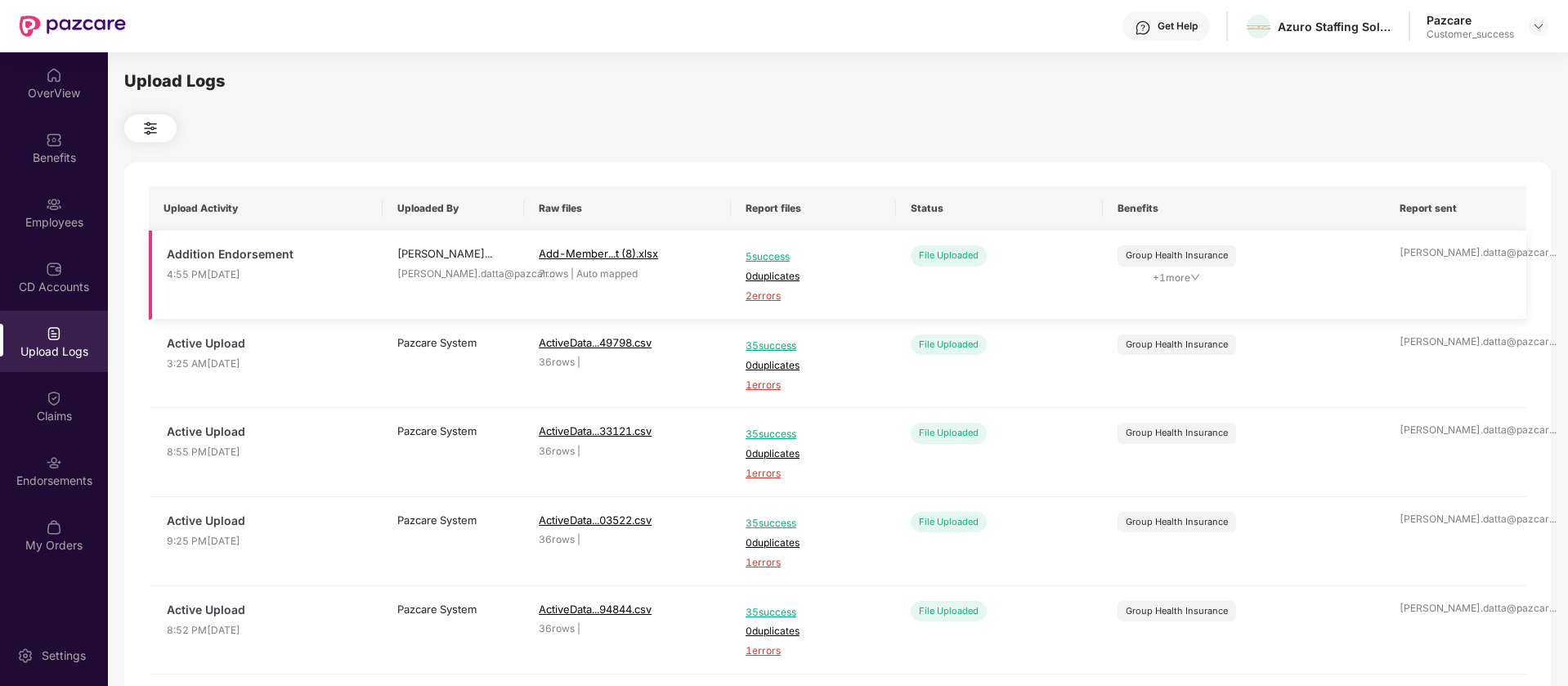
click at [773, 296] on span "2 errors" at bounding box center [814, 296] width 136 height 16
click at [58, 83] on img at bounding box center [54, 75] width 17 height 17
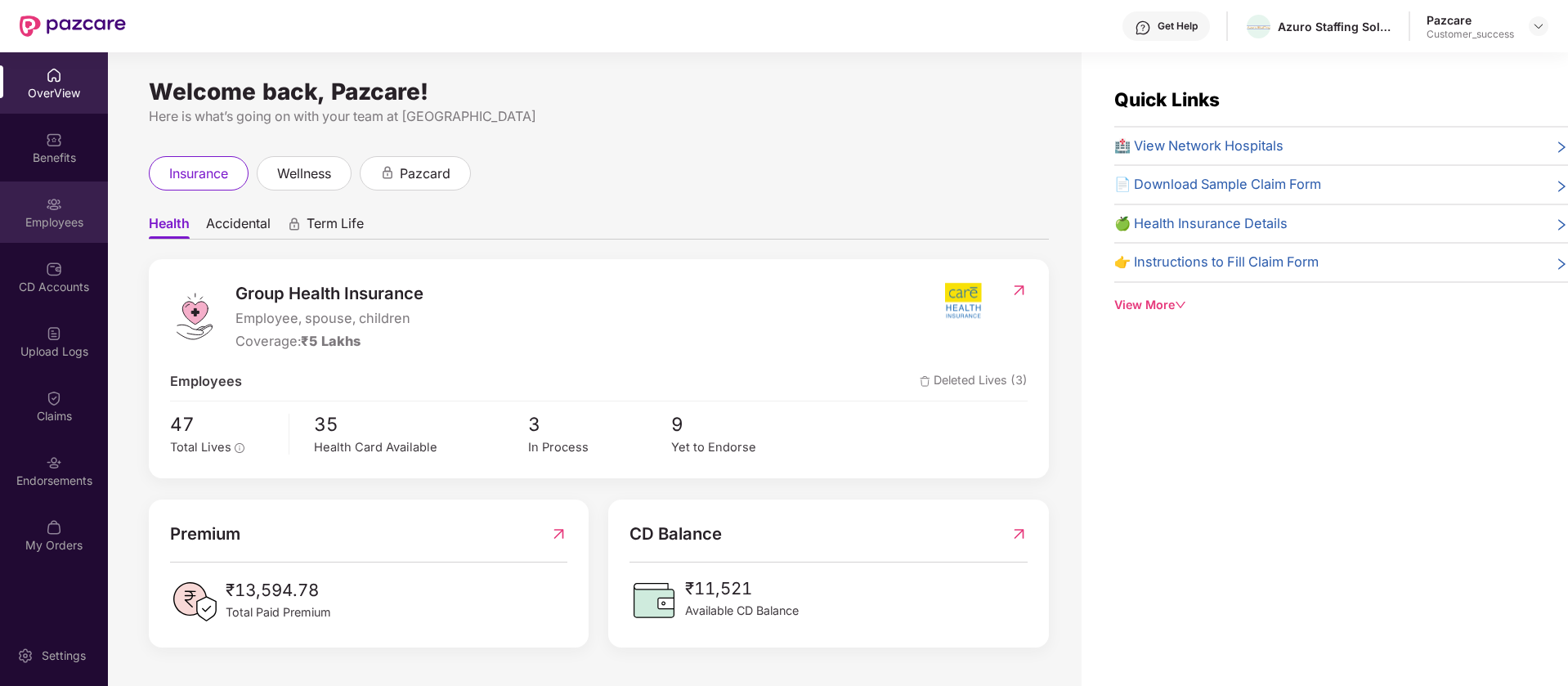
click at [51, 230] on div "Employees" at bounding box center [54, 212] width 108 height 61
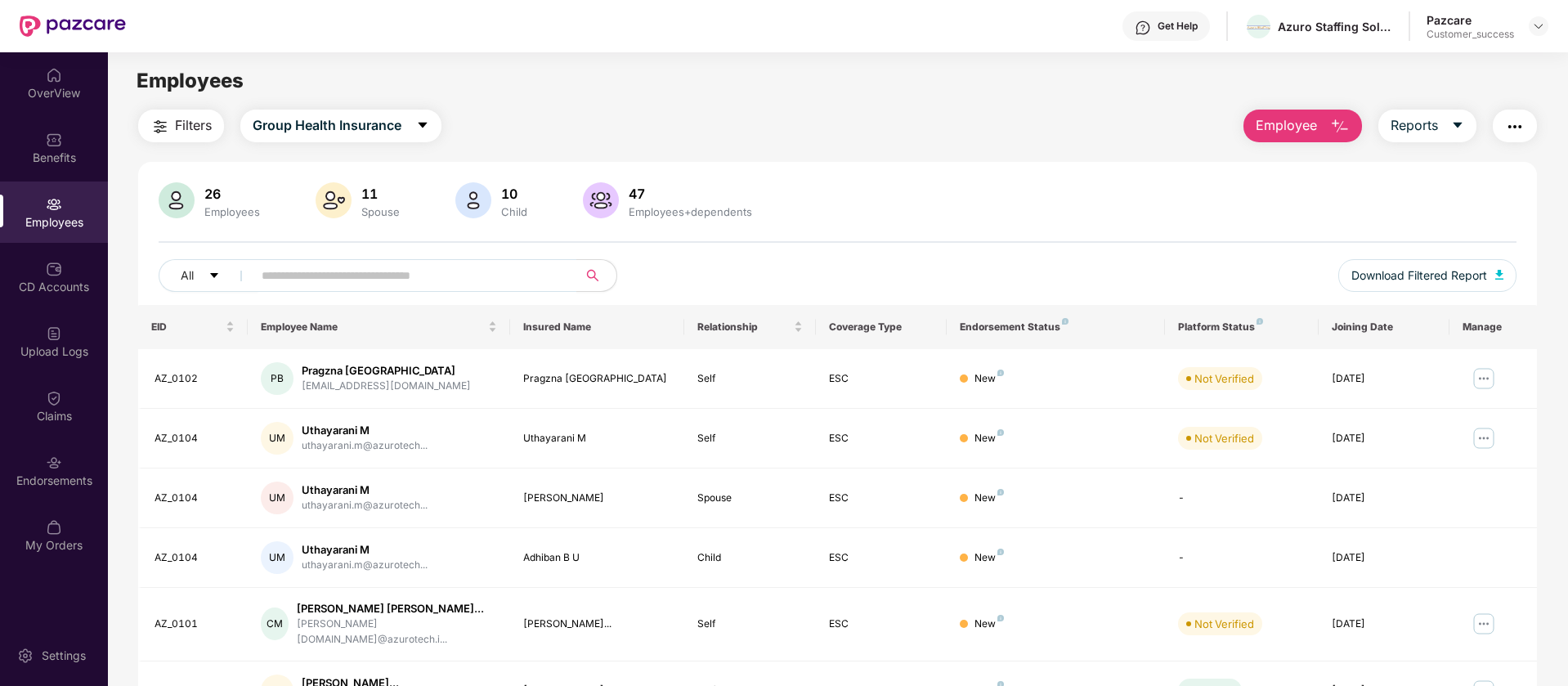
click at [1262, 135] on span "Employee" at bounding box center [1286, 126] width 61 height 20
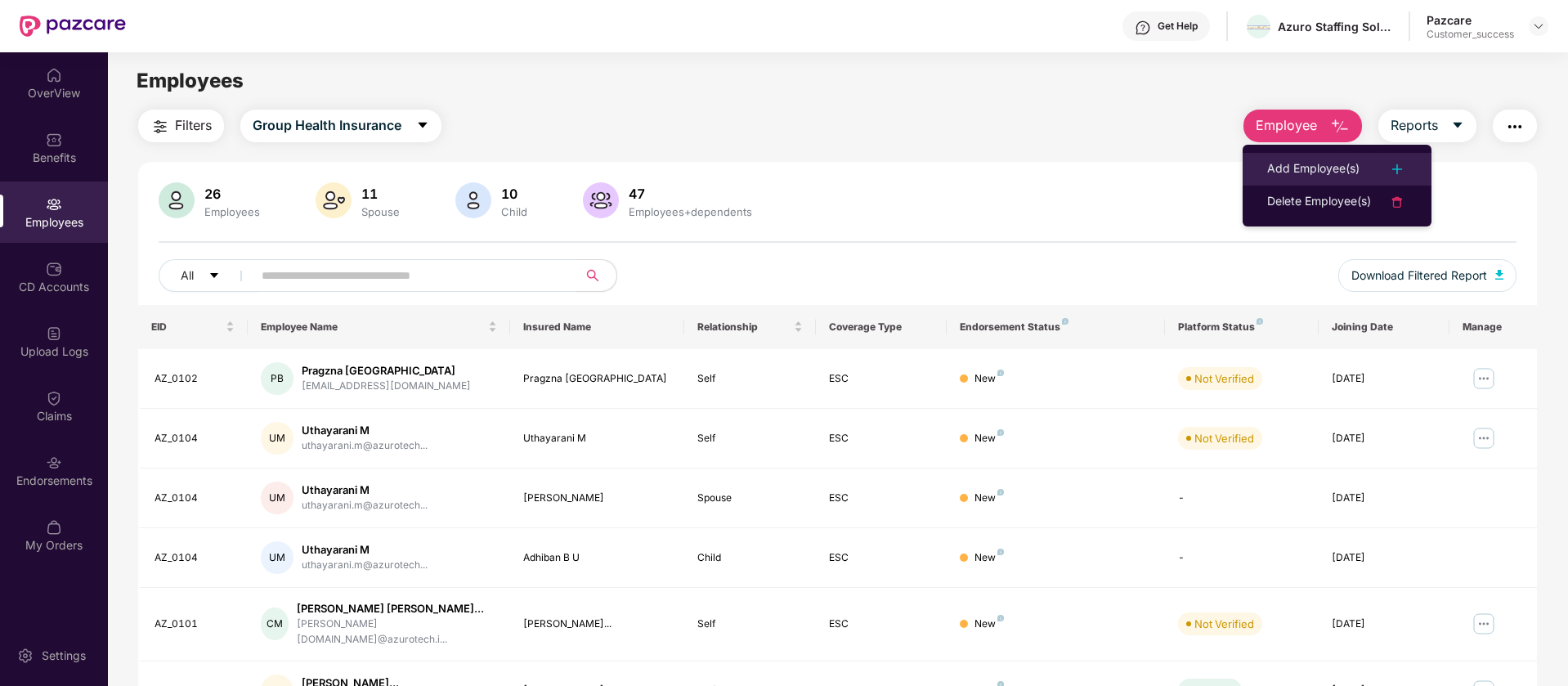
click at [1316, 166] on div "Add Employee(s)" at bounding box center [1313, 169] width 93 height 19
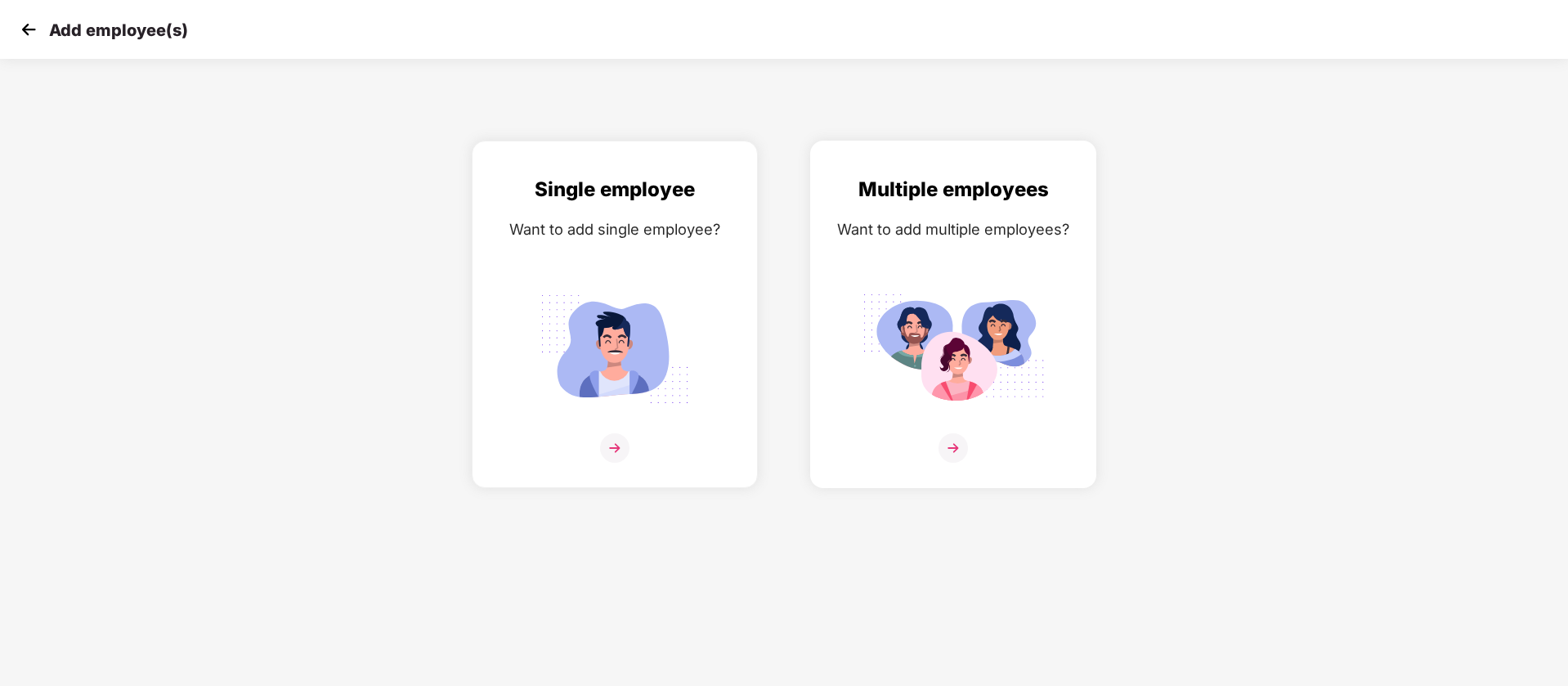
click at [967, 282] on div "Multiple employees Want to add multiple employees?" at bounding box center [953, 328] width 251 height 309
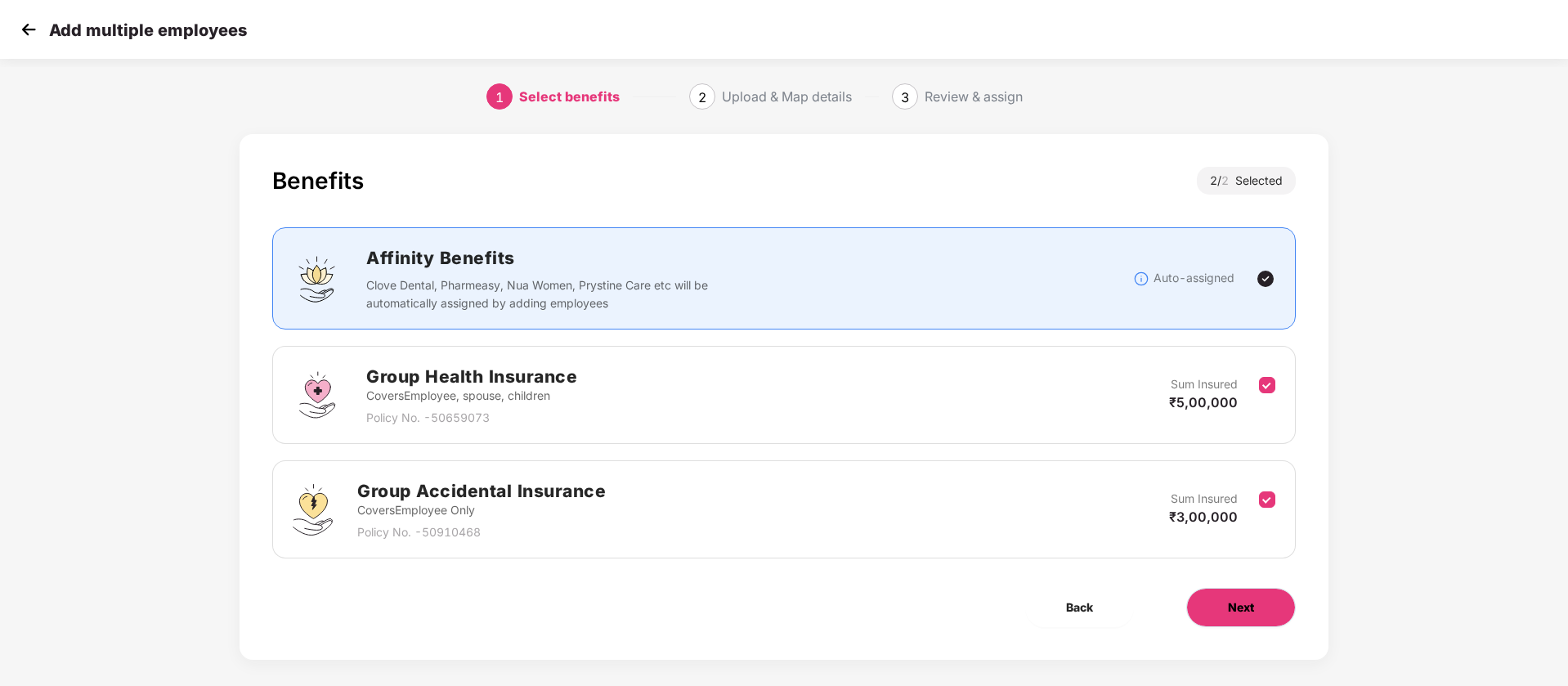
click at [1278, 597] on button "Next" at bounding box center [1240, 607] width 109 height 39
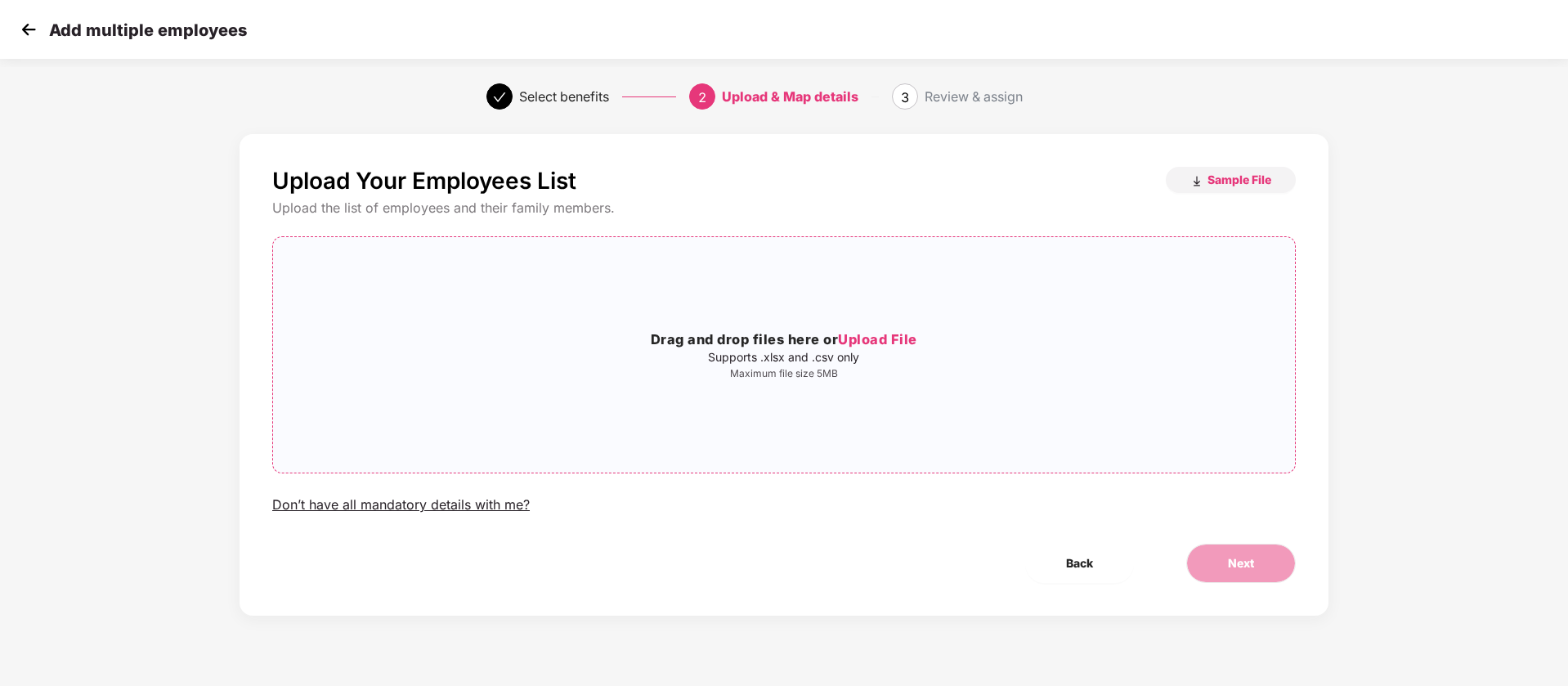
click at [676, 365] on div "Drag and drop files here or Upload File Supports .xlsx and .csv only Maximum fi…" at bounding box center [784, 354] width 1022 height 50
click at [1240, 572] on button "Next" at bounding box center [1240, 563] width 109 height 39
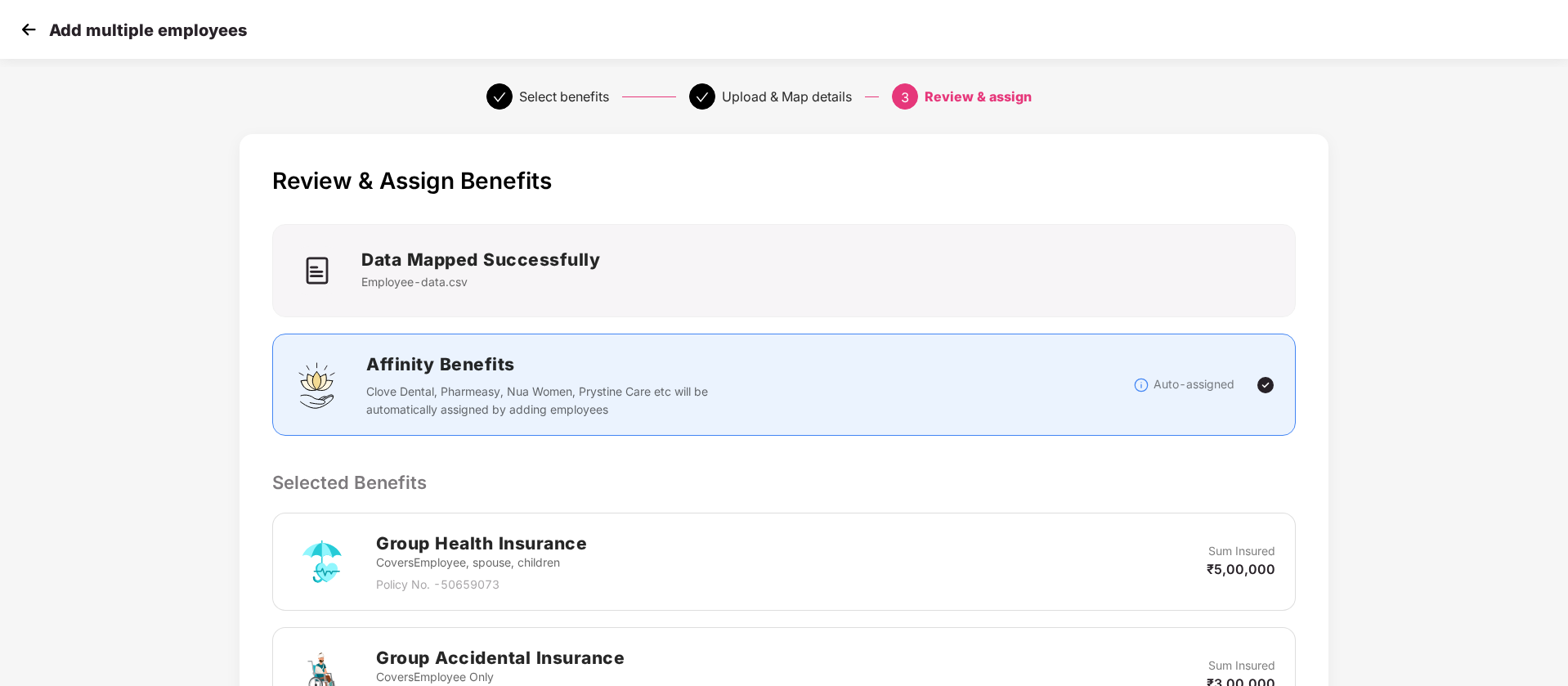
scroll to position [340, 0]
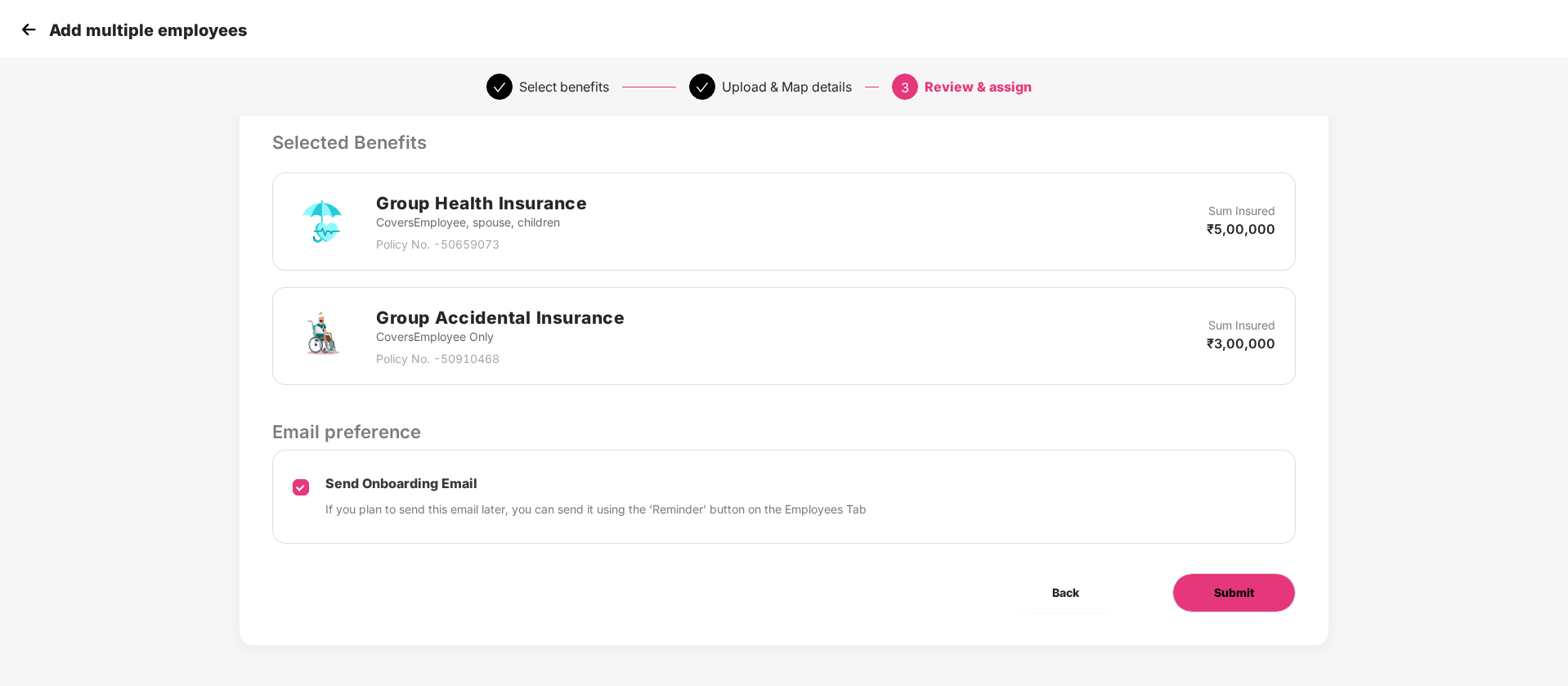
click at [1207, 597] on button "Submit" at bounding box center [1234, 592] width 124 height 39
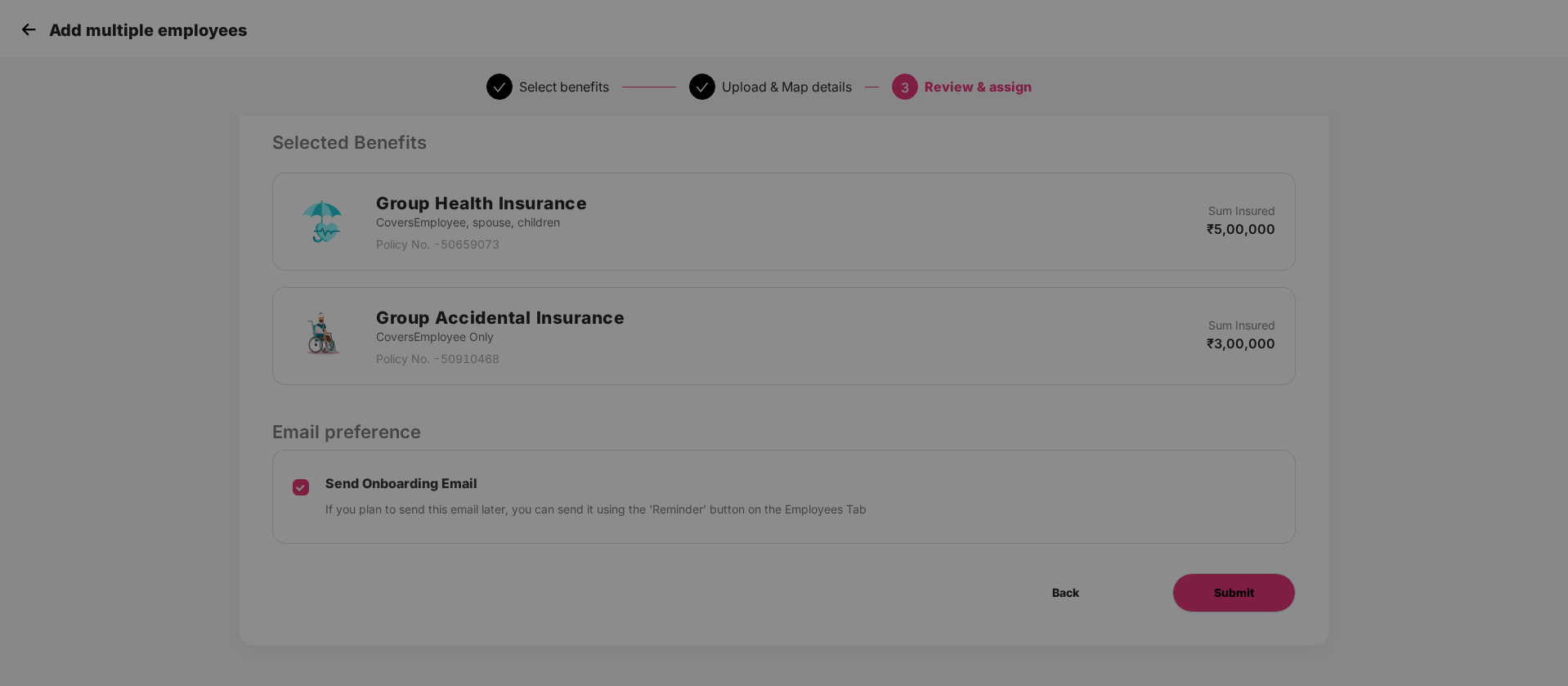
scroll to position [0, 0]
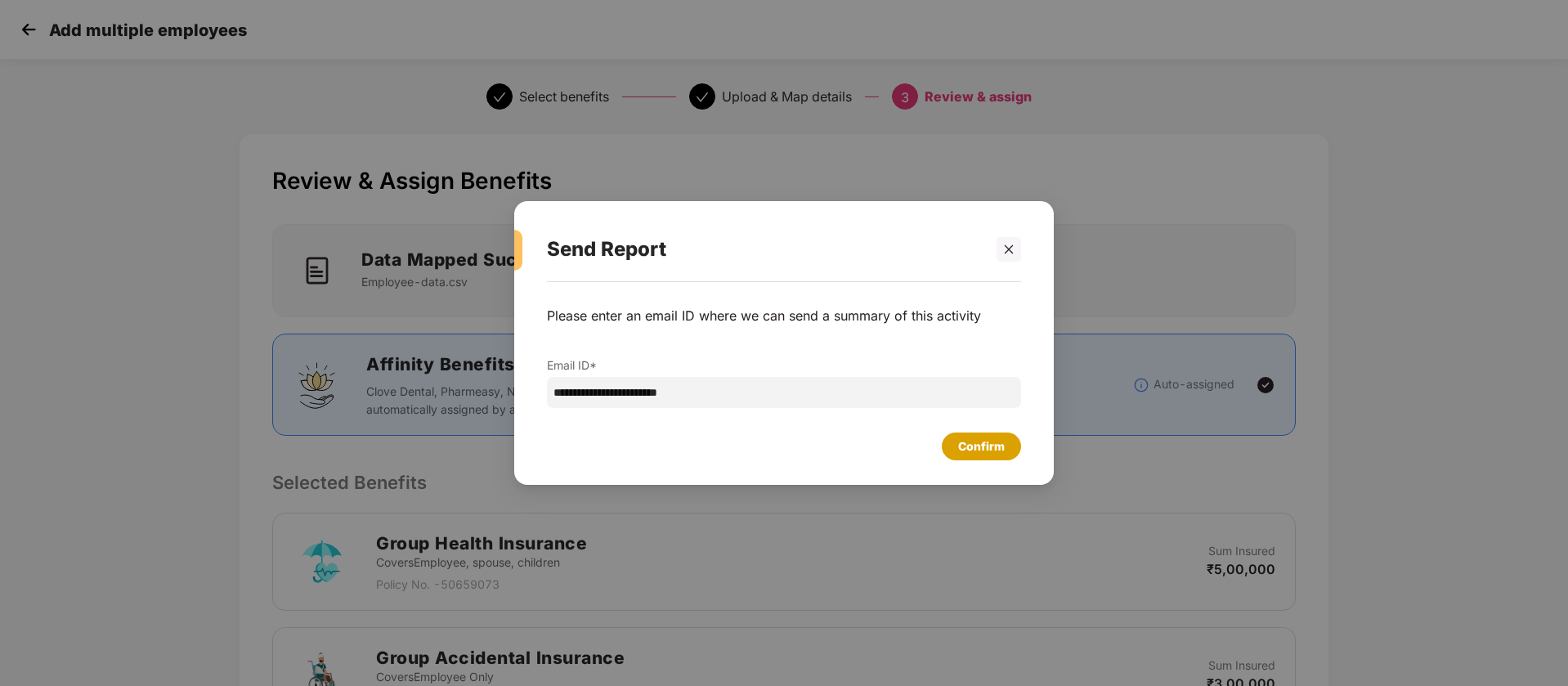
click at [1008, 443] on div "Confirm" at bounding box center [982, 446] width 79 height 28
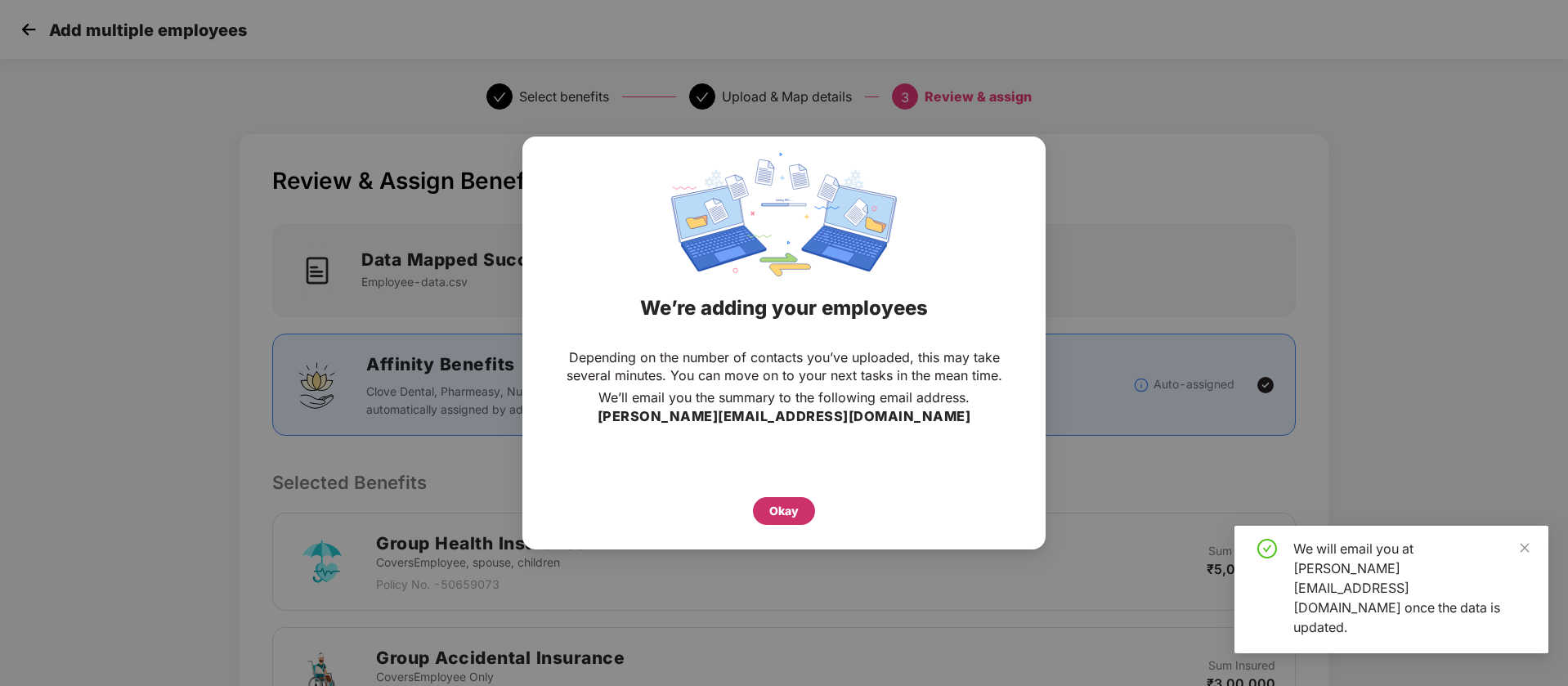
click at [793, 507] on div "Okay" at bounding box center [784, 511] width 29 height 18
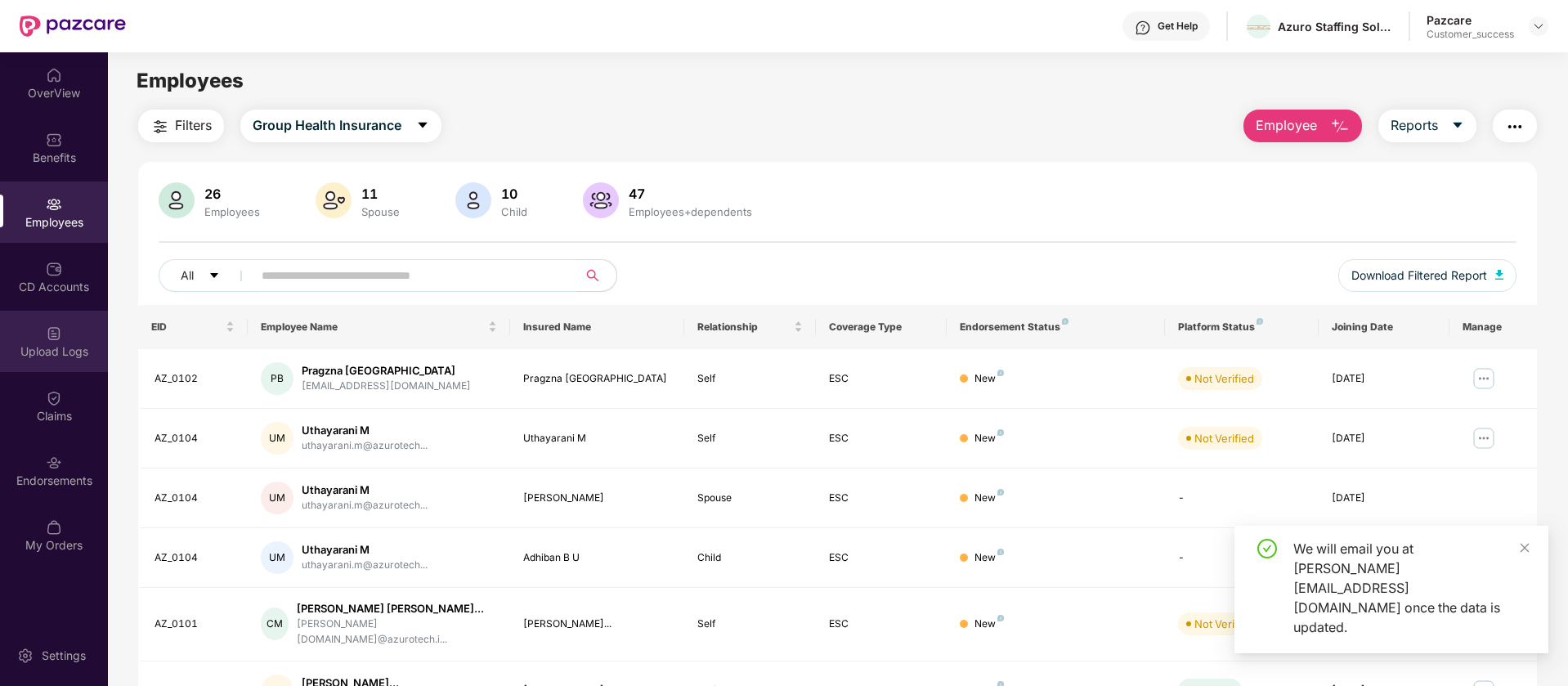
click at [41, 312] on div "Upload Logs" at bounding box center [54, 341] width 108 height 61
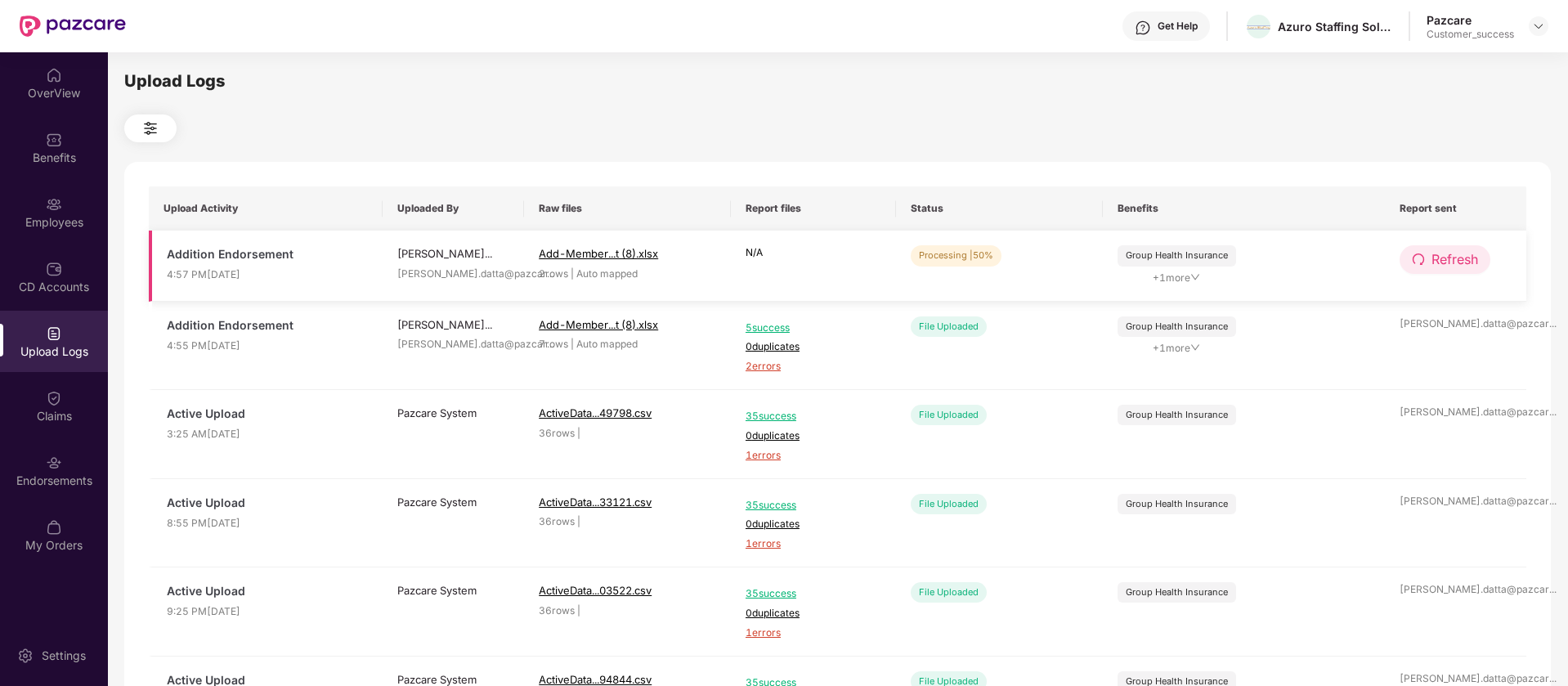
click at [1473, 253] on span "Refresh" at bounding box center [1454, 260] width 47 height 20
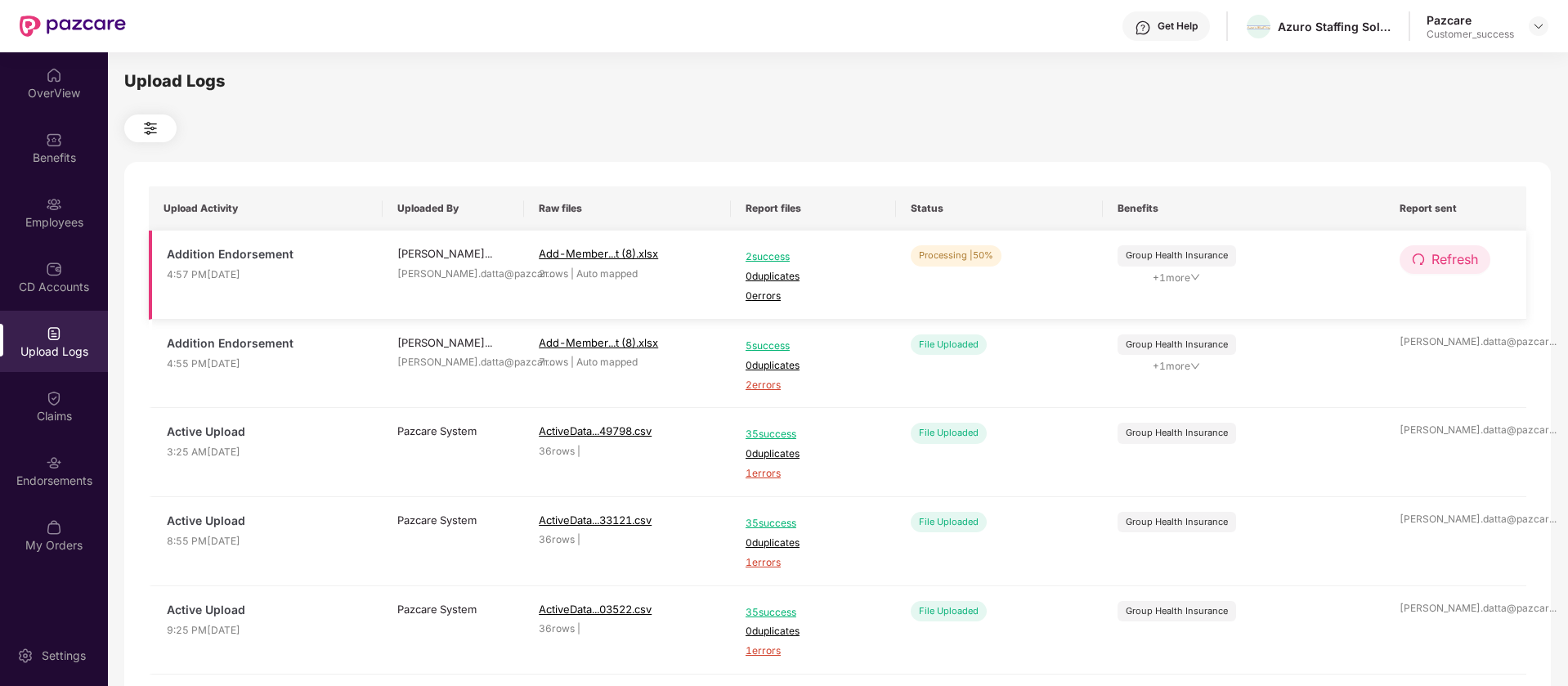
click at [1424, 267] on span "redo" at bounding box center [1418, 260] width 13 height 15
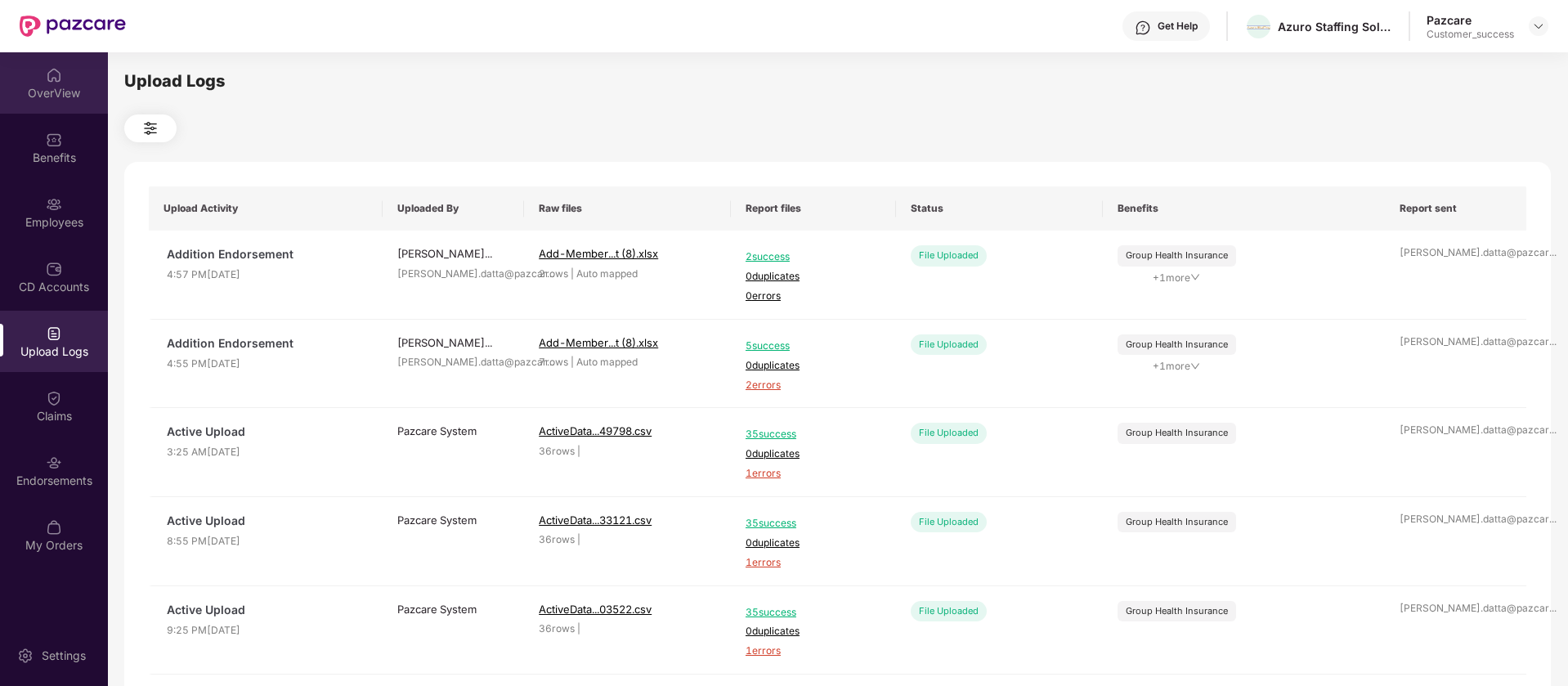
click at [37, 100] on div "OverView" at bounding box center [54, 94] width 108 height 17
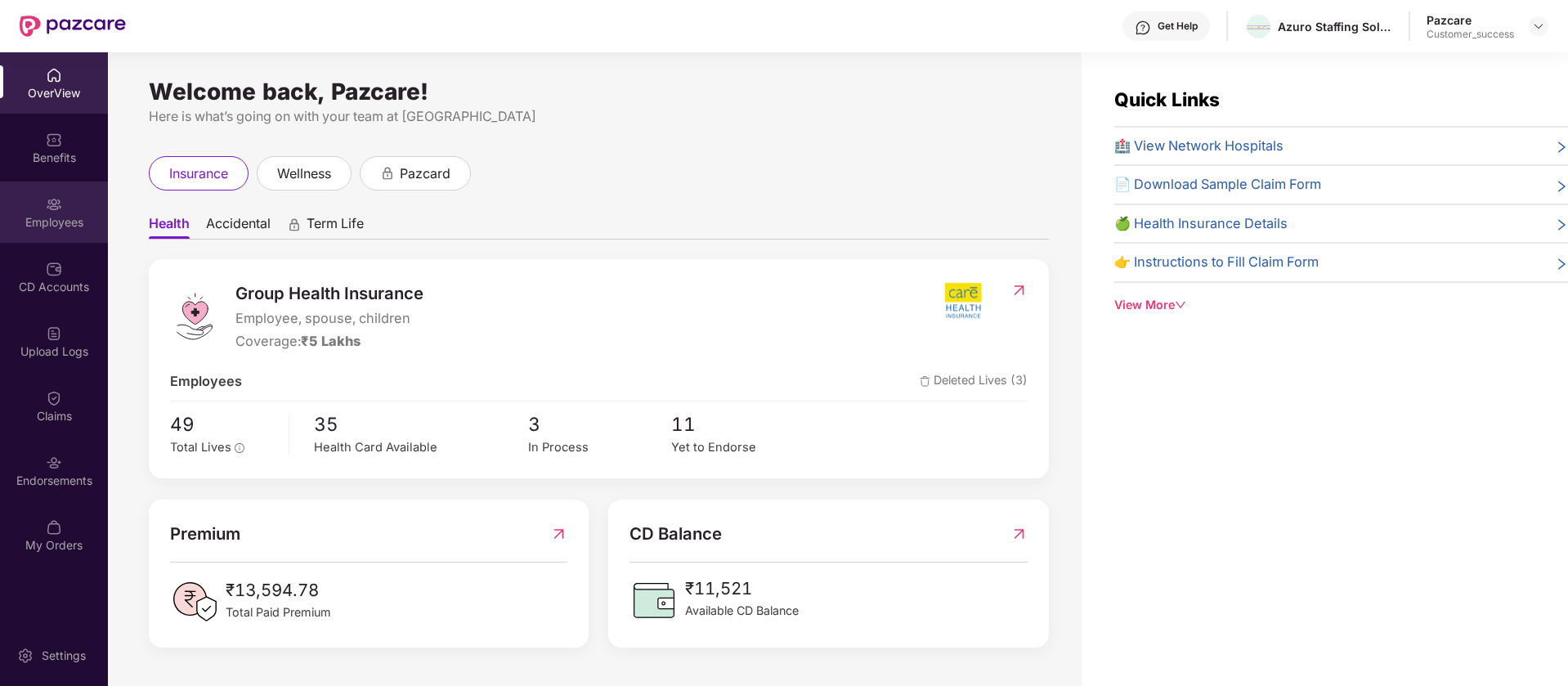
click at [70, 213] on div "Employees" at bounding box center [54, 212] width 108 height 61
